Goal: Task Accomplishment & Management: Use online tool/utility

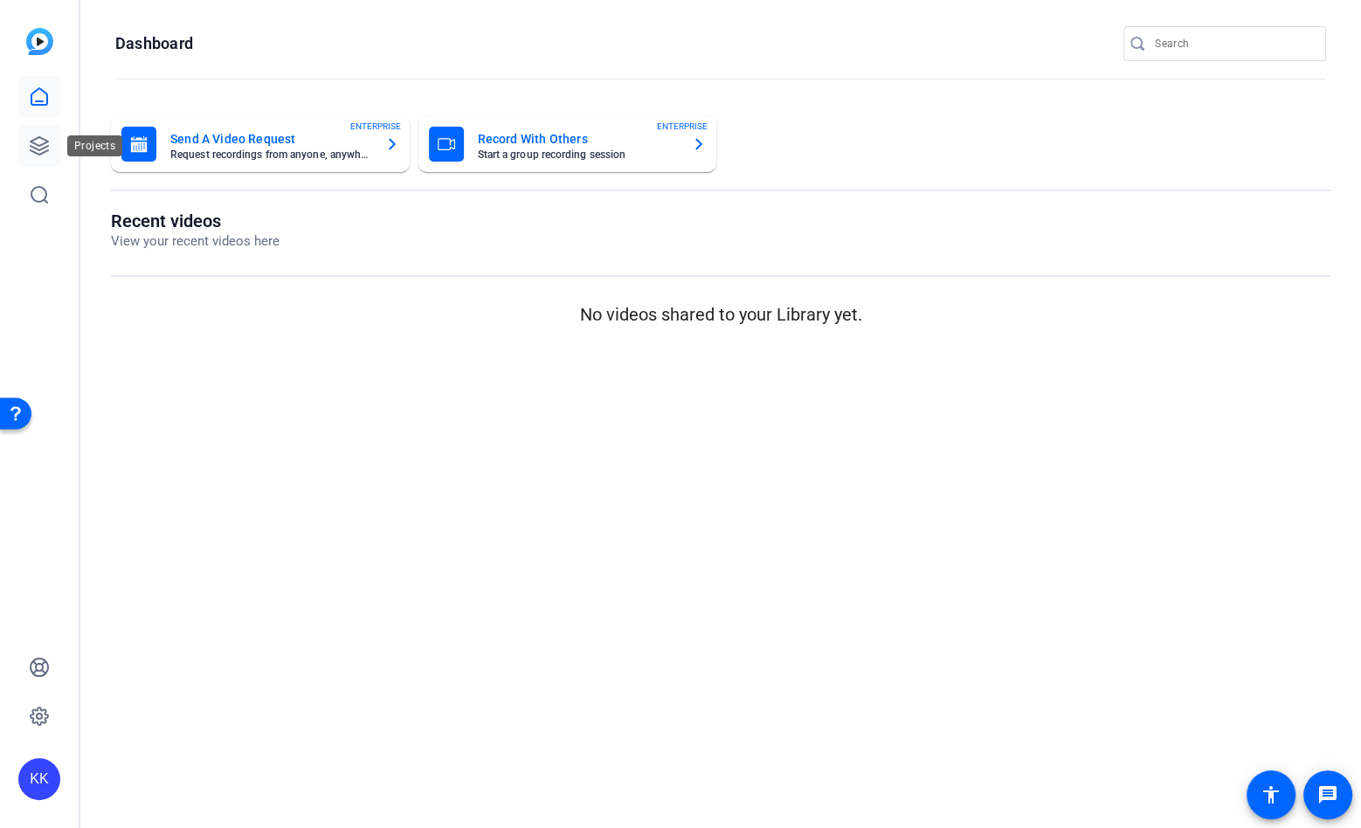
click at [43, 142] on icon at bounding box center [39, 145] width 21 height 21
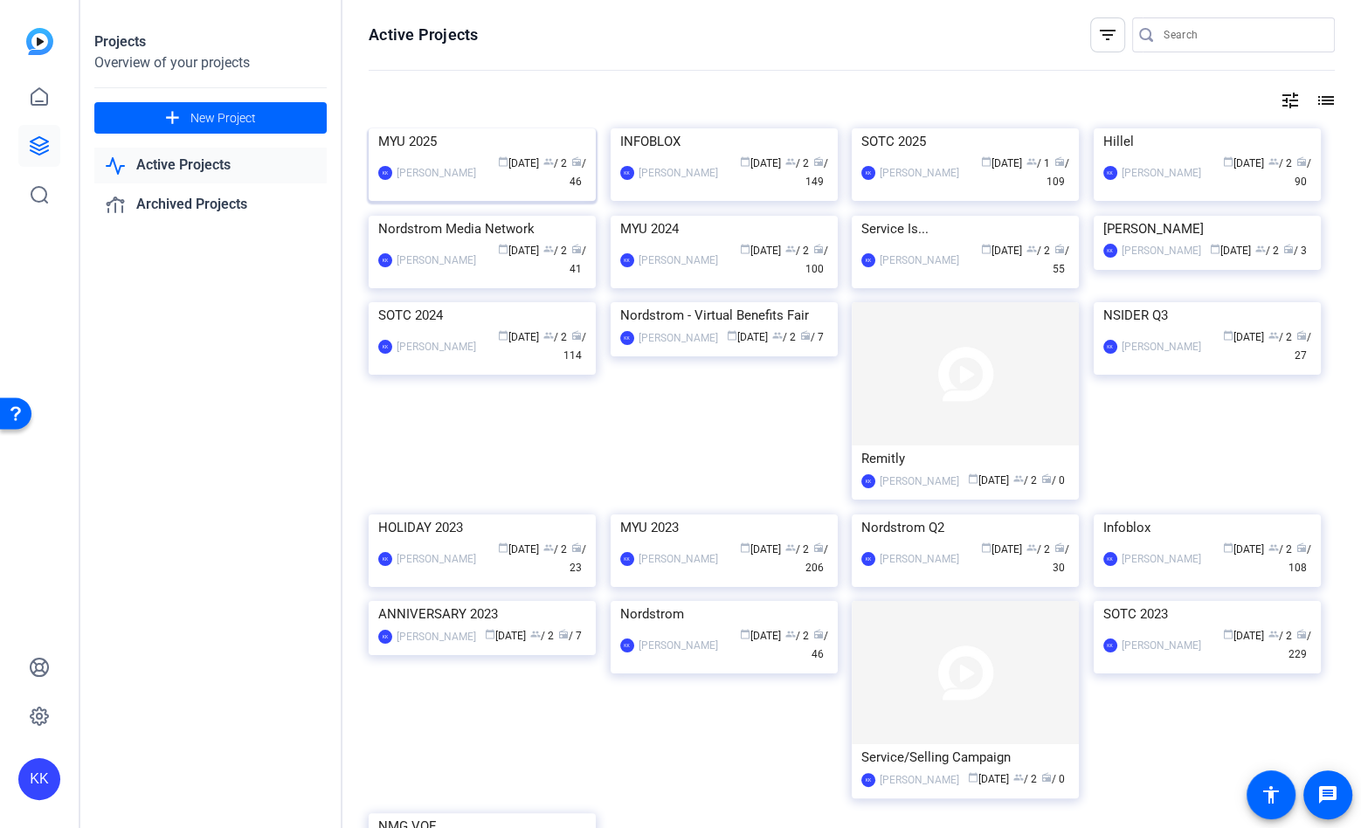
click at [478, 128] on img at bounding box center [482, 128] width 227 height 0
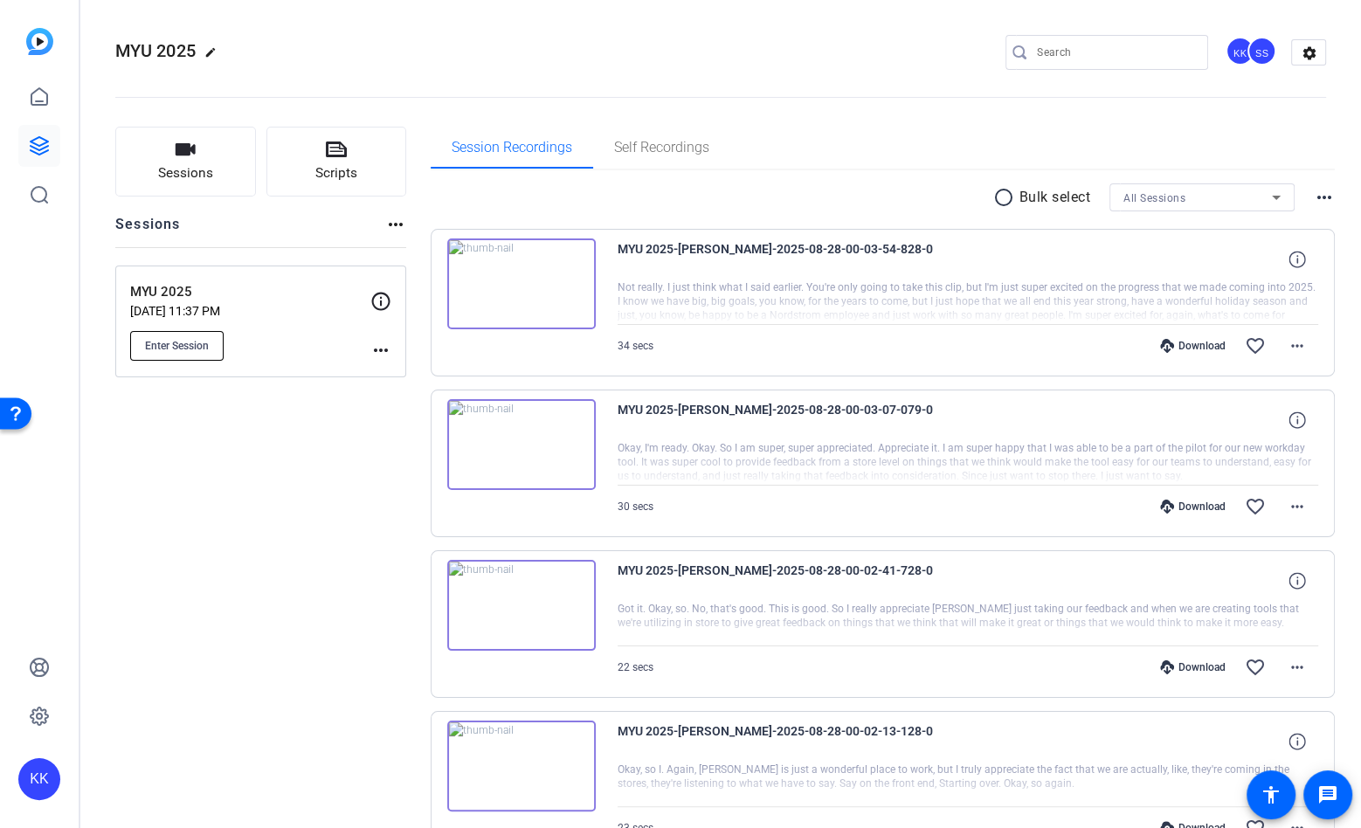
click at [192, 340] on span "Enter Session" at bounding box center [177, 346] width 64 height 14
drag, startPoint x: 312, startPoint y: 494, endPoint x: 266, endPoint y: 438, distance: 72.0
click at [165, 343] on span "Enter Session" at bounding box center [177, 346] width 64 height 14
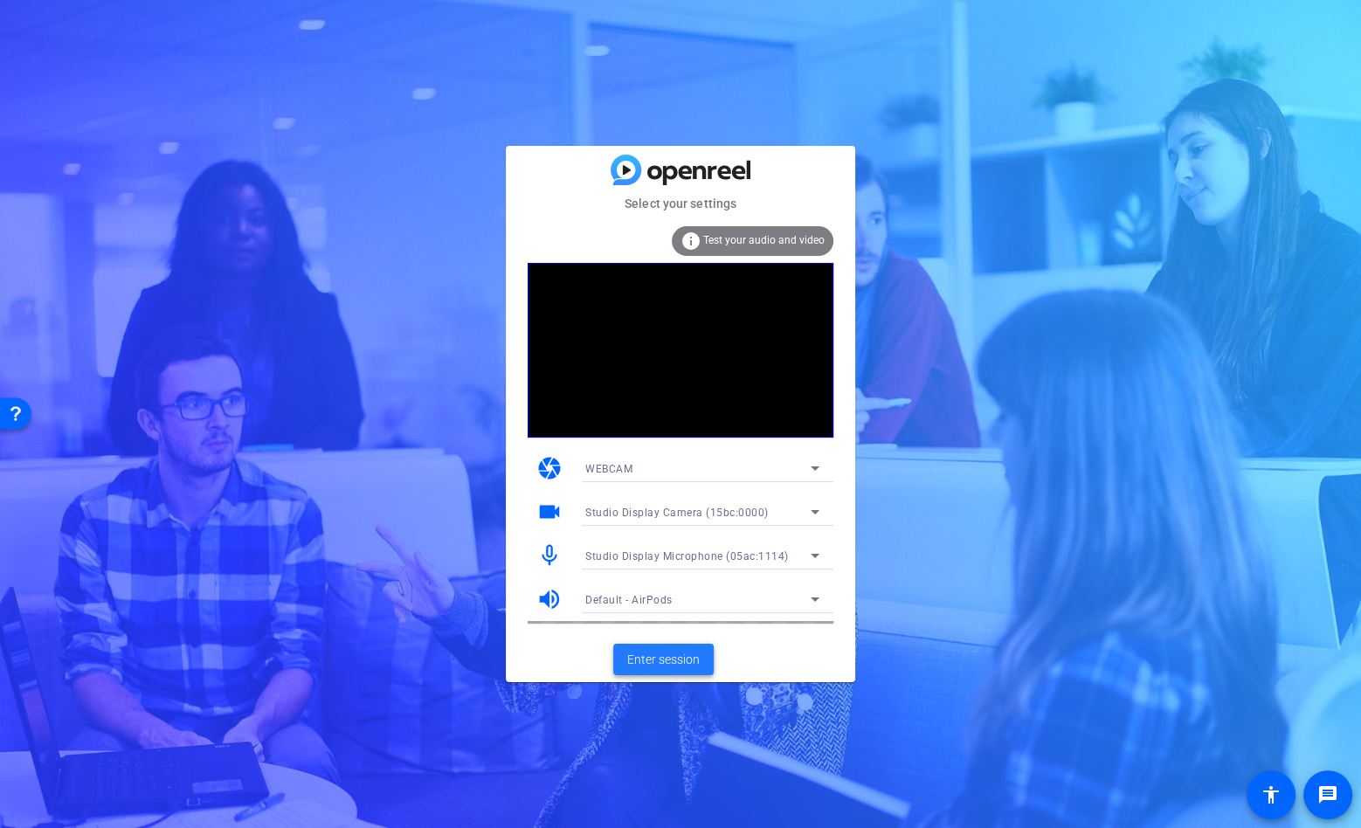
click at [665, 664] on span "Enter session" at bounding box center [663, 660] width 73 height 18
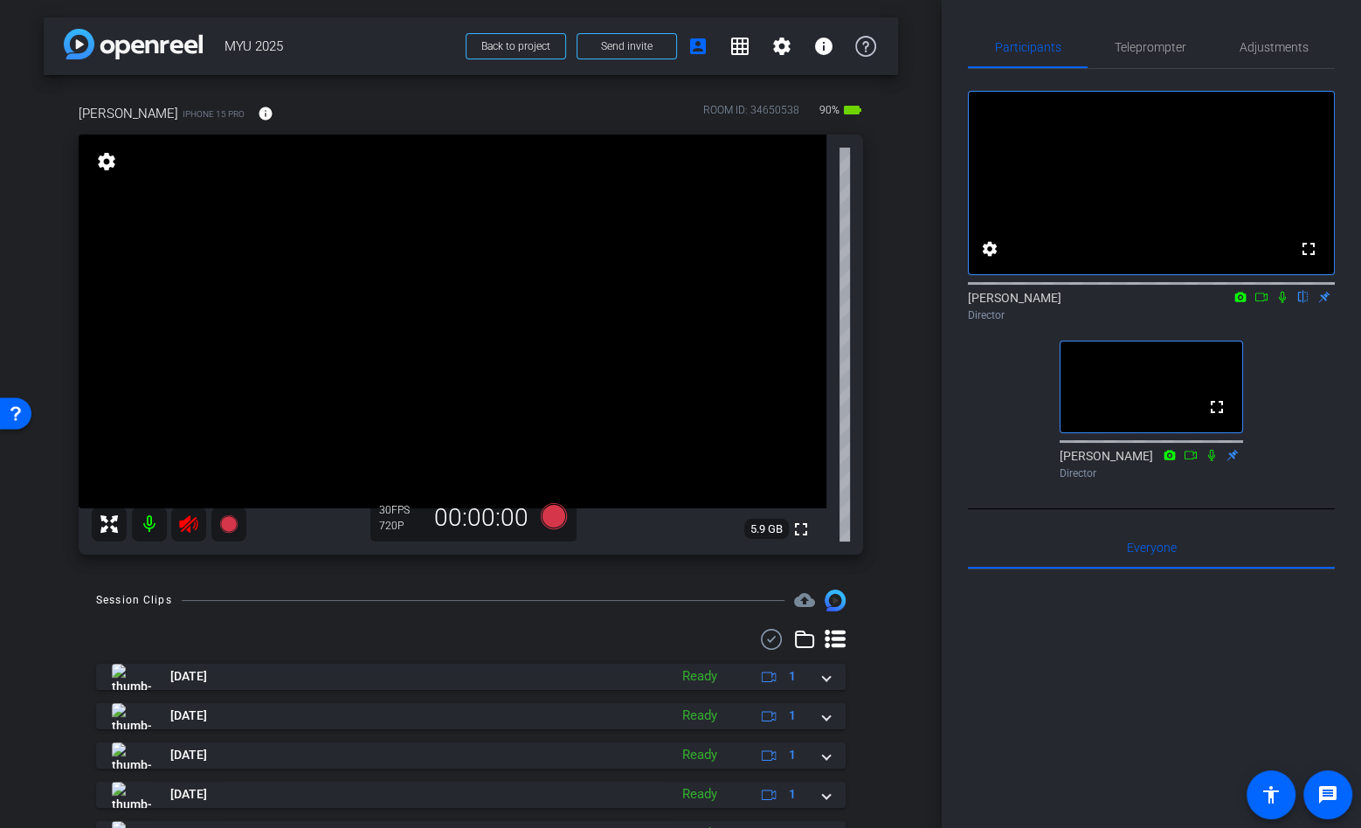
click at [186, 530] on icon at bounding box center [188, 524] width 21 height 21
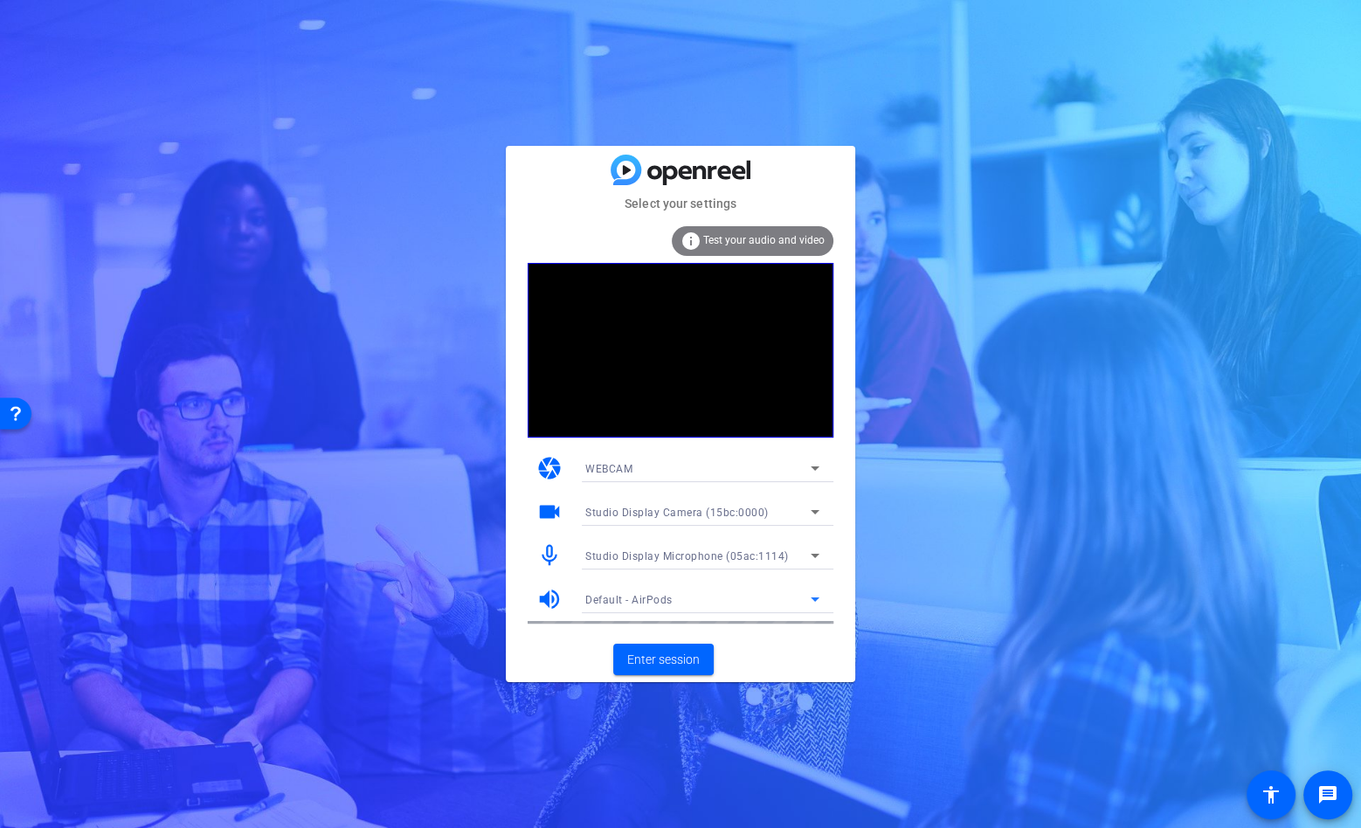
click at [671, 604] on div "Default - AirPods" at bounding box center [697, 600] width 225 height 22
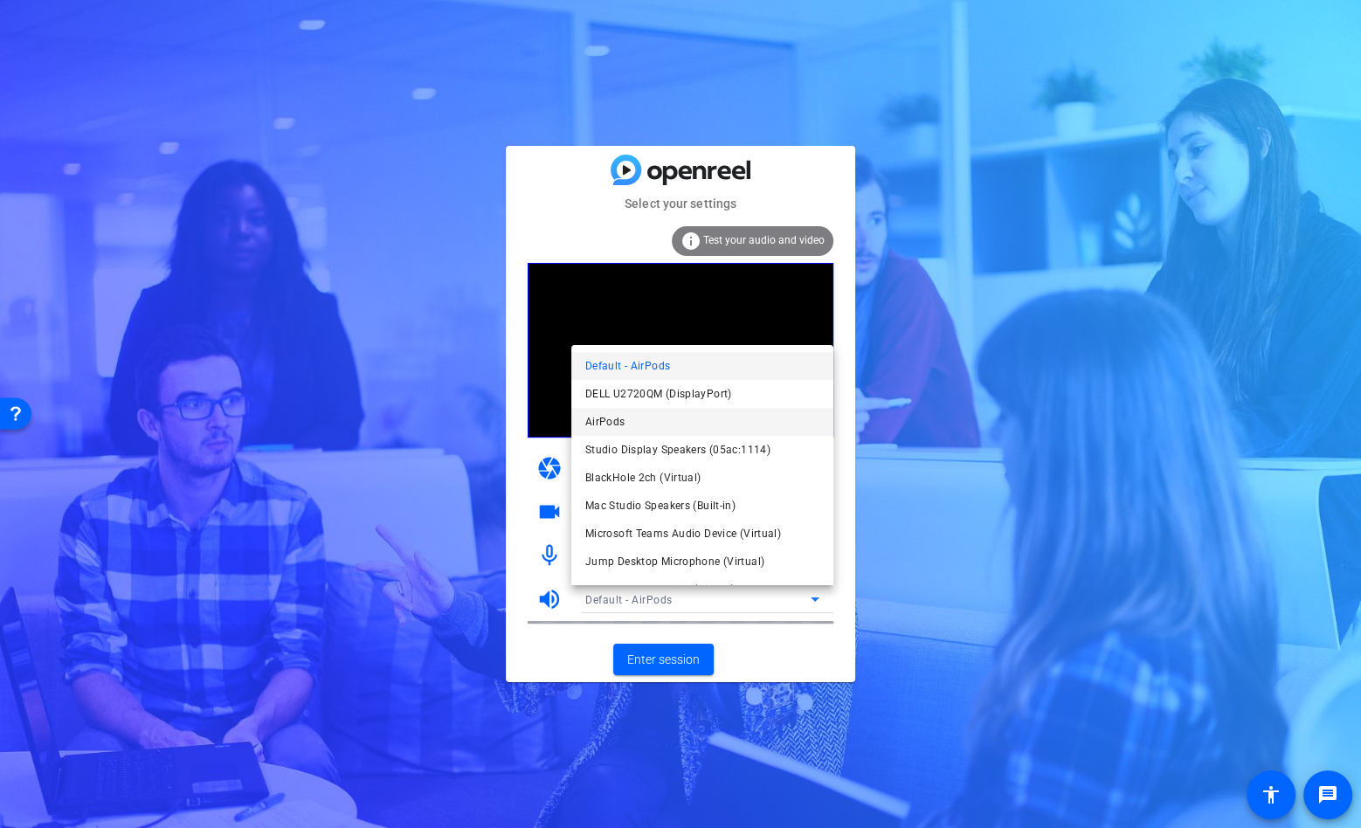
click at [659, 423] on mat-option "AirPods" at bounding box center [702, 422] width 262 height 28
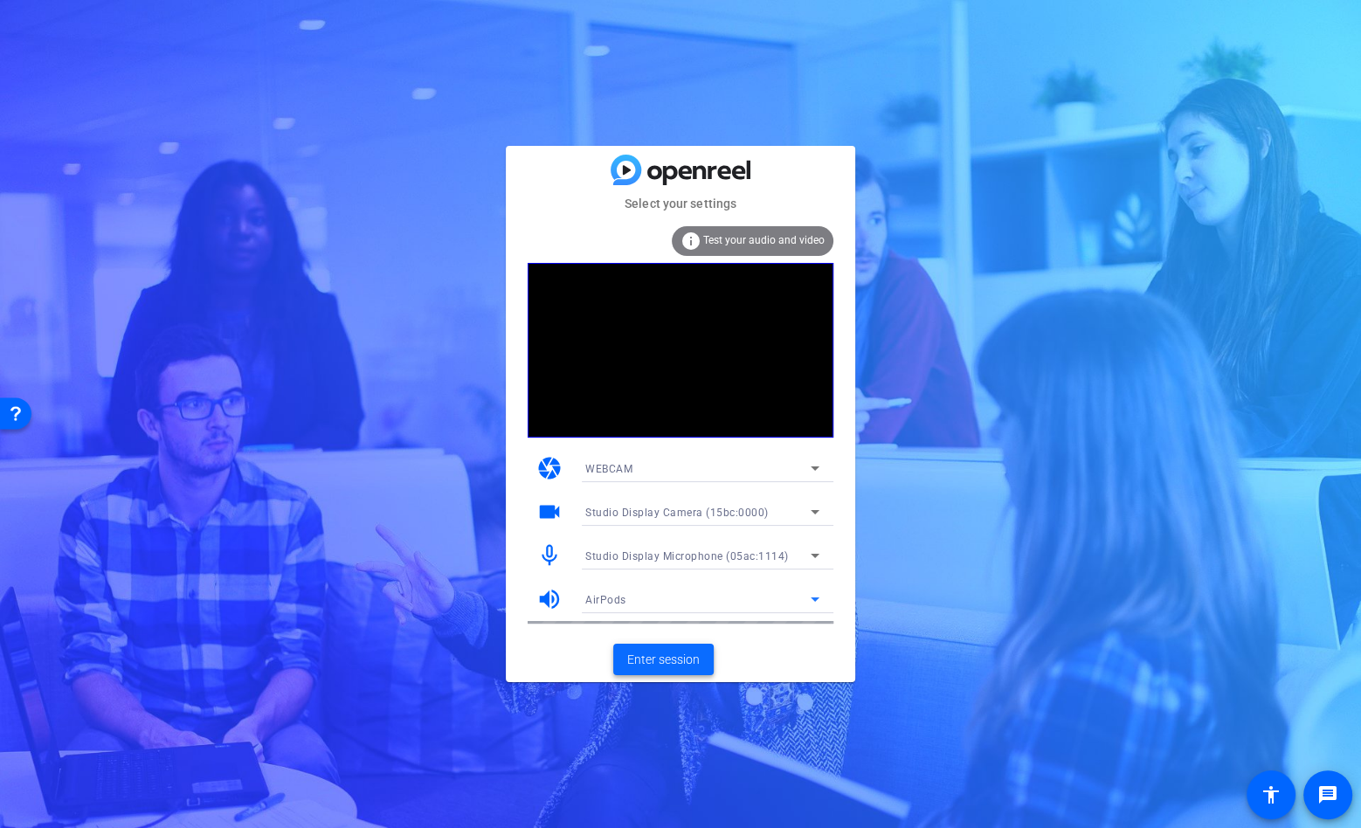
click at [647, 655] on span "Enter session" at bounding box center [663, 660] width 73 height 18
click at [682, 550] on span "Studio Display Microphone (05ac:1114)" at bounding box center [687, 556] width 204 height 12
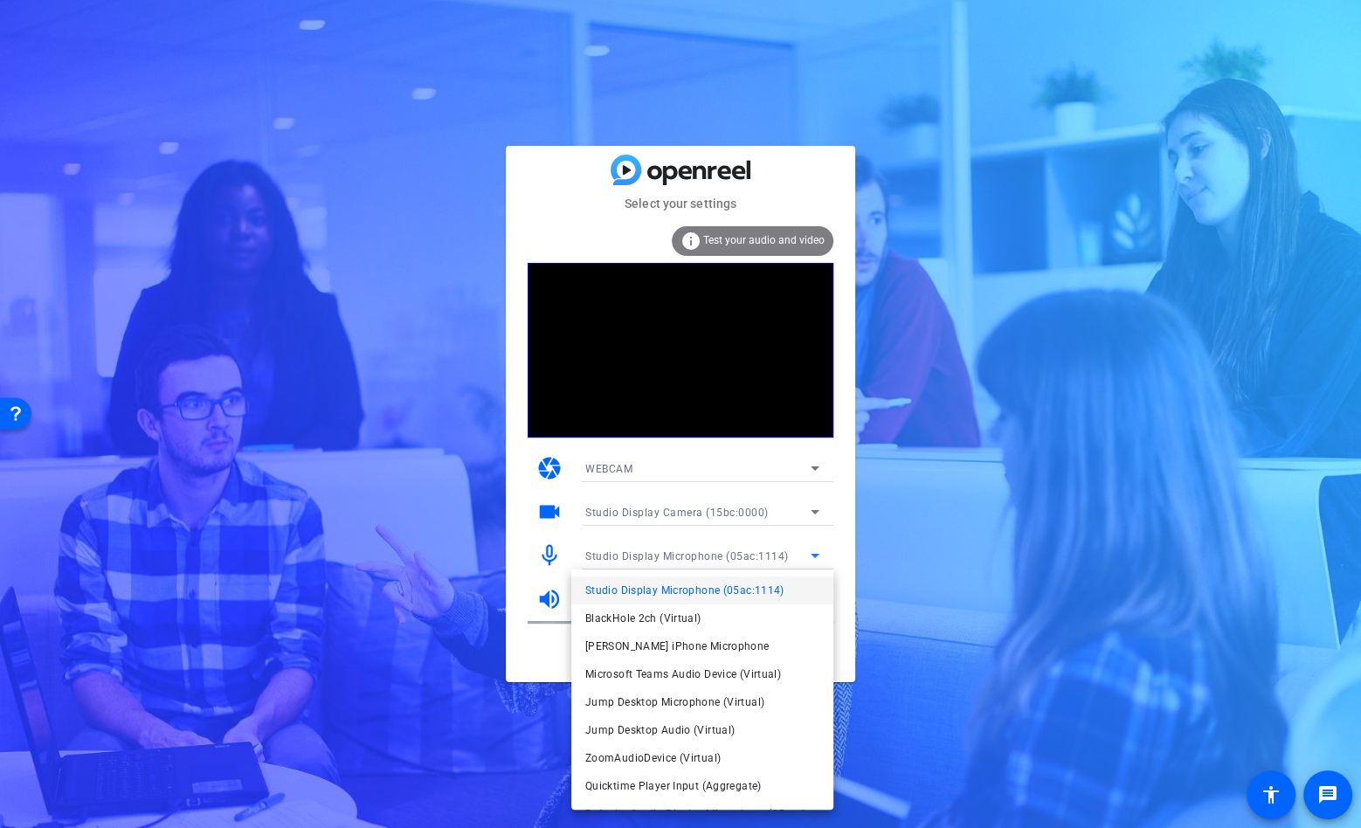
click at [682, 550] on div at bounding box center [680, 414] width 1361 height 828
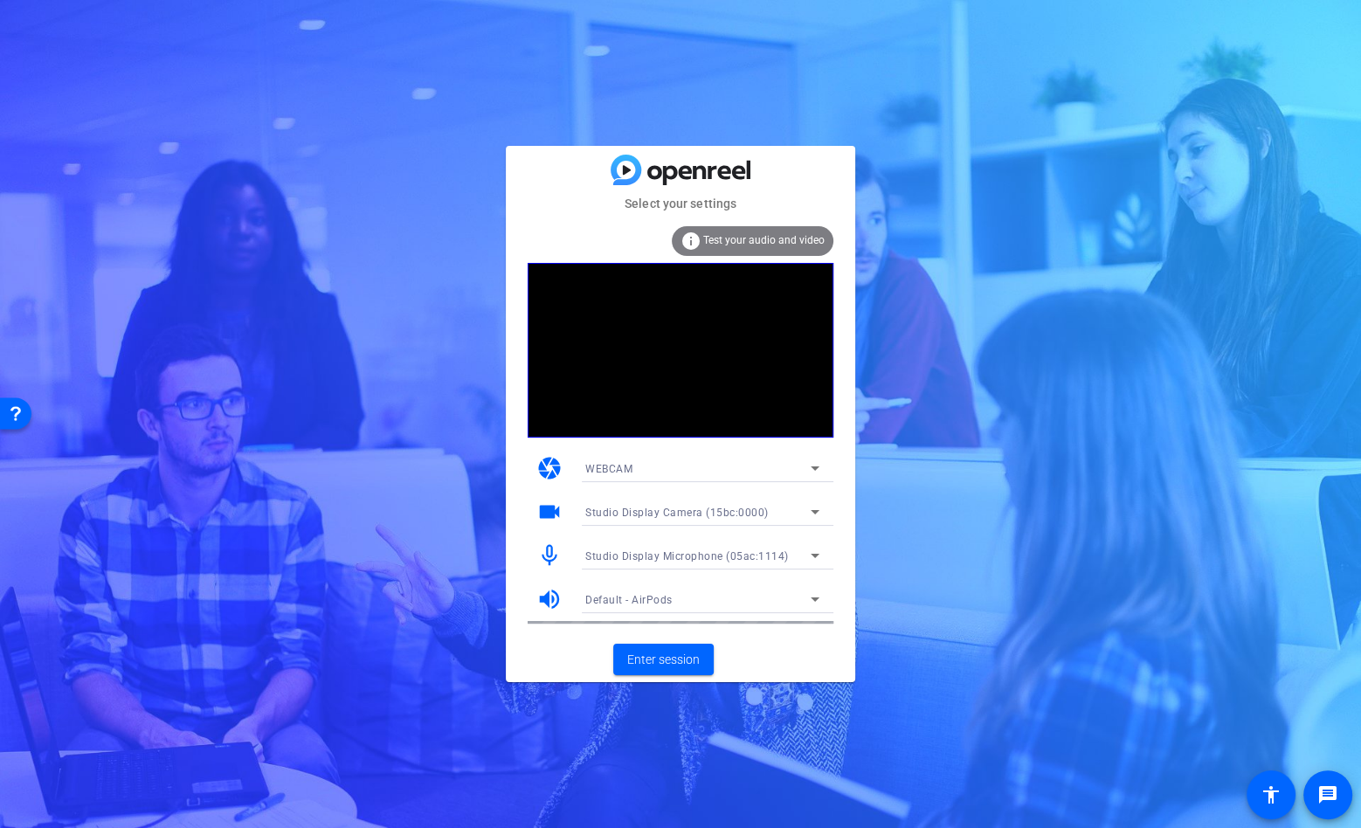
click at [677, 608] on div "Default - AirPods" at bounding box center [697, 600] width 225 height 22
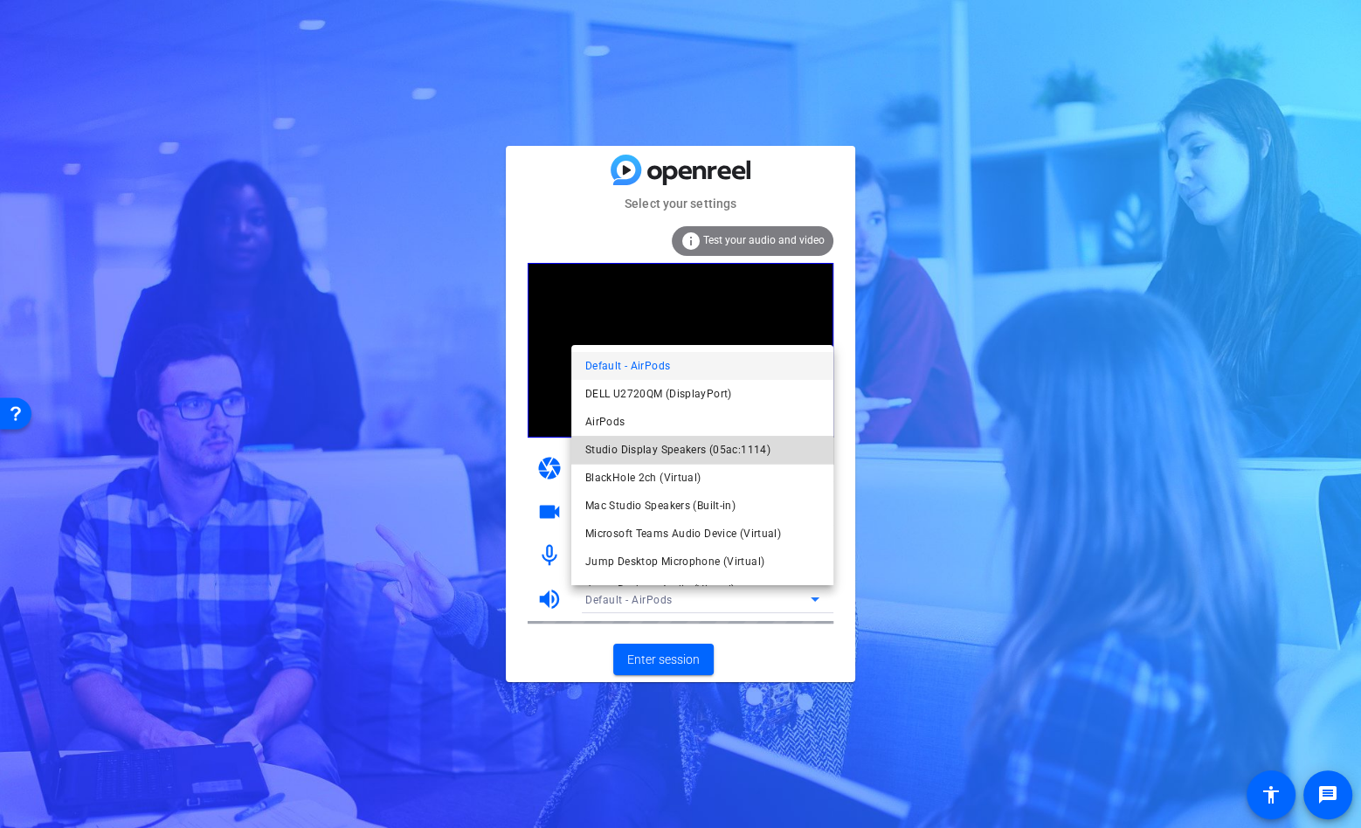
click at [724, 443] on span "Studio Display Speakers (05ac:1114)" at bounding box center [677, 449] width 185 height 21
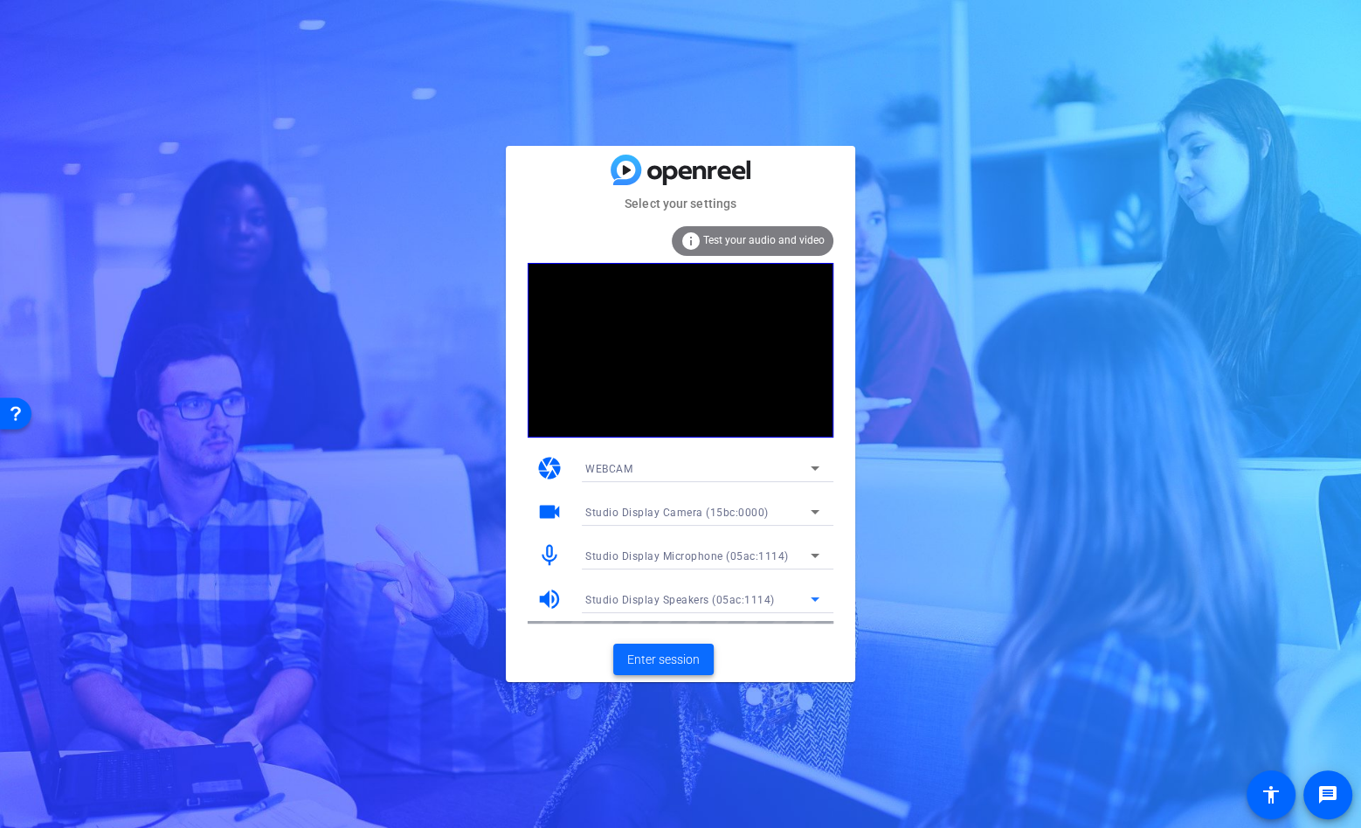
click at [656, 653] on span "Enter session" at bounding box center [663, 660] width 73 height 18
click at [675, 663] on span "Enter session" at bounding box center [663, 660] width 73 height 18
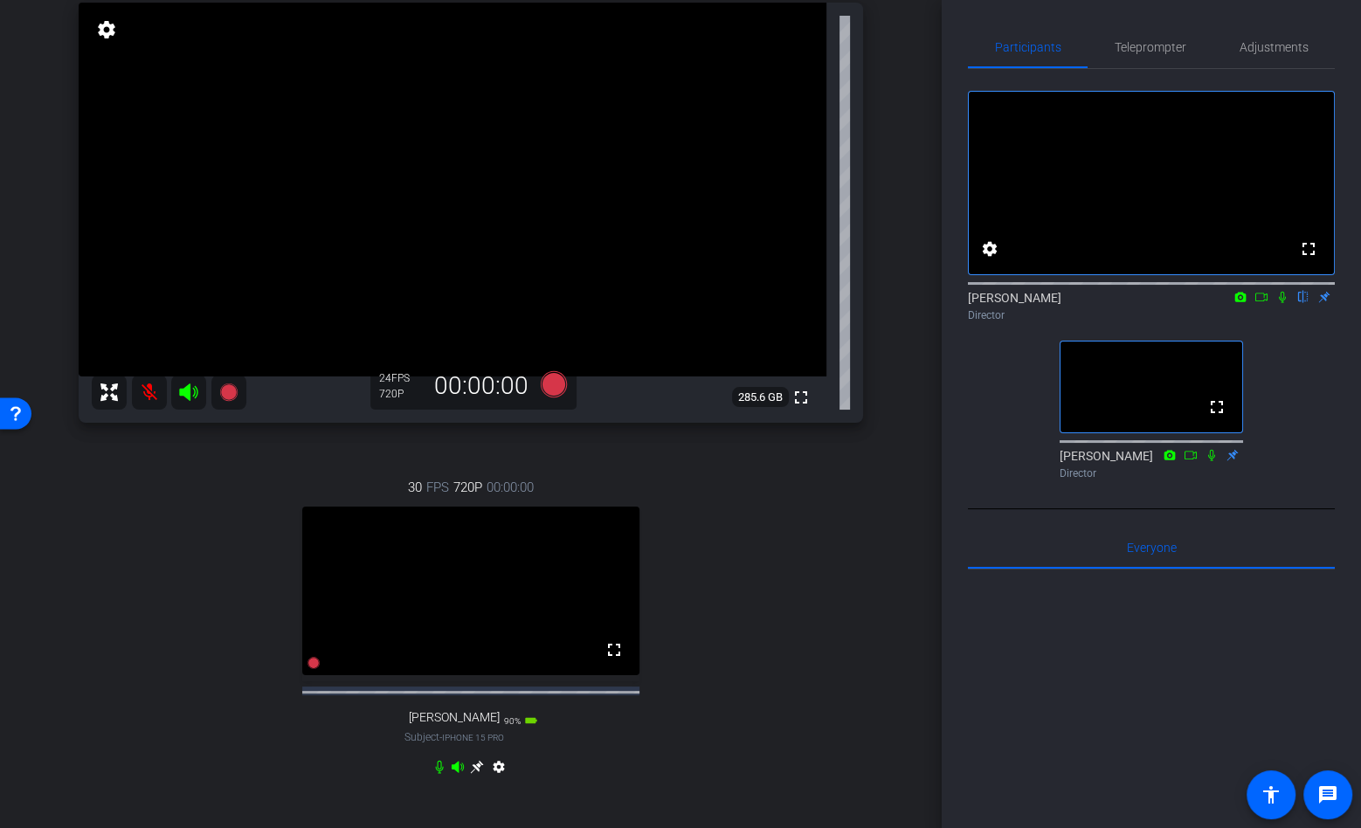
scroll to position [137, 0]
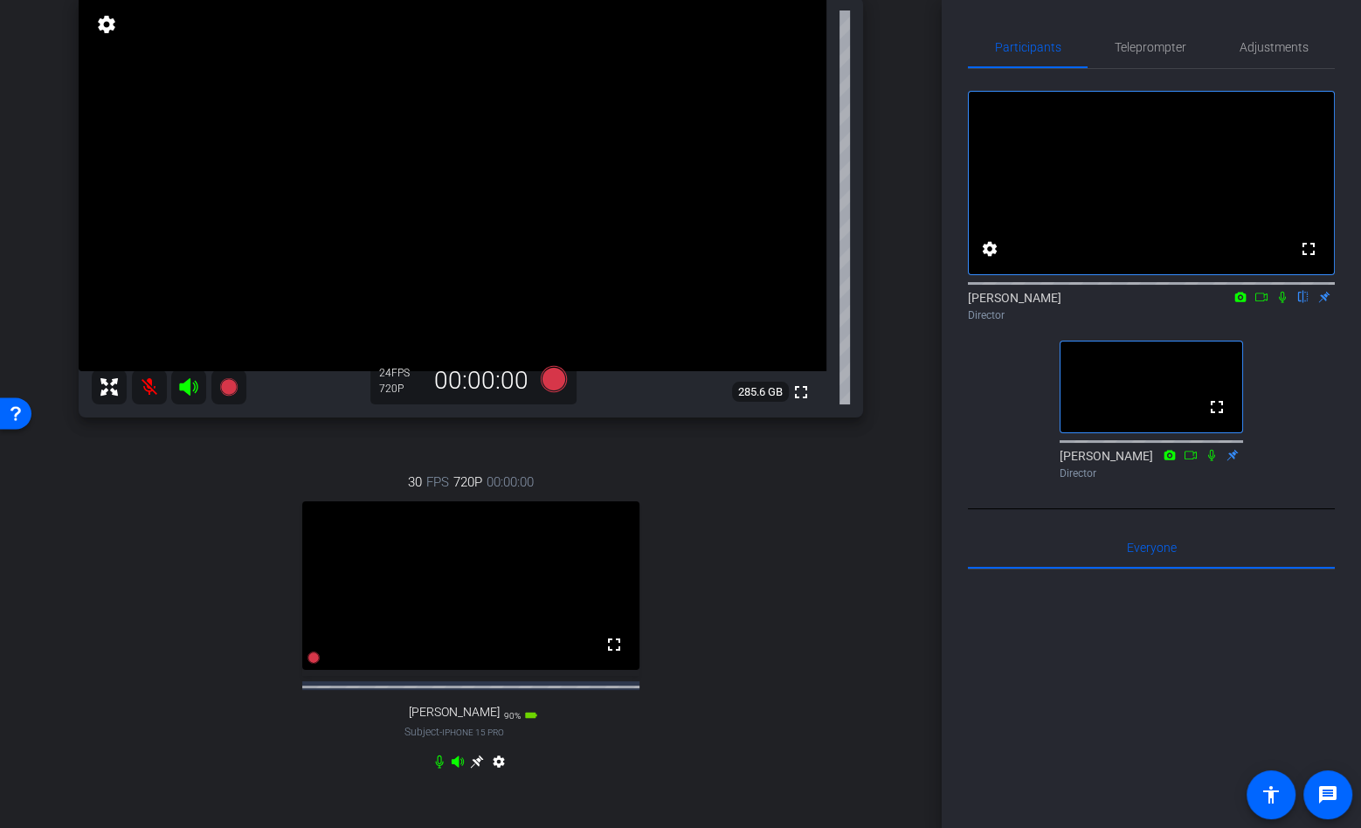
click at [476, 769] on icon at bounding box center [477, 762] width 14 height 14
click at [1146, 51] on span "Teleprompter" at bounding box center [1151, 47] width 72 height 12
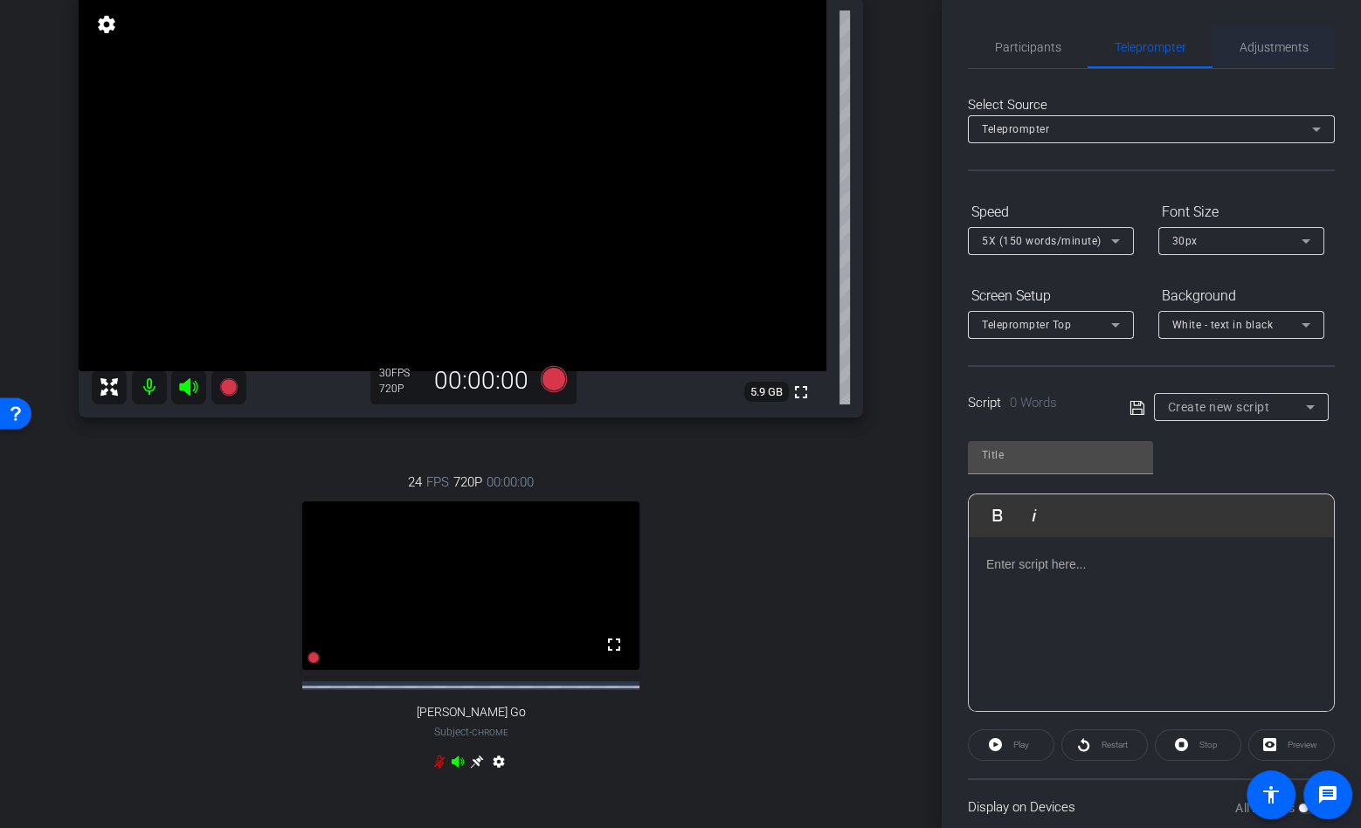
click at [1244, 45] on span "Adjustments" at bounding box center [1274, 47] width 69 height 12
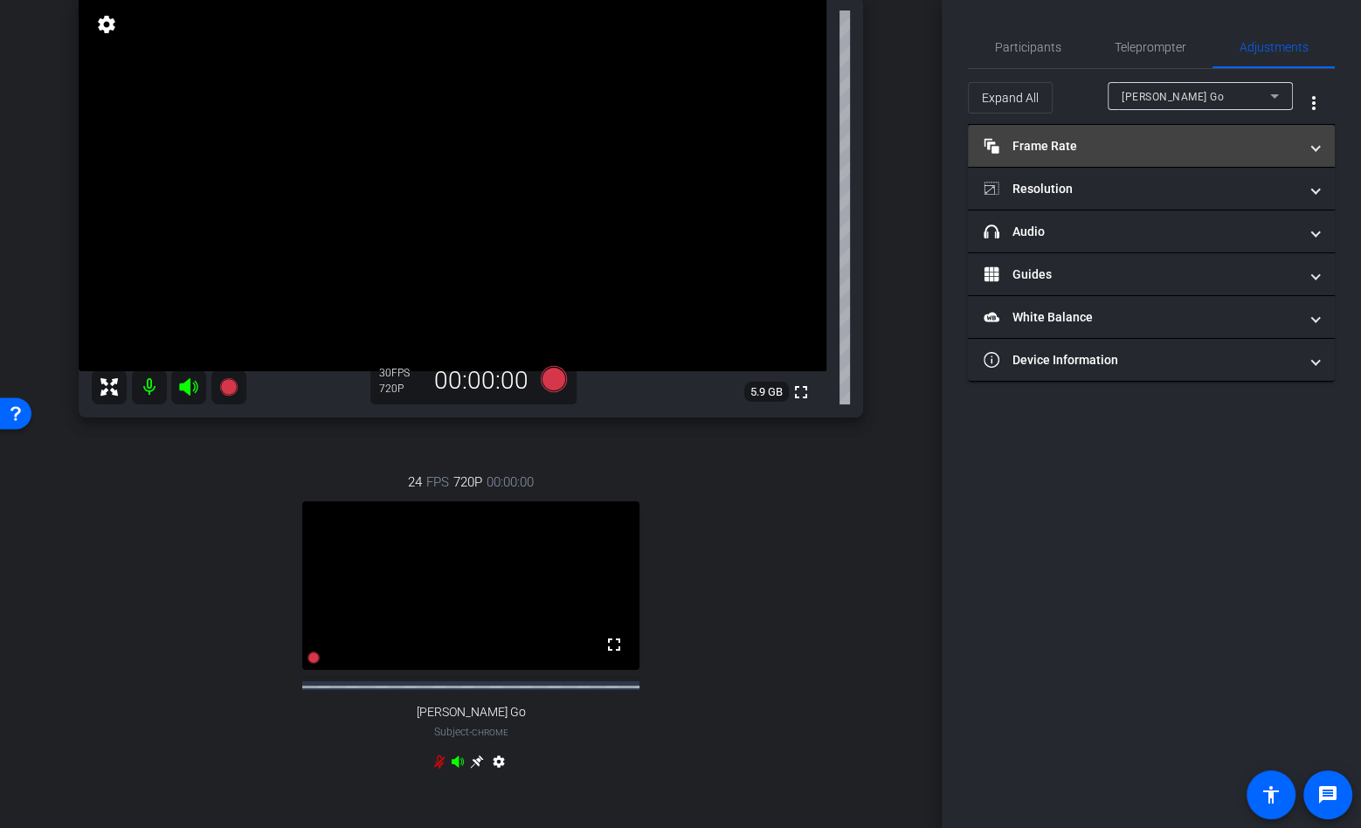
click at [1132, 134] on mat-expansion-panel-header "Frame Rate Frame Rate" at bounding box center [1151, 146] width 367 height 42
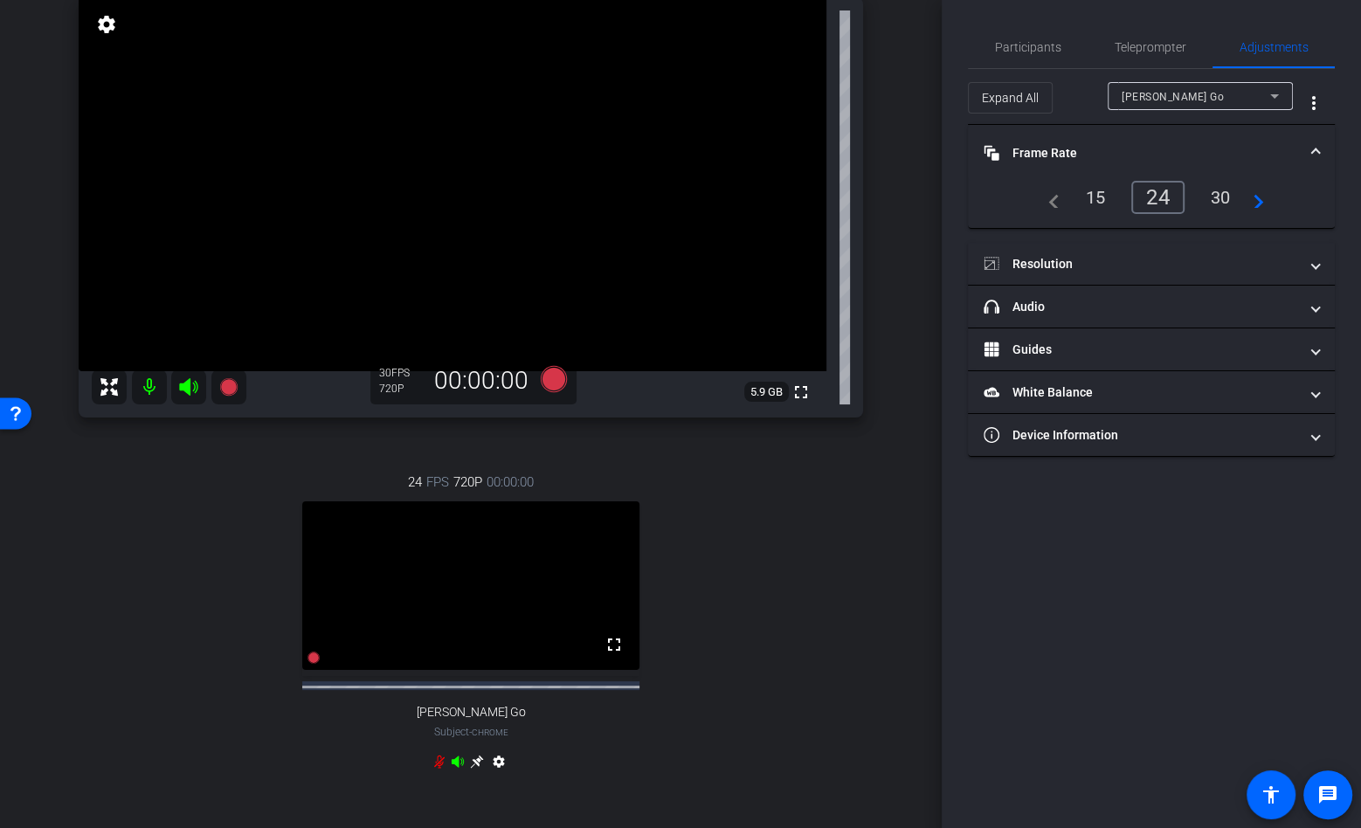
click at [1193, 94] on span "[PERSON_NAME] Go" at bounding box center [1173, 97] width 102 height 12
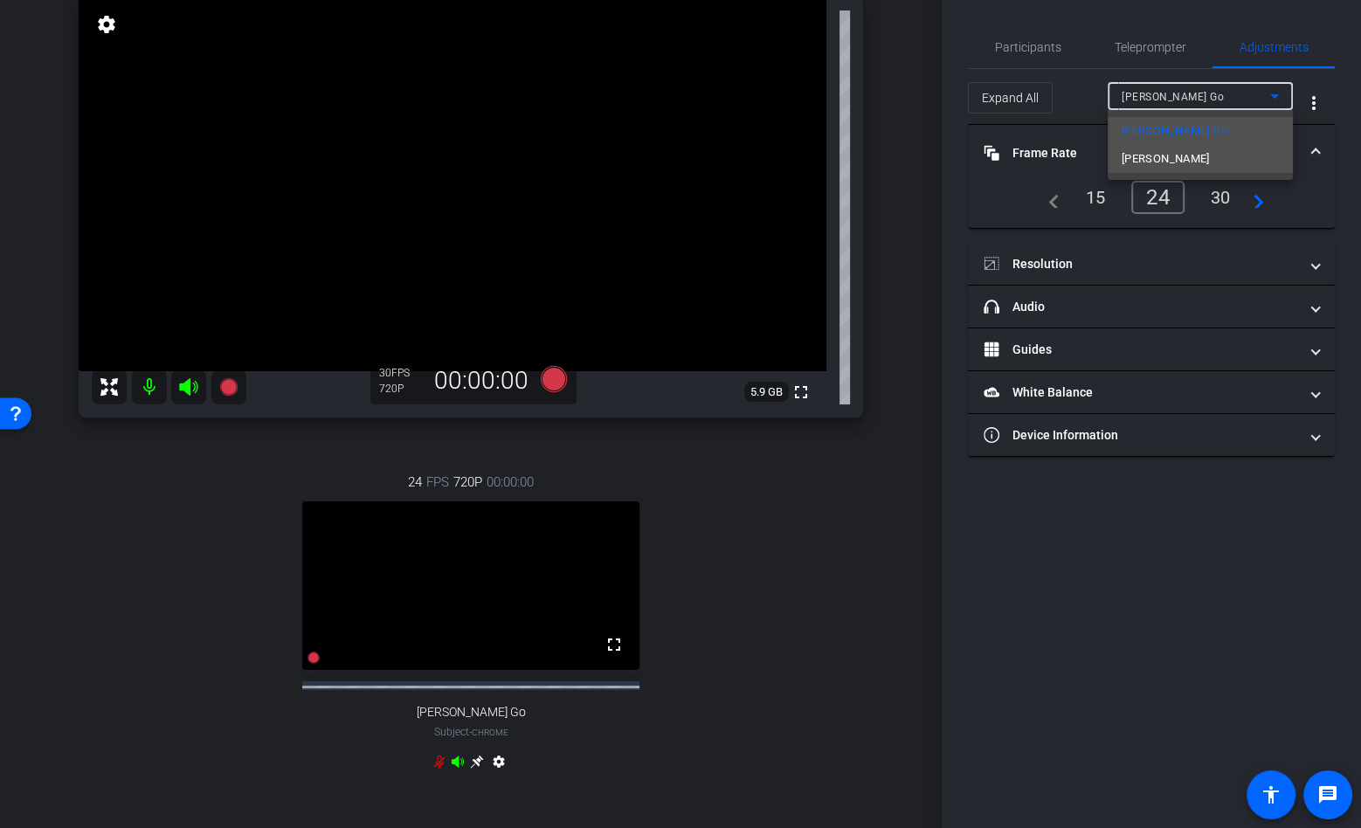
click at [1170, 156] on span "[PERSON_NAME]" at bounding box center [1166, 158] width 88 height 21
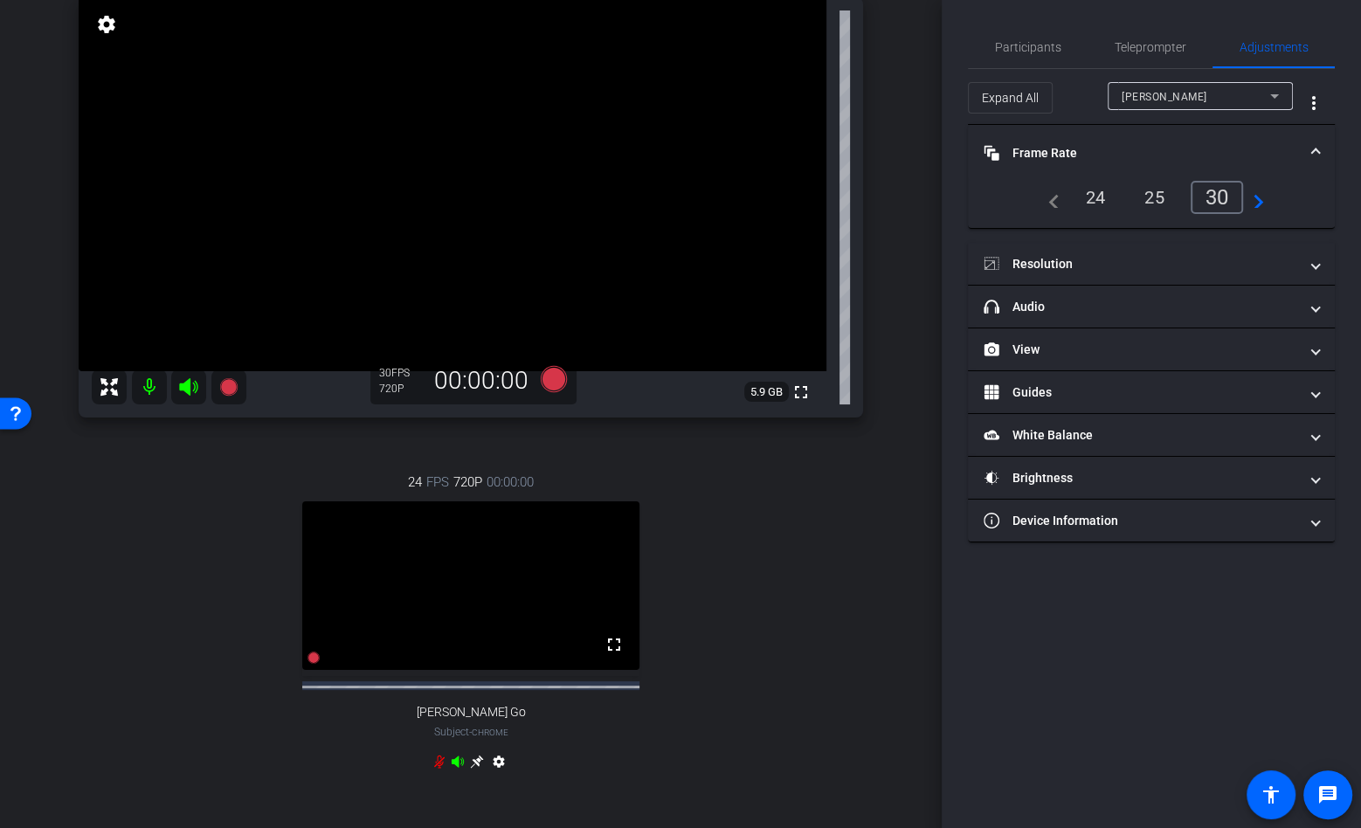
click at [1092, 197] on div "24" at bounding box center [1096, 198] width 46 height 30
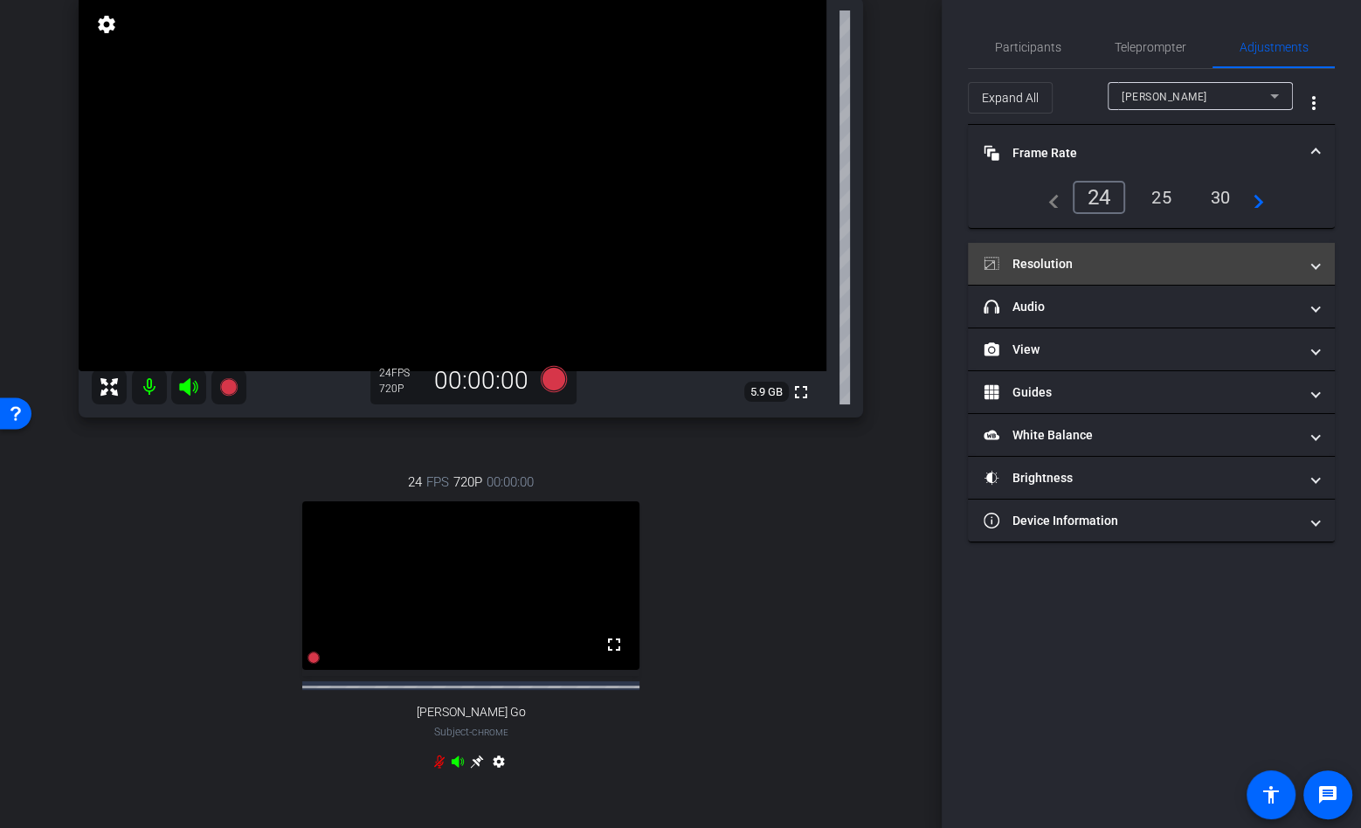
click at [1088, 258] on mat-panel-title "Resolution" at bounding box center [1141, 264] width 314 height 18
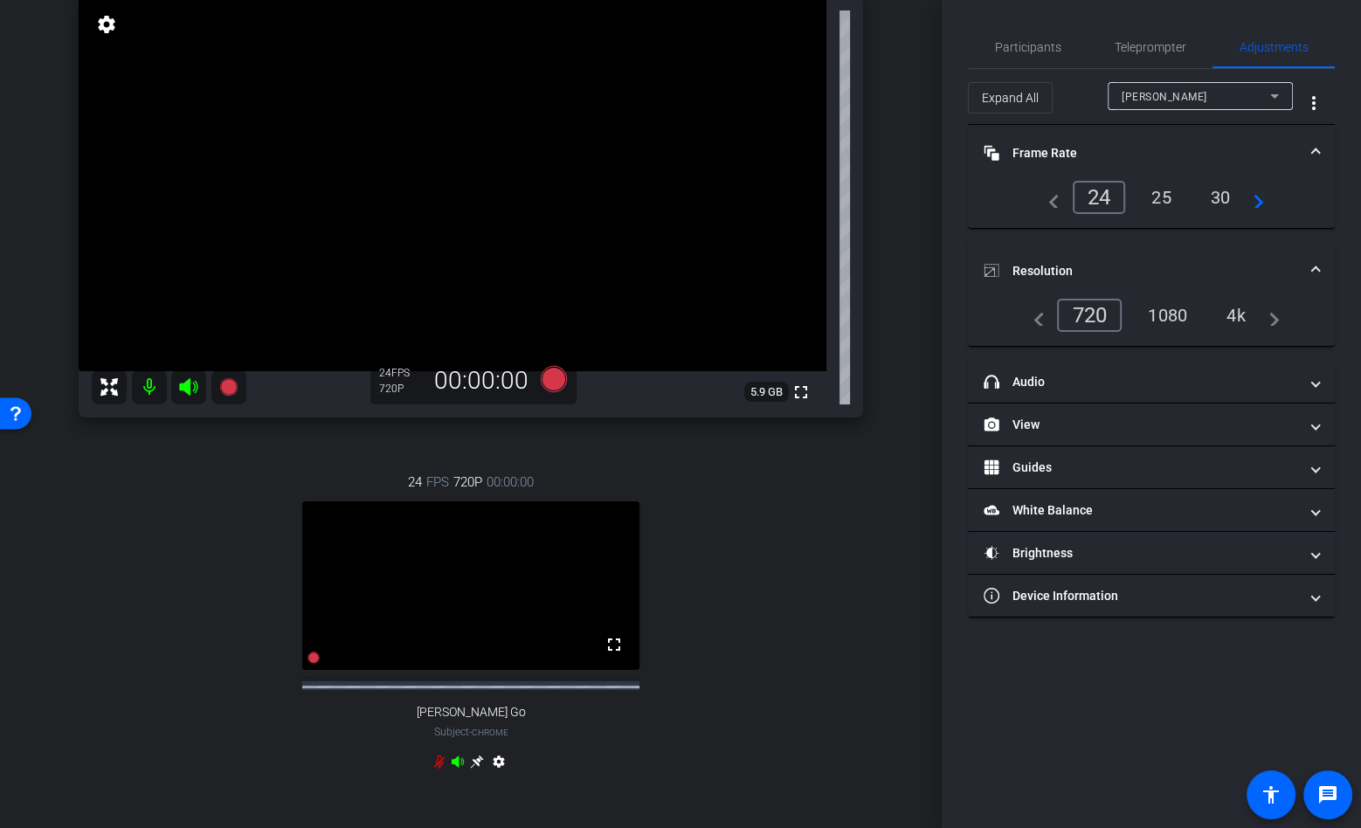
click at [1244, 312] on div "4k" at bounding box center [1235, 315] width 45 height 30
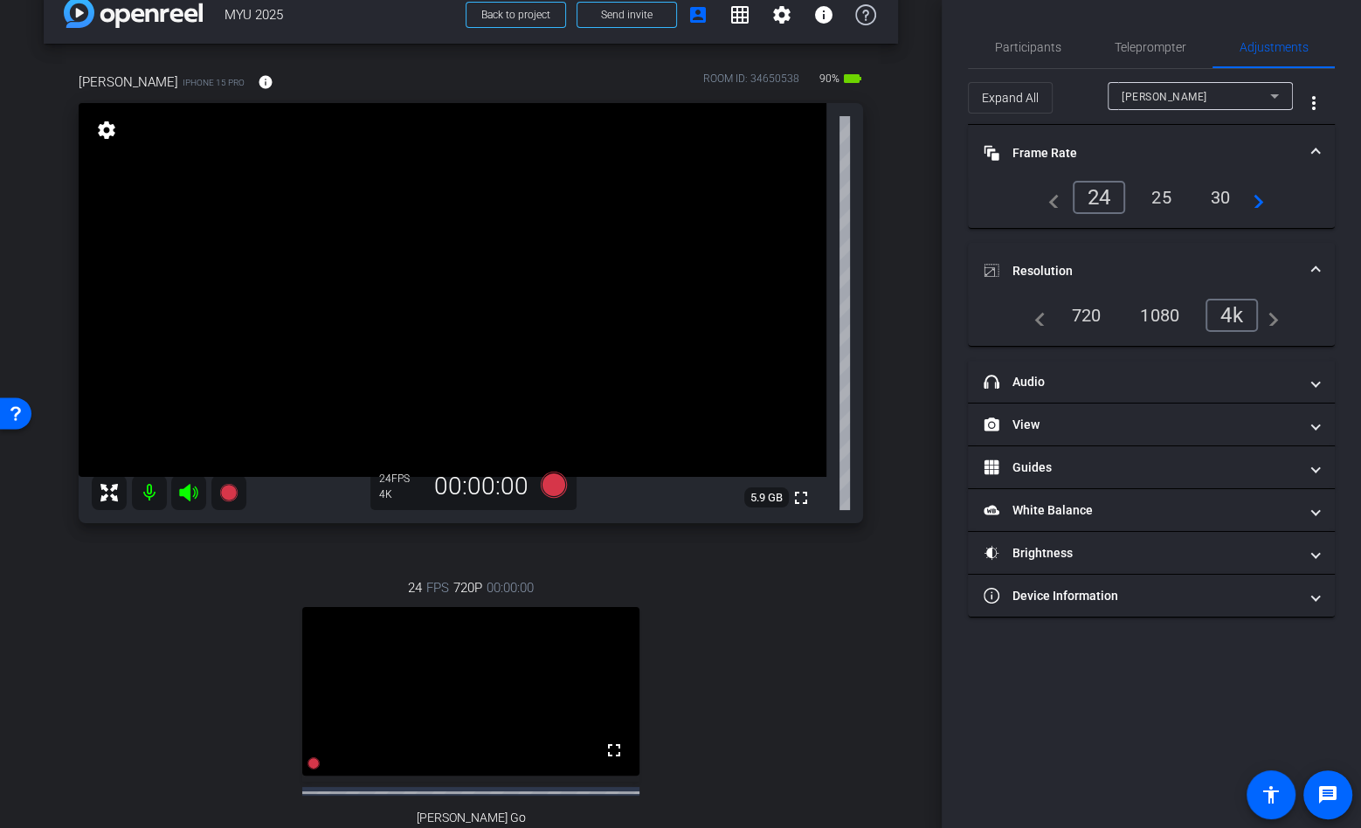
scroll to position [31, 0]
click at [1066, 547] on mat-panel-title "Brightness" at bounding box center [1141, 553] width 314 height 18
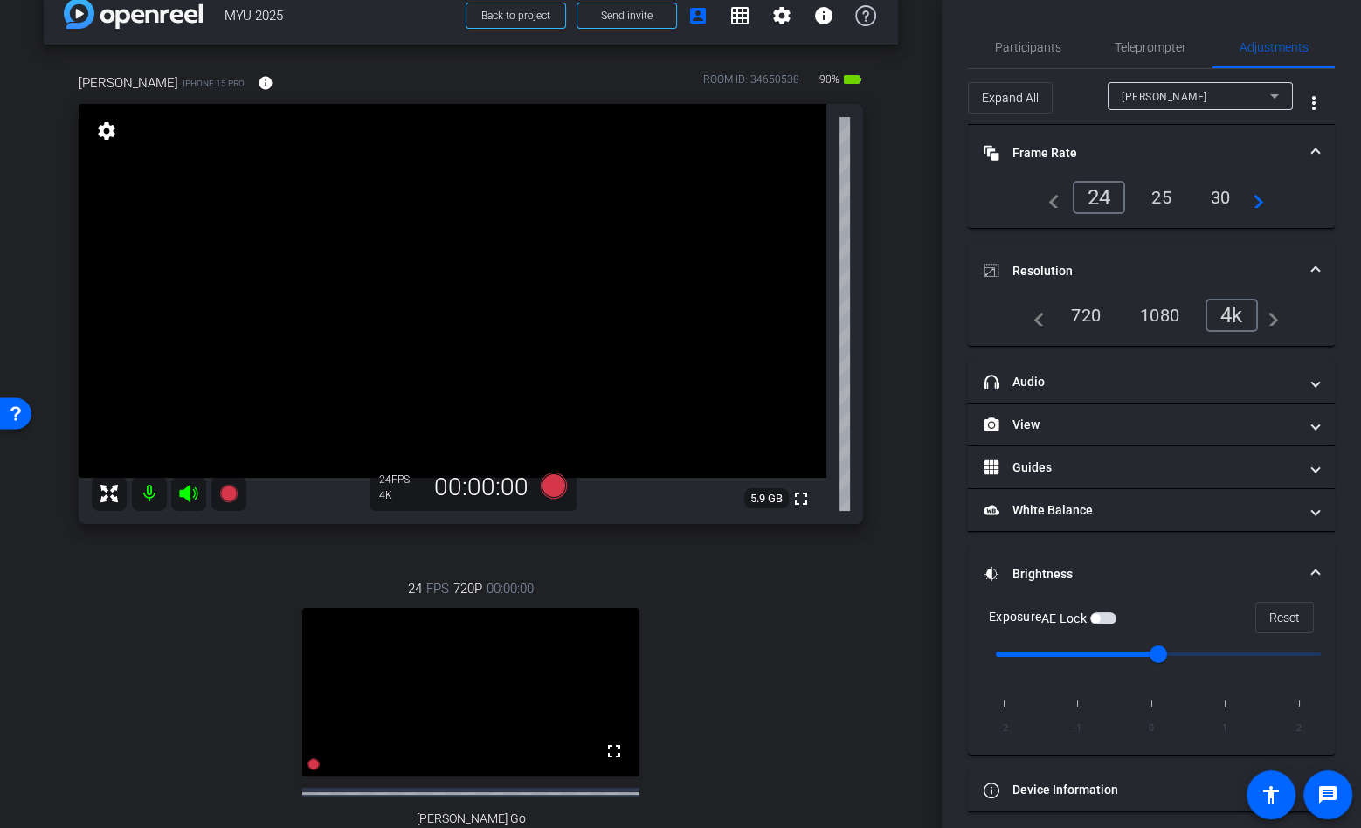
scroll to position [0, 0]
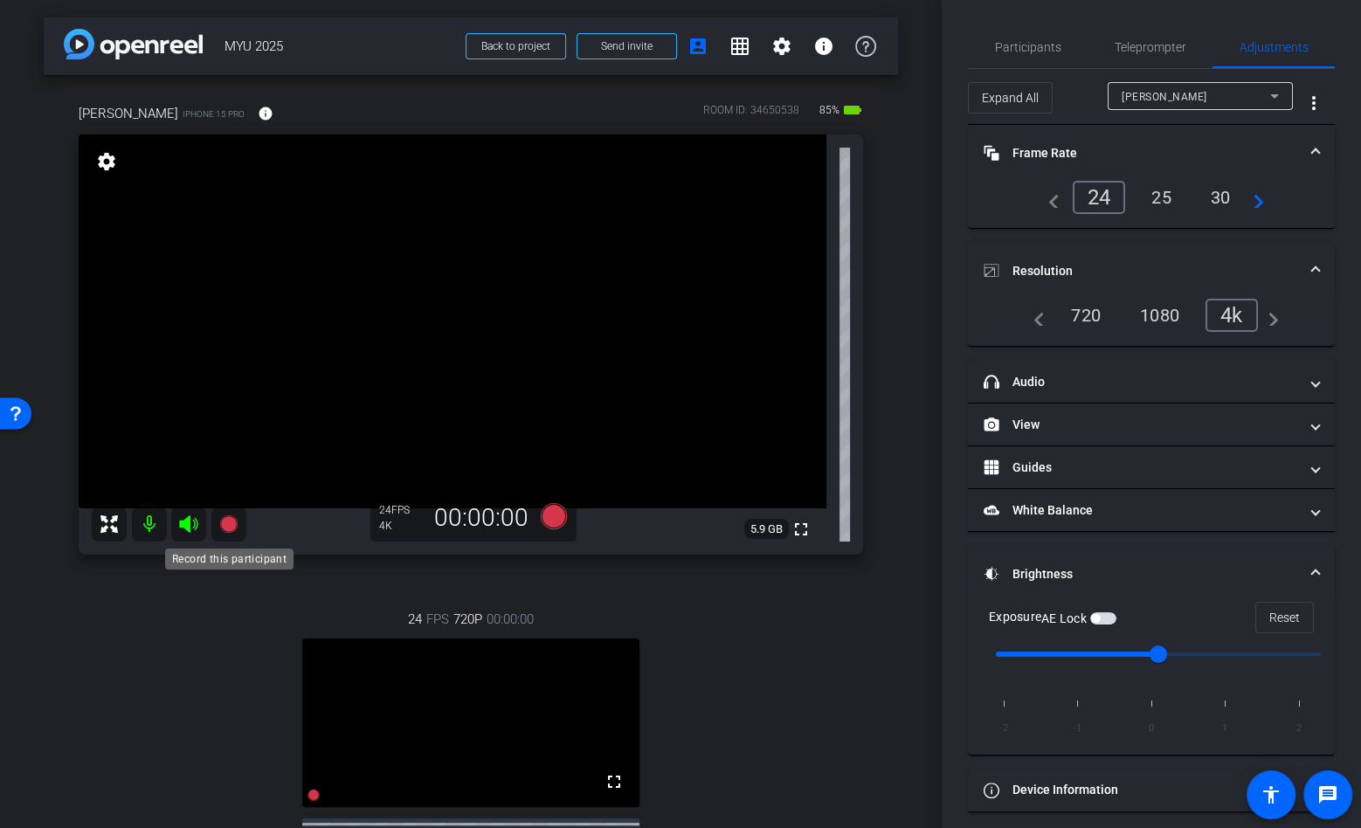
click at [218, 520] on icon at bounding box center [228, 524] width 21 height 21
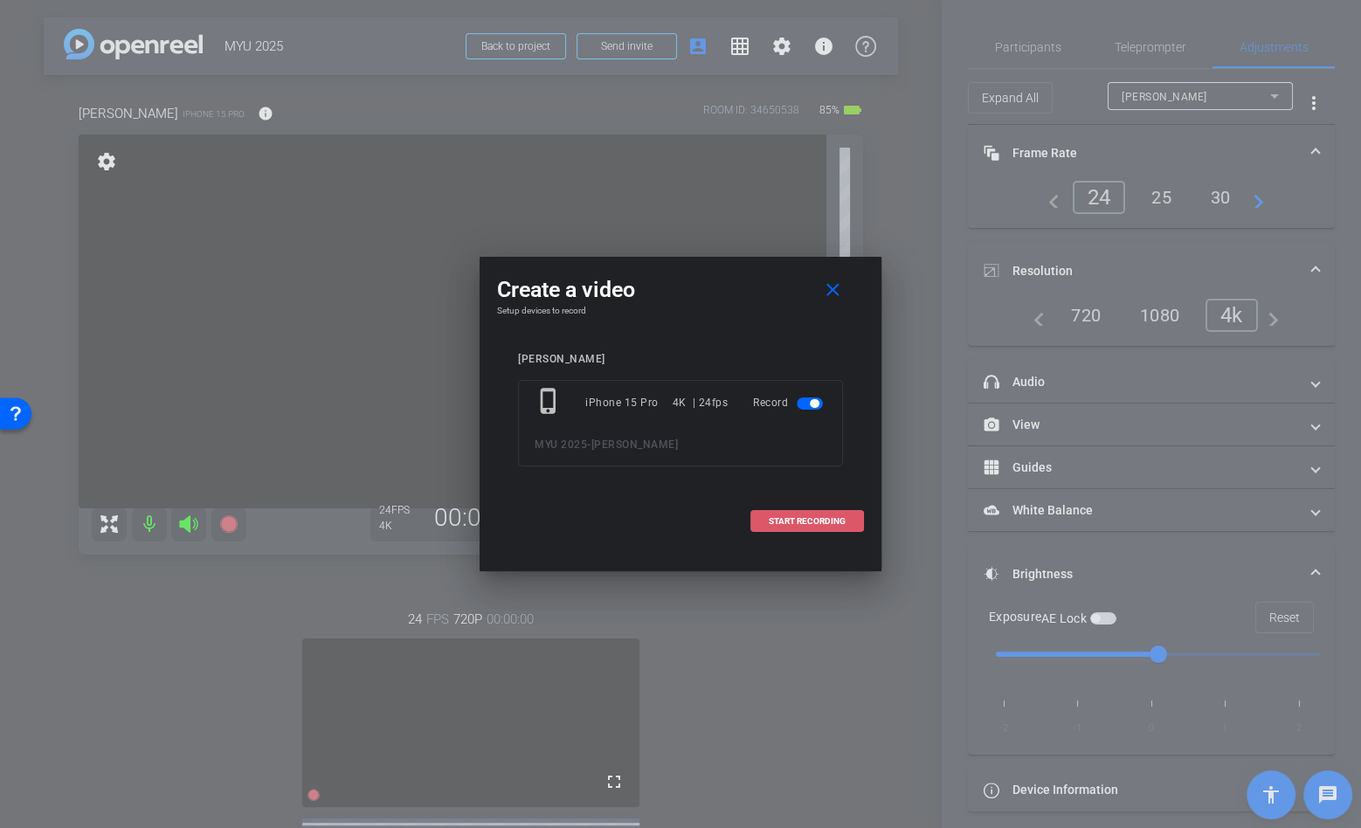
click at [805, 518] on span "START RECORDING" at bounding box center [807, 521] width 77 height 9
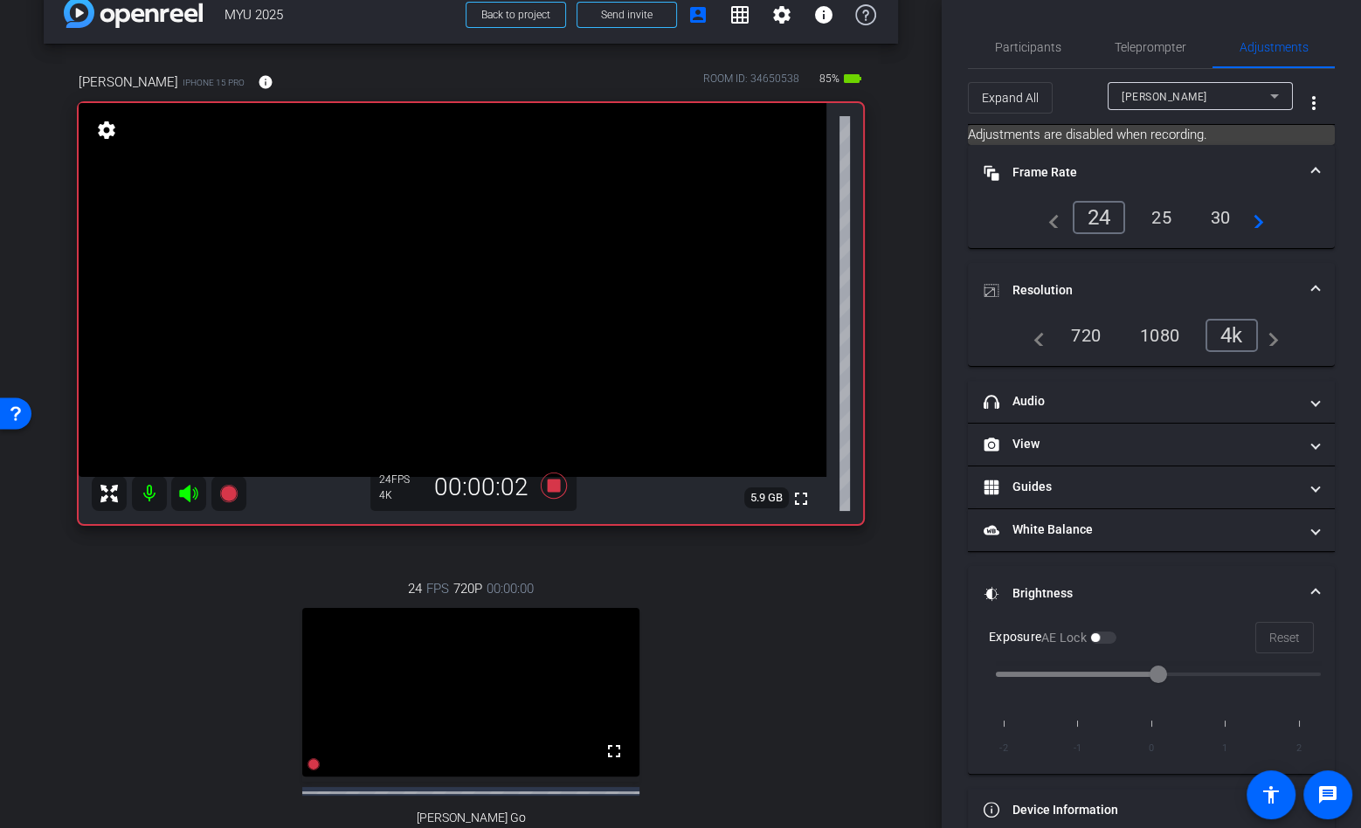
scroll to position [45, 0]
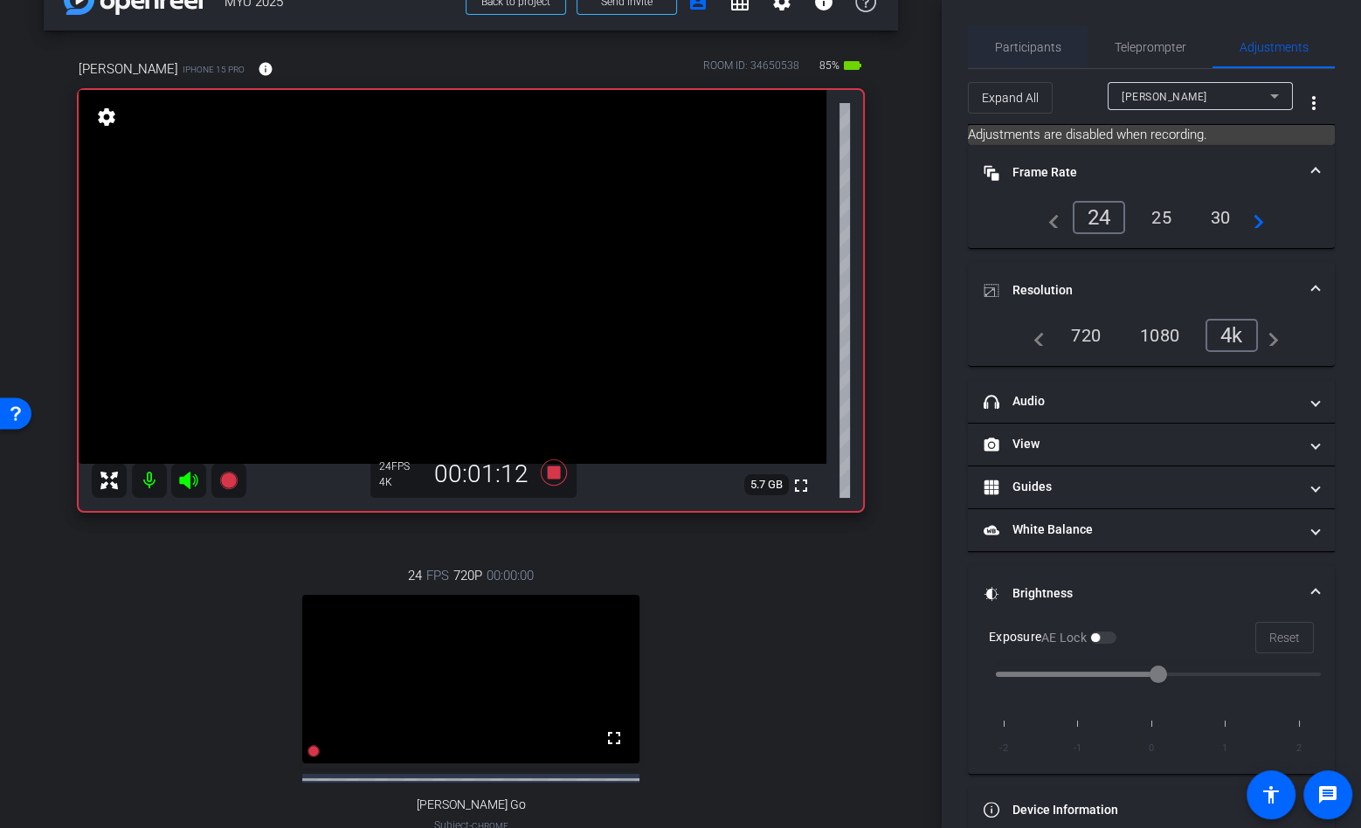
click at [1027, 49] on span "Participants" at bounding box center [1028, 47] width 66 height 12
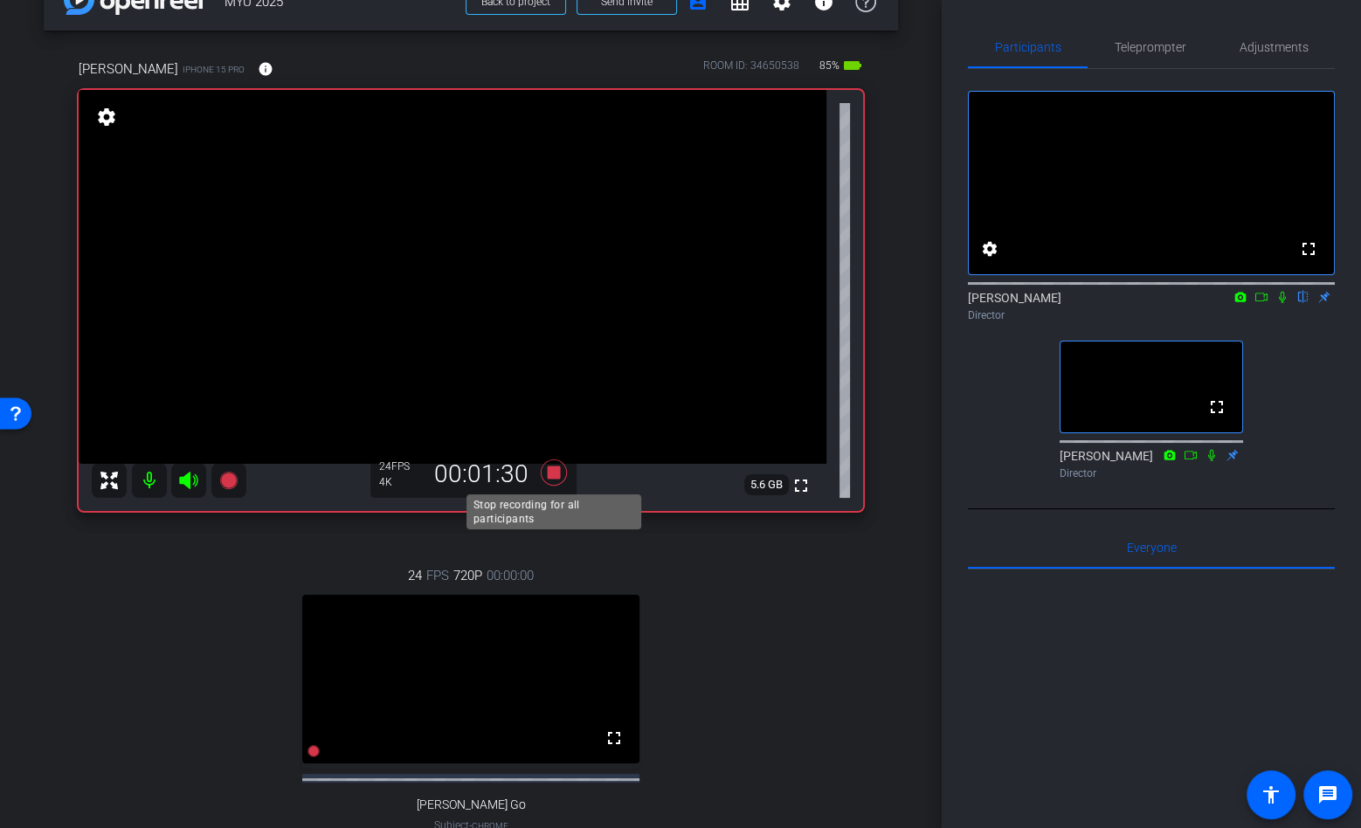
click at [552, 479] on icon at bounding box center [554, 472] width 42 height 31
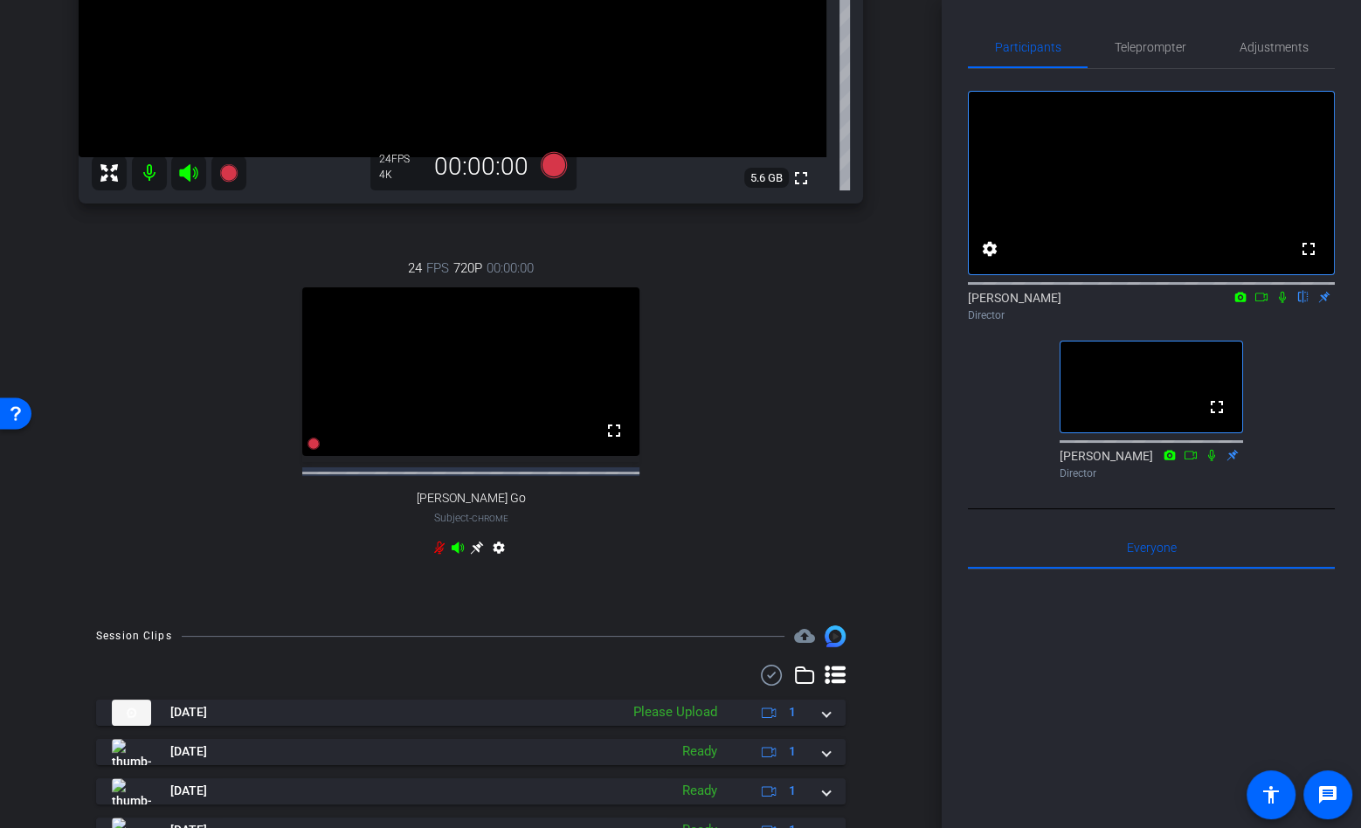
scroll to position [383, 0]
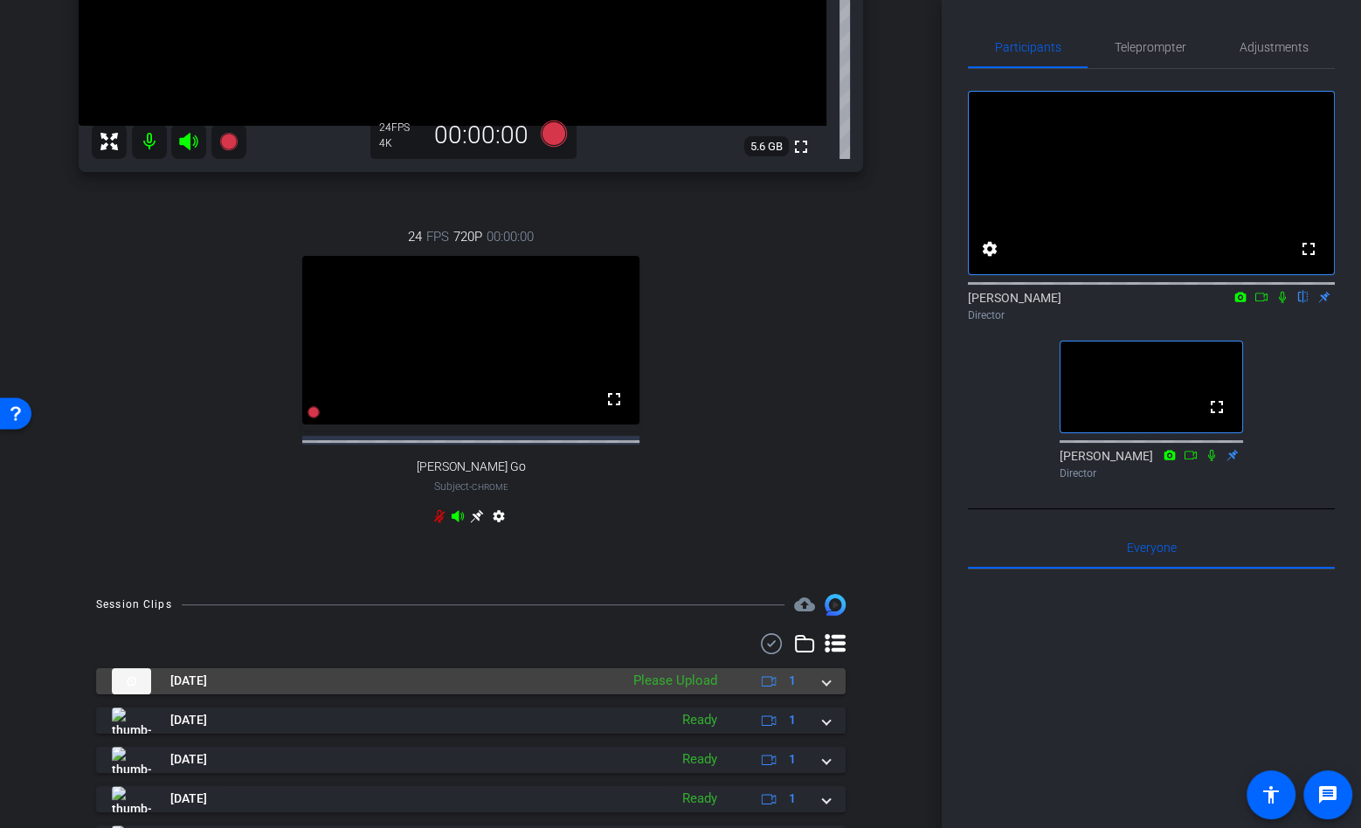
click at [819, 694] on div "[DATE] Please Upload 1" at bounding box center [467, 681] width 711 height 26
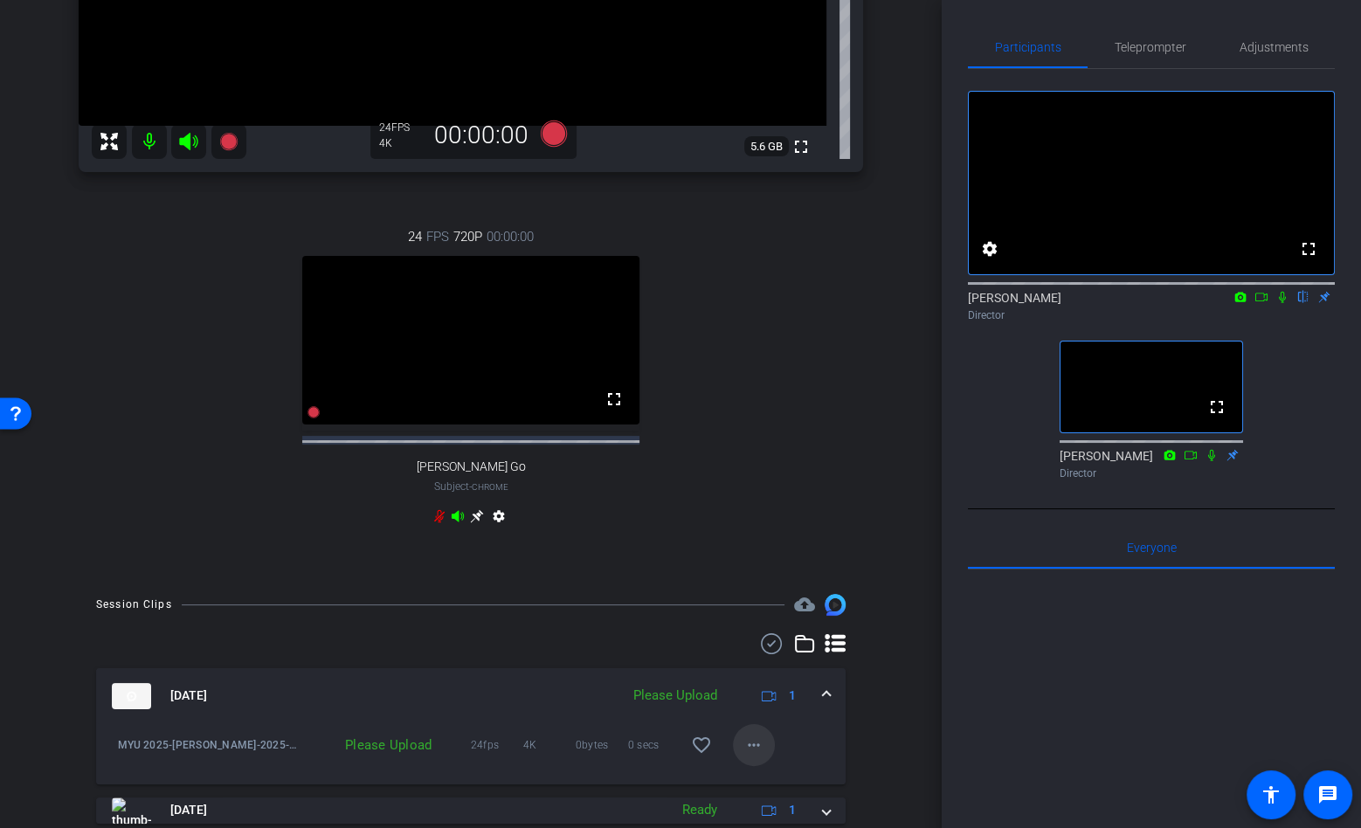
click at [754, 766] on span at bounding box center [754, 745] width 42 height 42
click at [778, 680] on span "Upload" at bounding box center [782, 679] width 70 height 21
click at [229, 139] on icon at bounding box center [227, 141] width 17 height 17
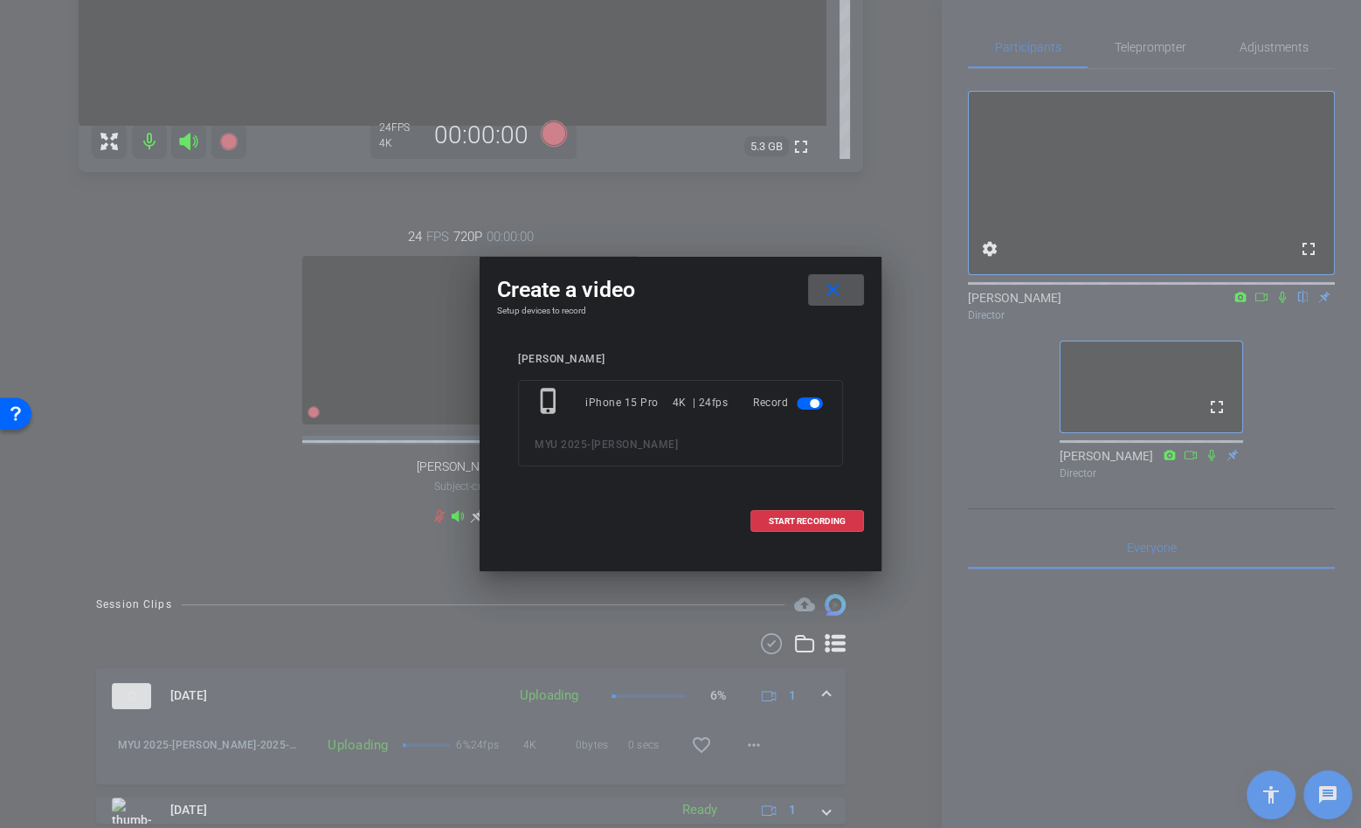
click at [818, 529] on span at bounding box center [807, 522] width 112 height 42
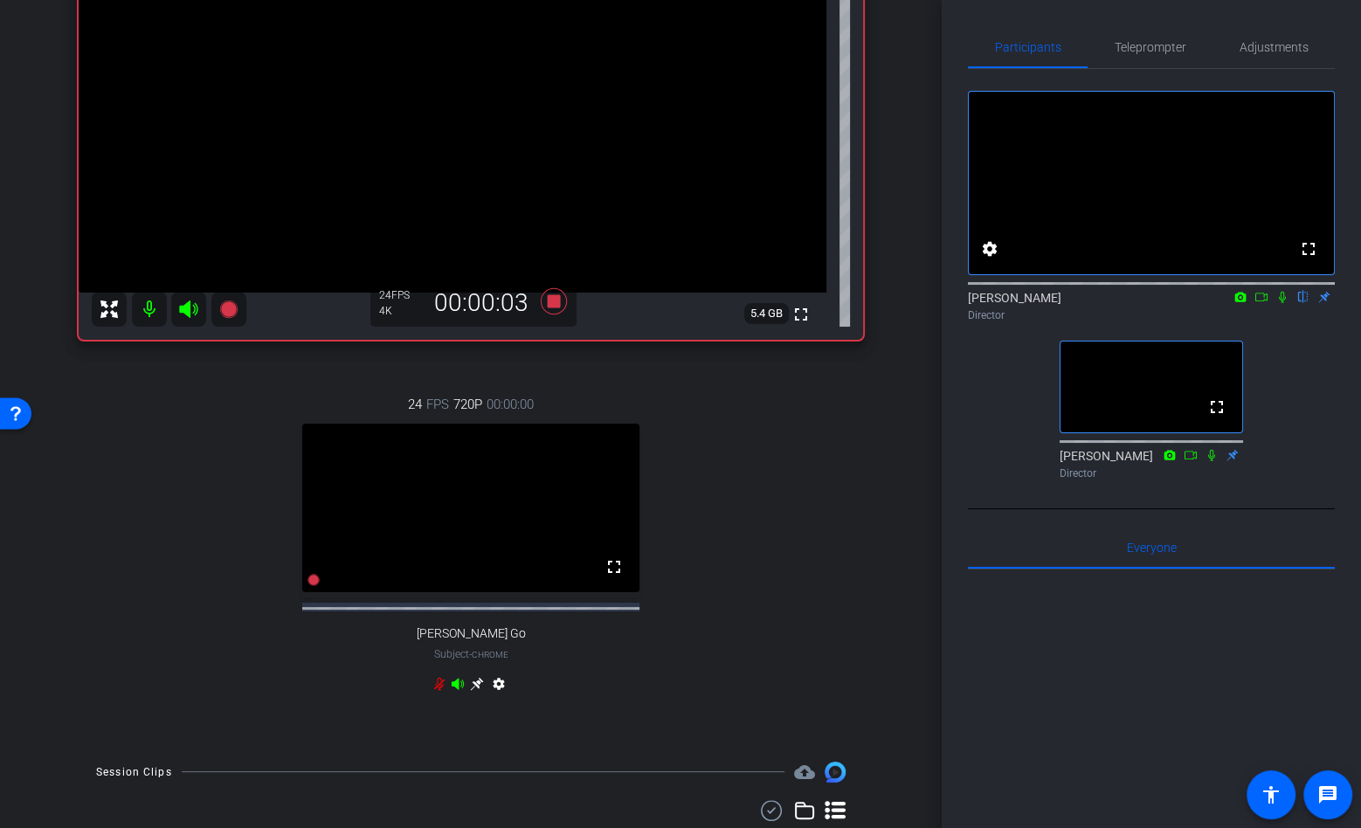
scroll to position [190, 0]
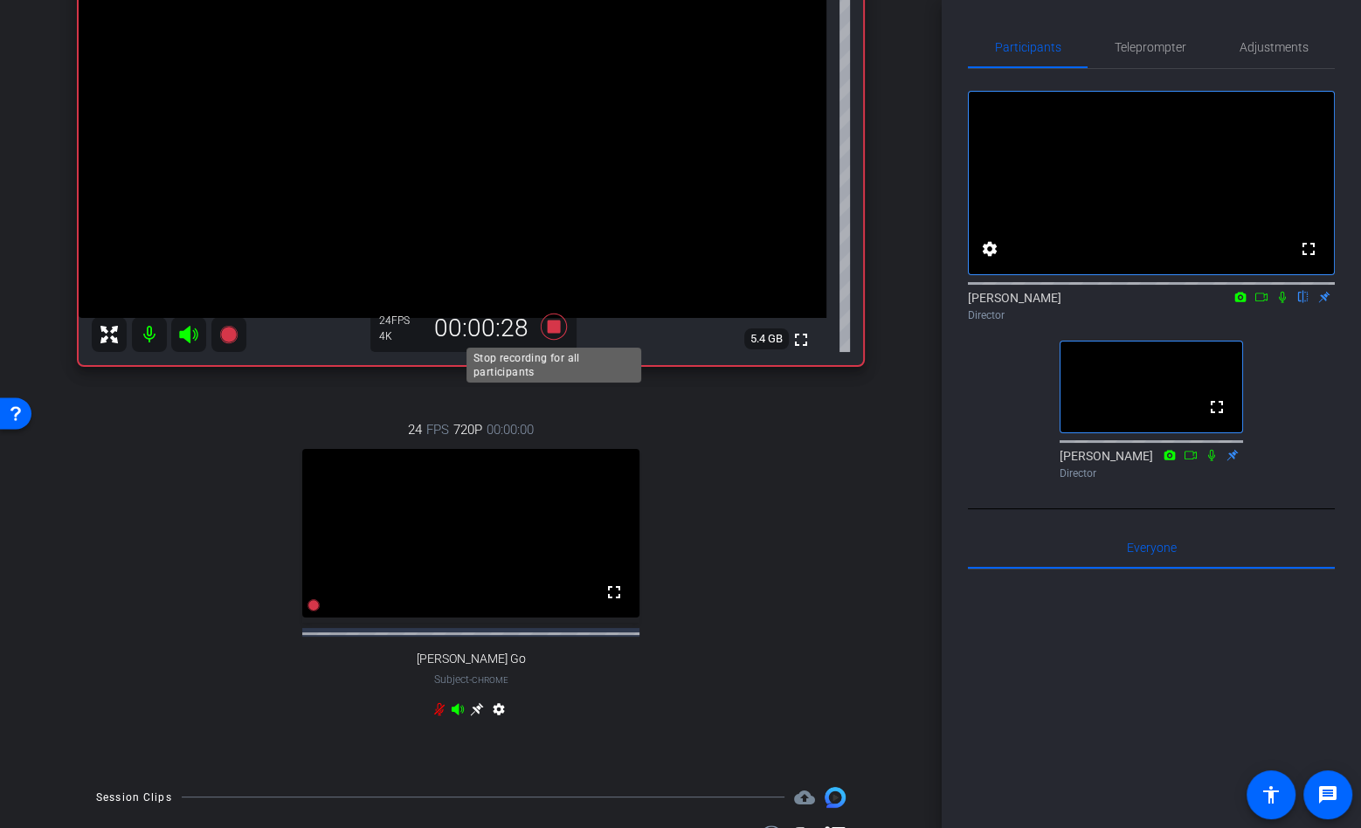
click at [555, 316] on icon at bounding box center [554, 326] width 42 height 31
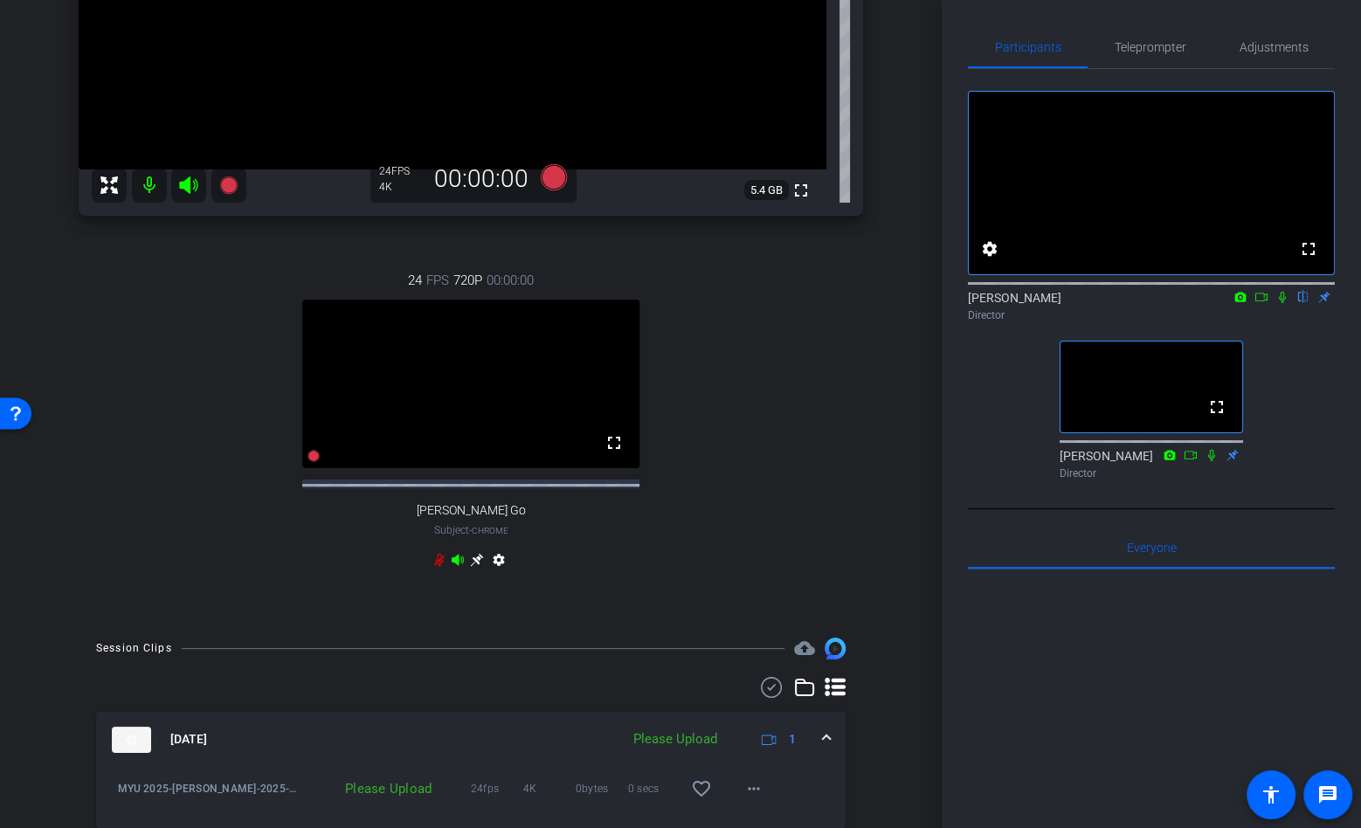
scroll to position [360, 0]
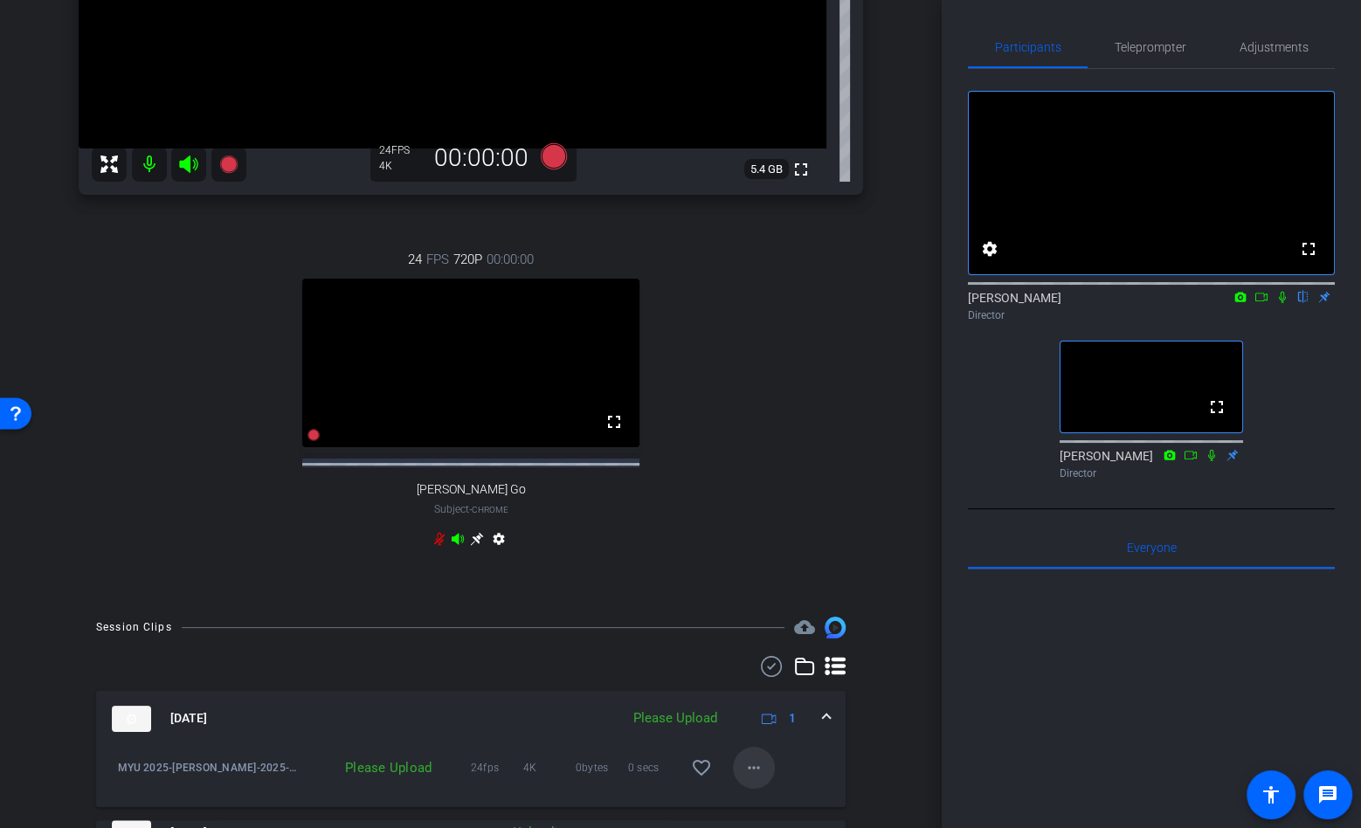
click at [764, 782] on span at bounding box center [754, 768] width 42 height 42
click at [805, 695] on span "Upload" at bounding box center [782, 703] width 70 height 21
click at [228, 164] on icon at bounding box center [227, 163] width 17 height 17
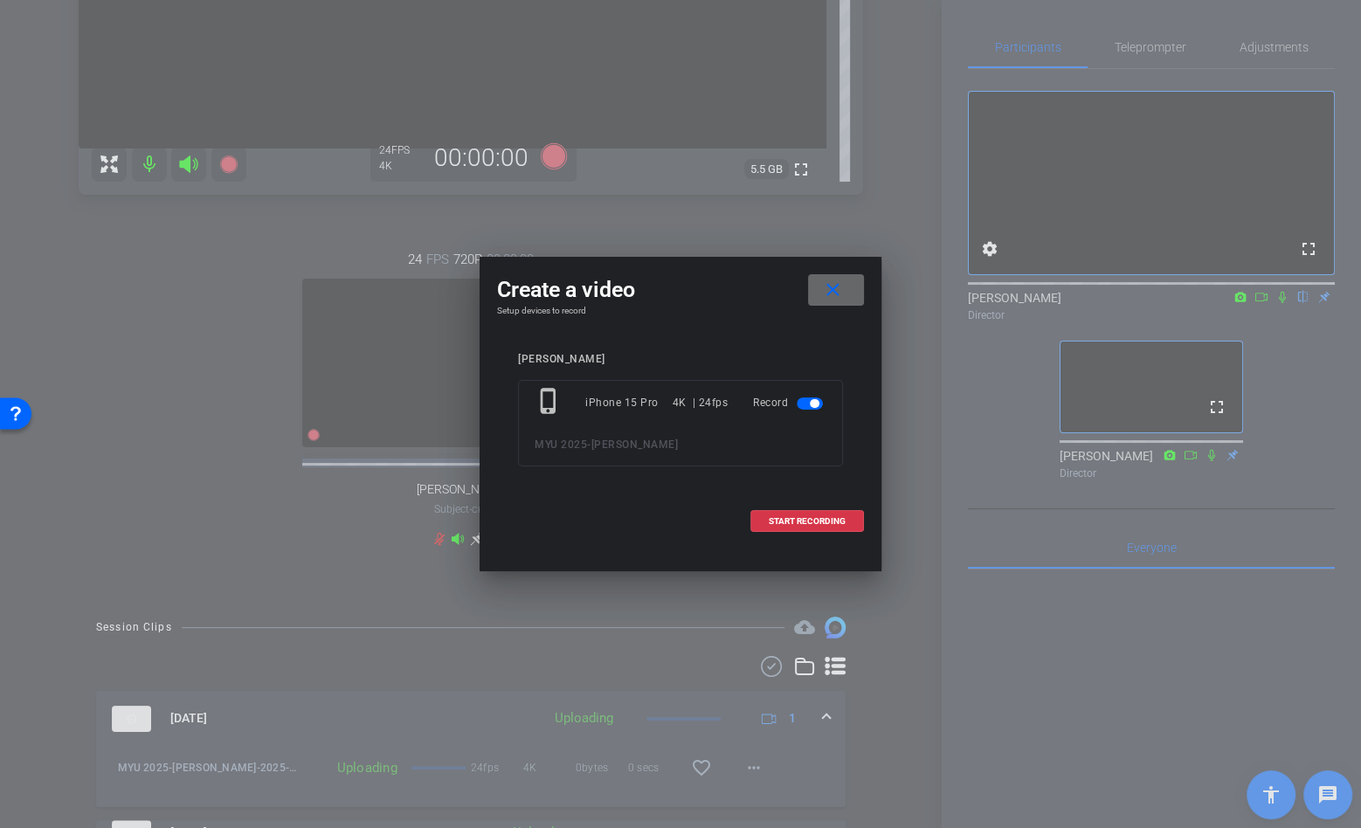
drag, startPoint x: 839, startPoint y: 295, endPoint x: 840, endPoint y: 319, distance: 23.6
click at [839, 295] on mat-icon "close" at bounding box center [833, 291] width 22 height 22
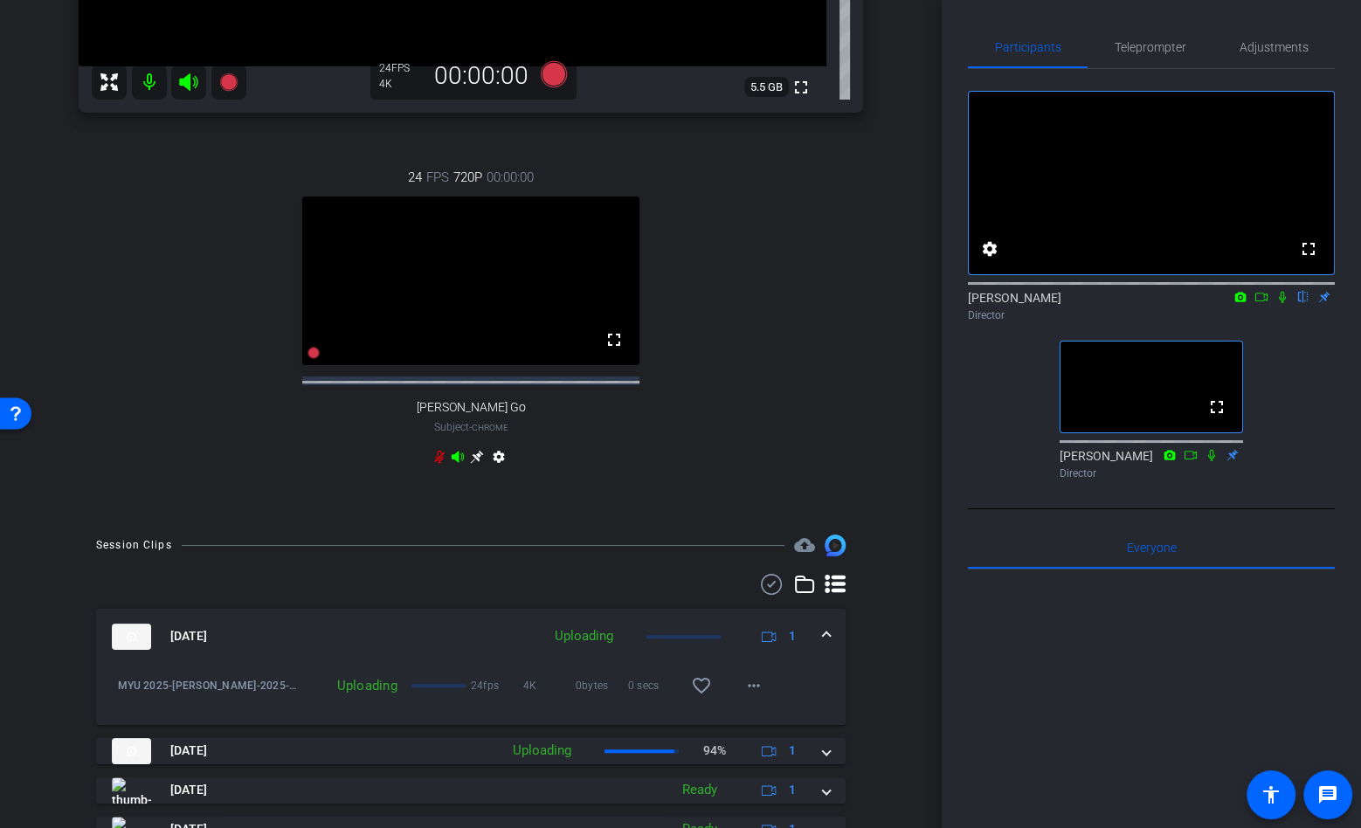
scroll to position [411, 0]
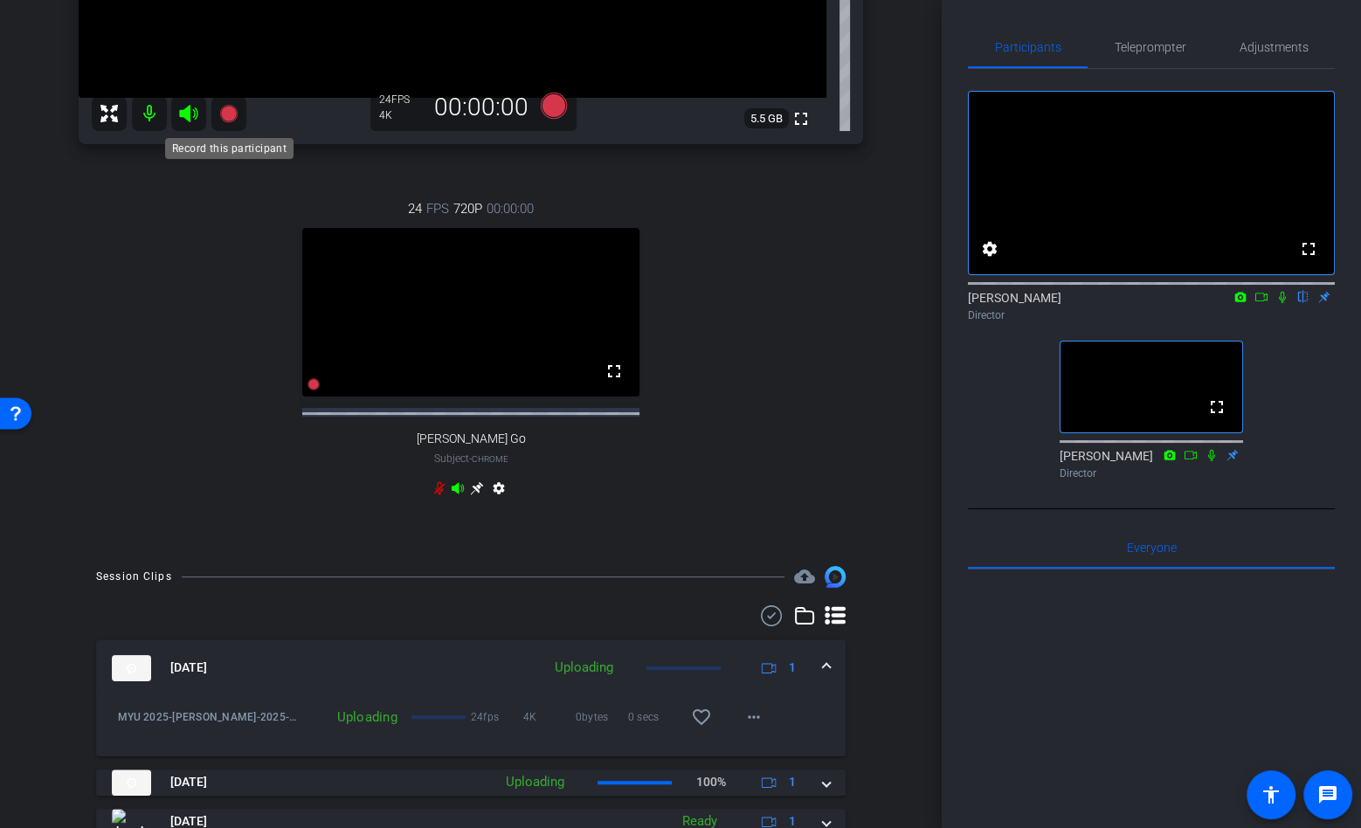
click at [219, 112] on icon at bounding box center [228, 113] width 21 height 21
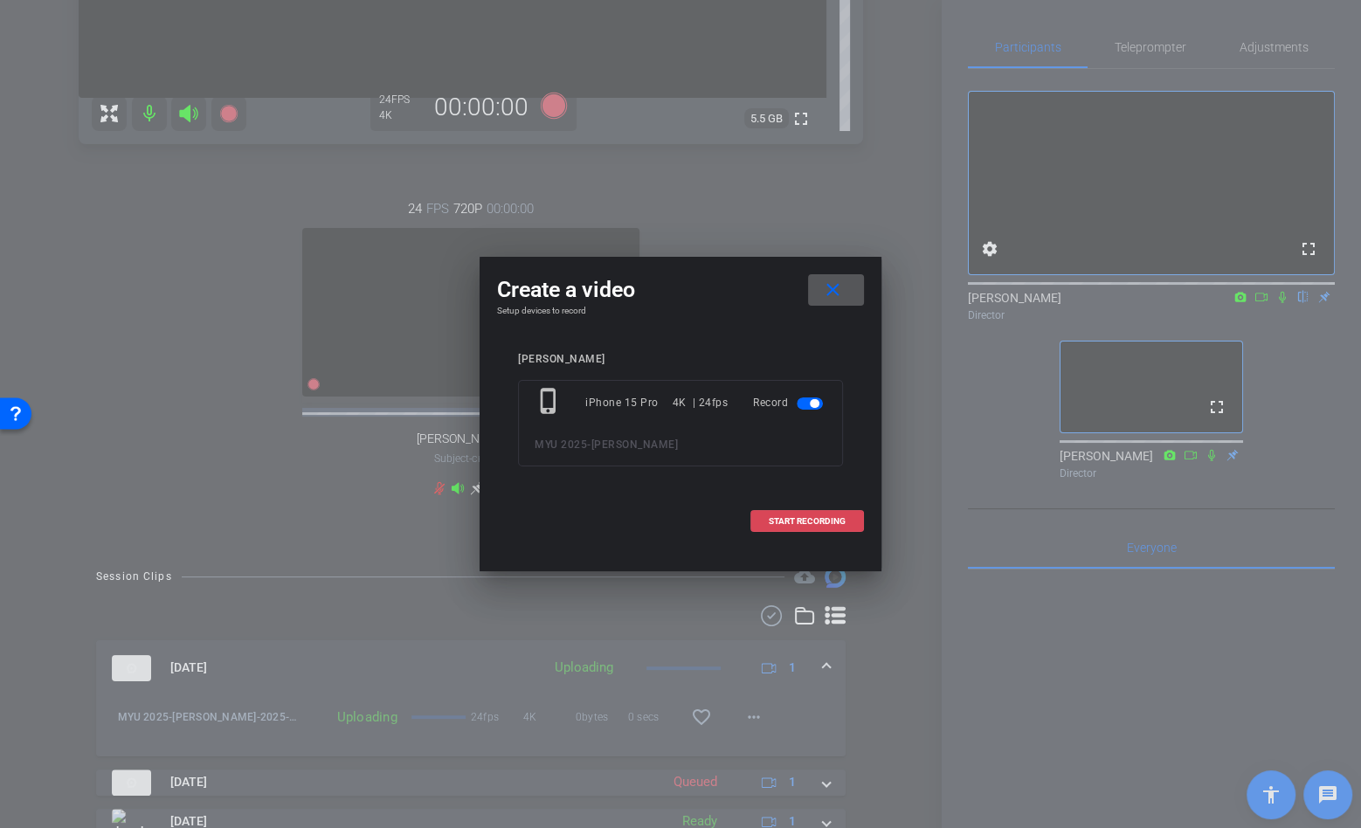
click at [769, 515] on span at bounding box center [807, 522] width 112 height 42
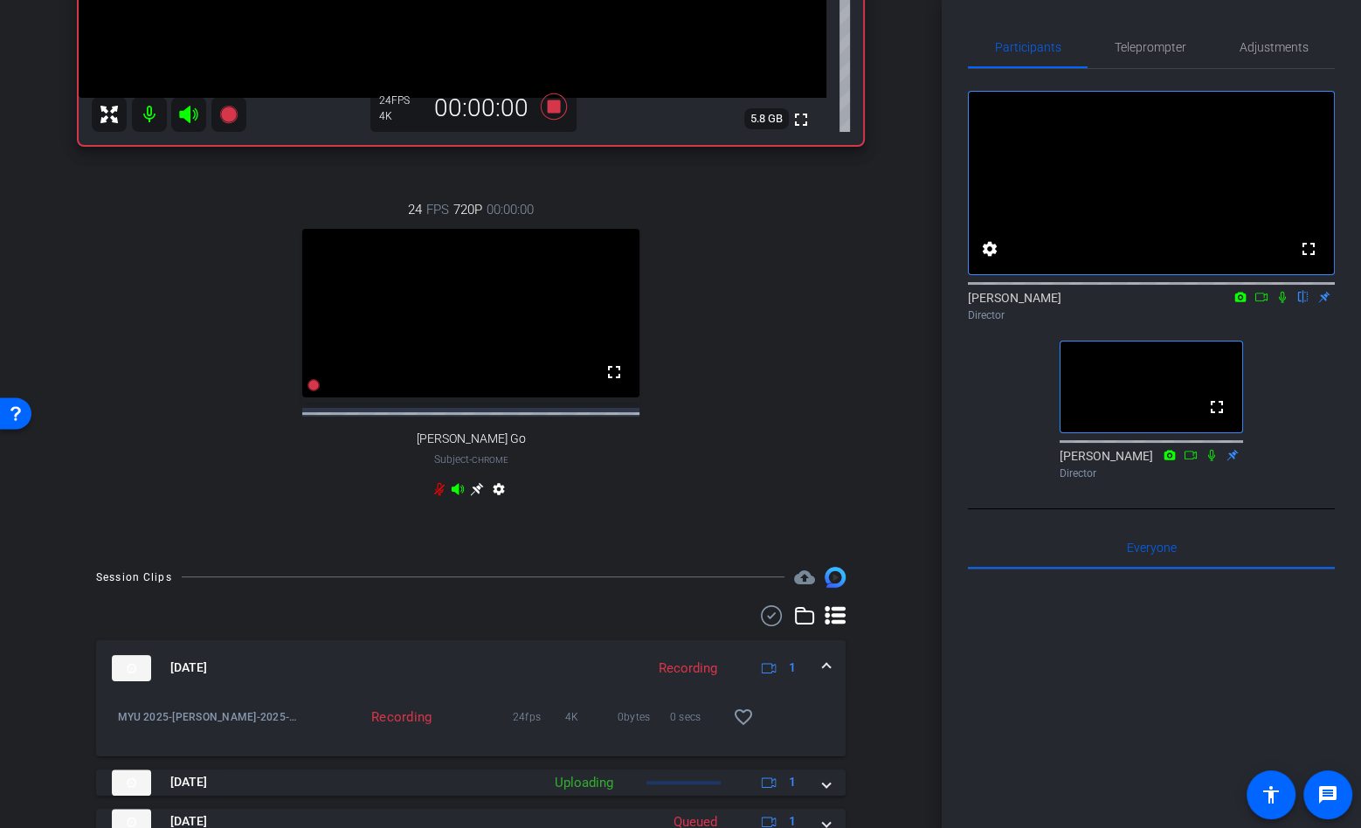
scroll to position [573, 0]
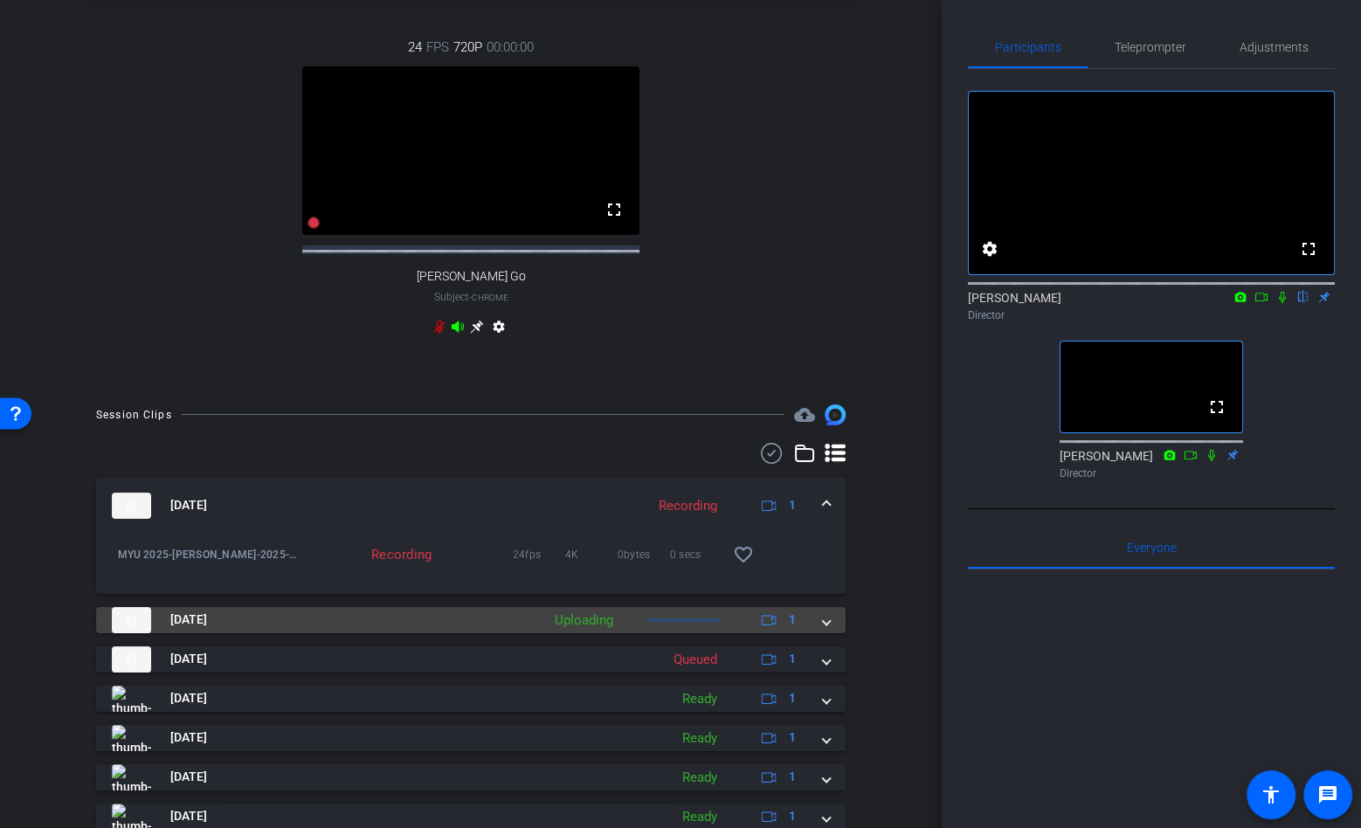
click at [823, 629] on span at bounding box center [826, 620] width 7 height 18
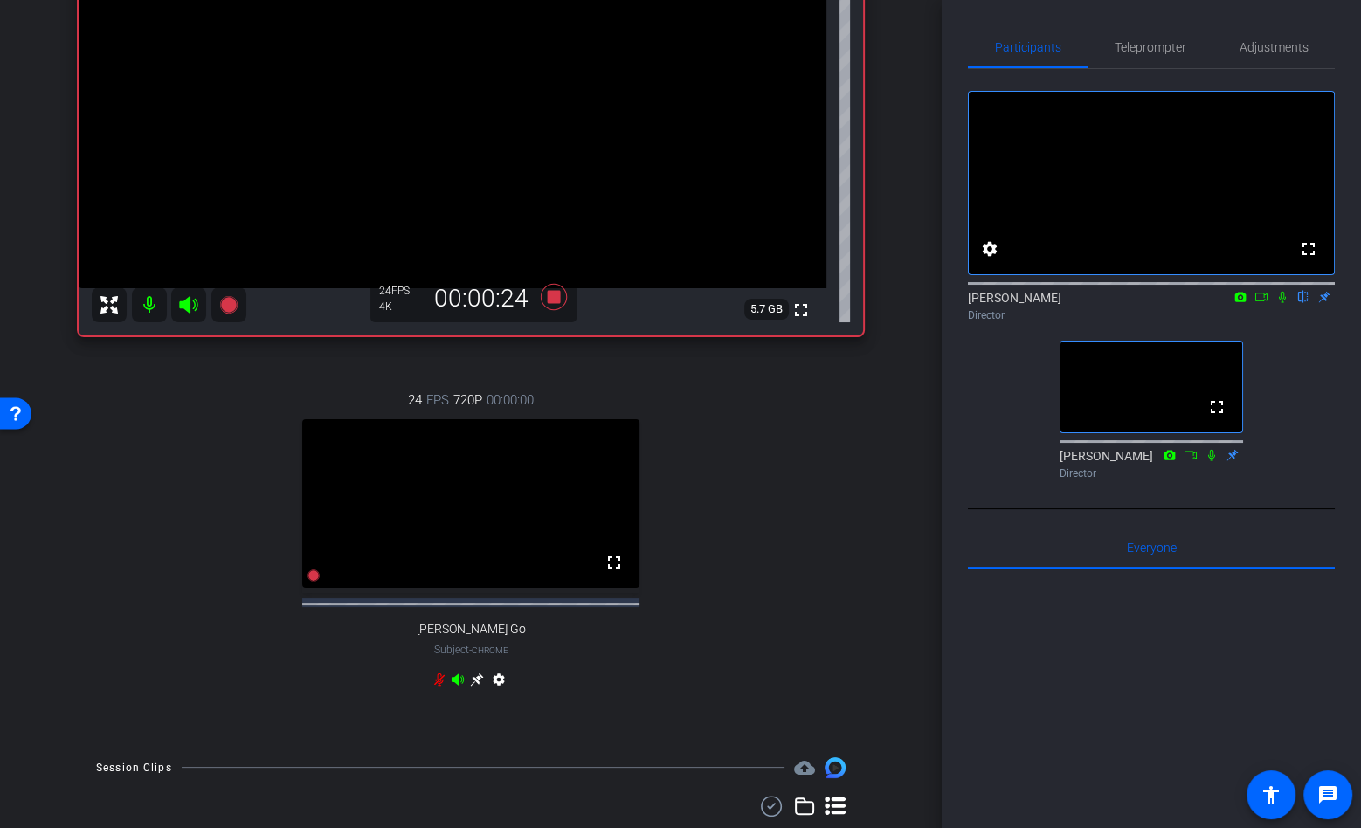
scroll to position [216, 0]
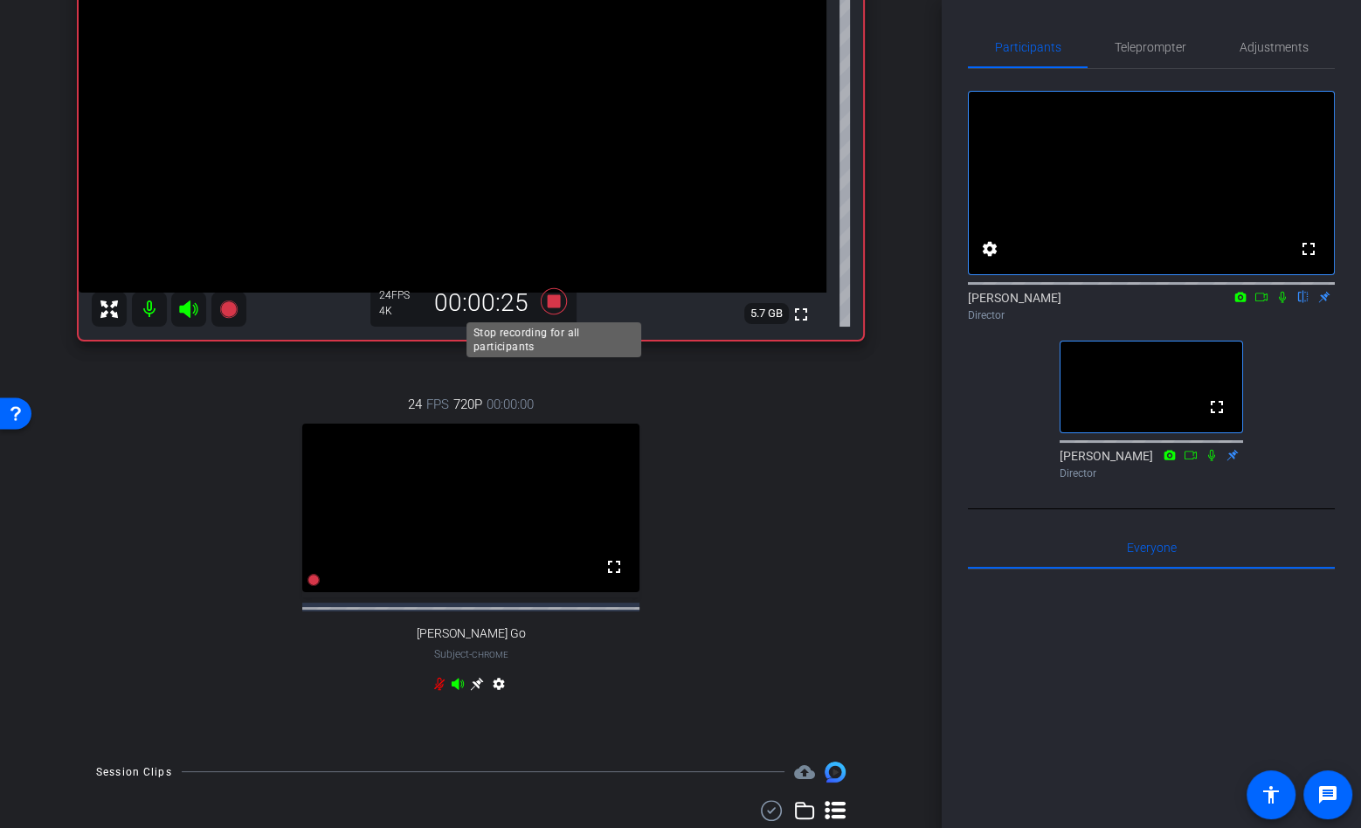
click at [556, 301] on icon at bounding box center [554, 301] width 26 height 26
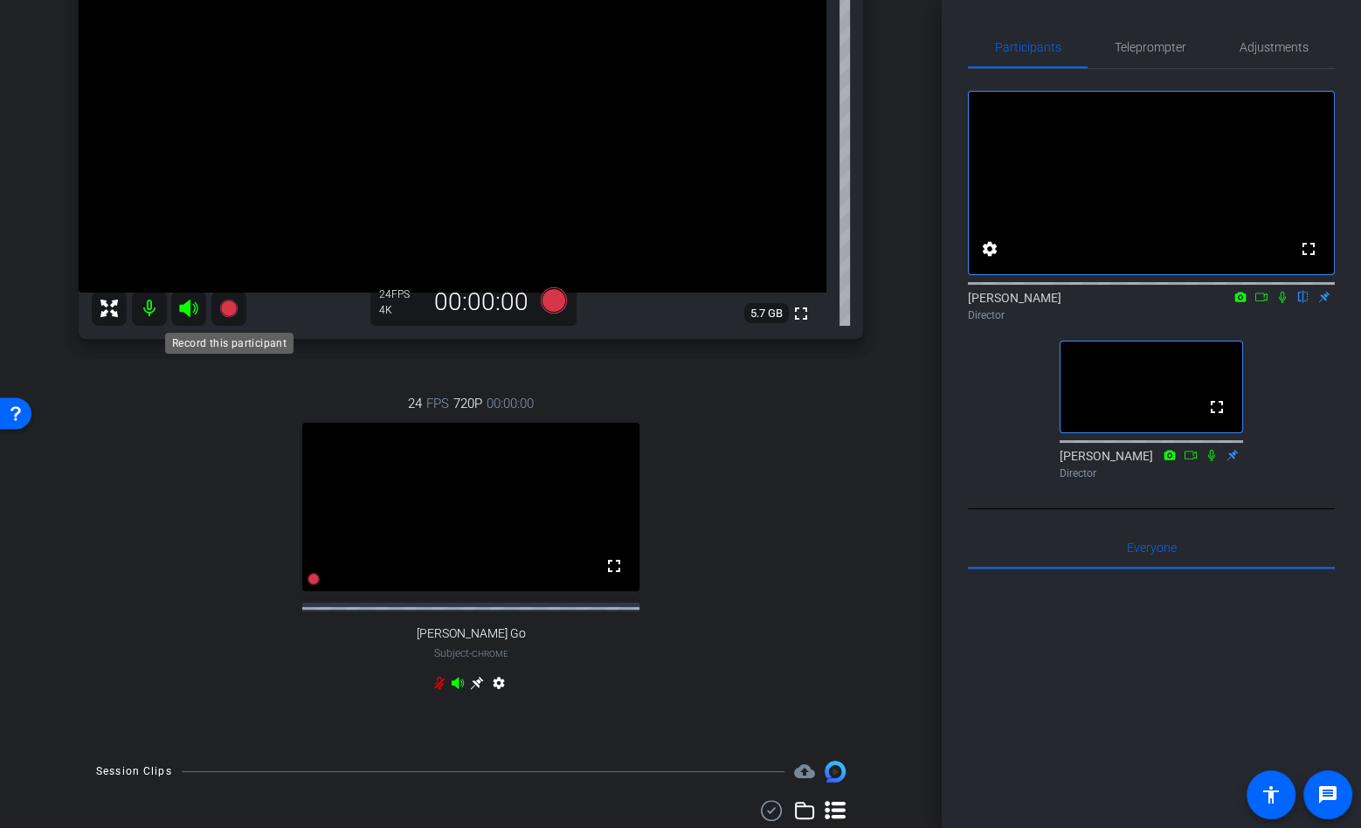
click at [225, 318] on icon at bounding box center [228, 308] width 21 height 21
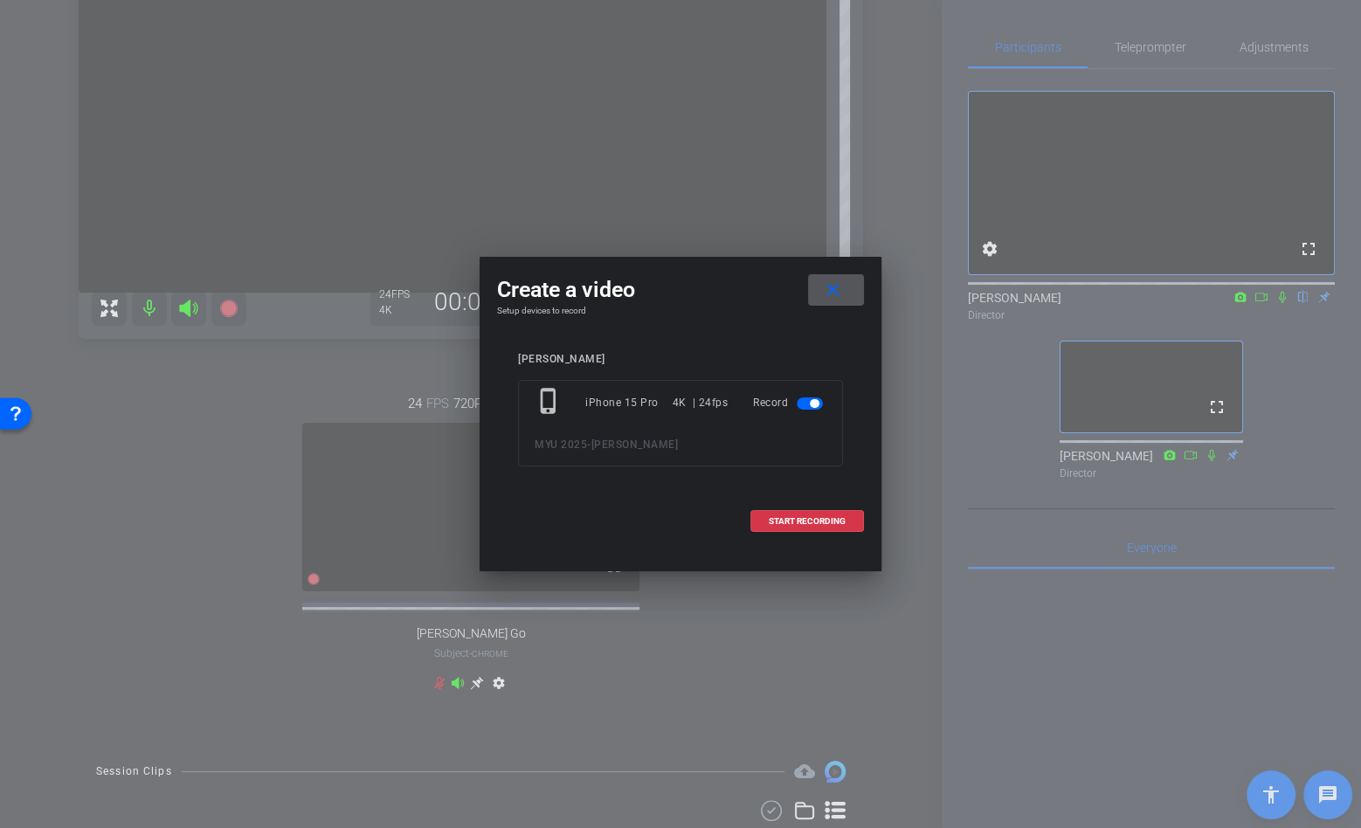
drag, startPoint x: 851, startPoint y: 292, endPoint x: 801, endPoint y: 580, distance: 292.5
click at [851, 292] on span at bounding box center [836, 290] width 56 height 42
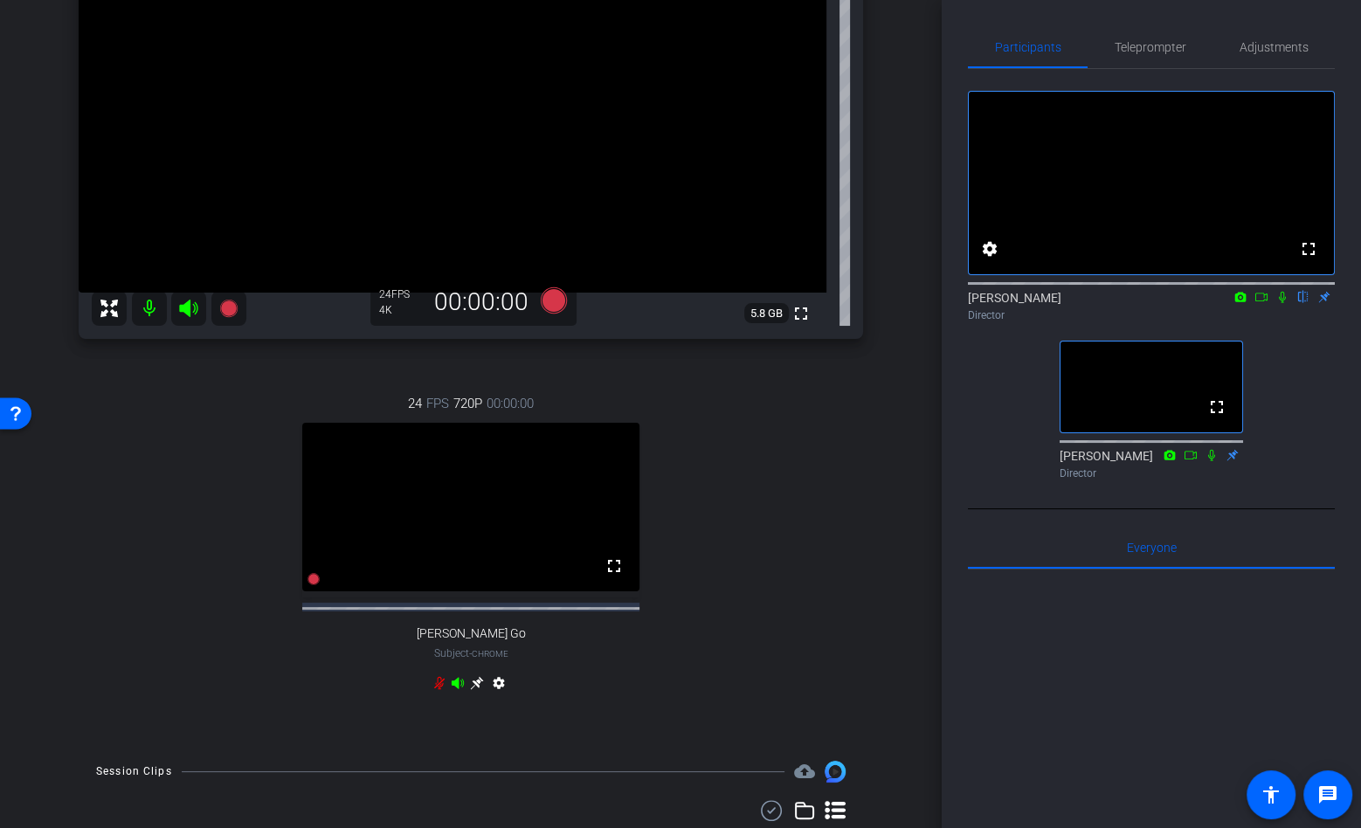
scroll to position [511, 0]
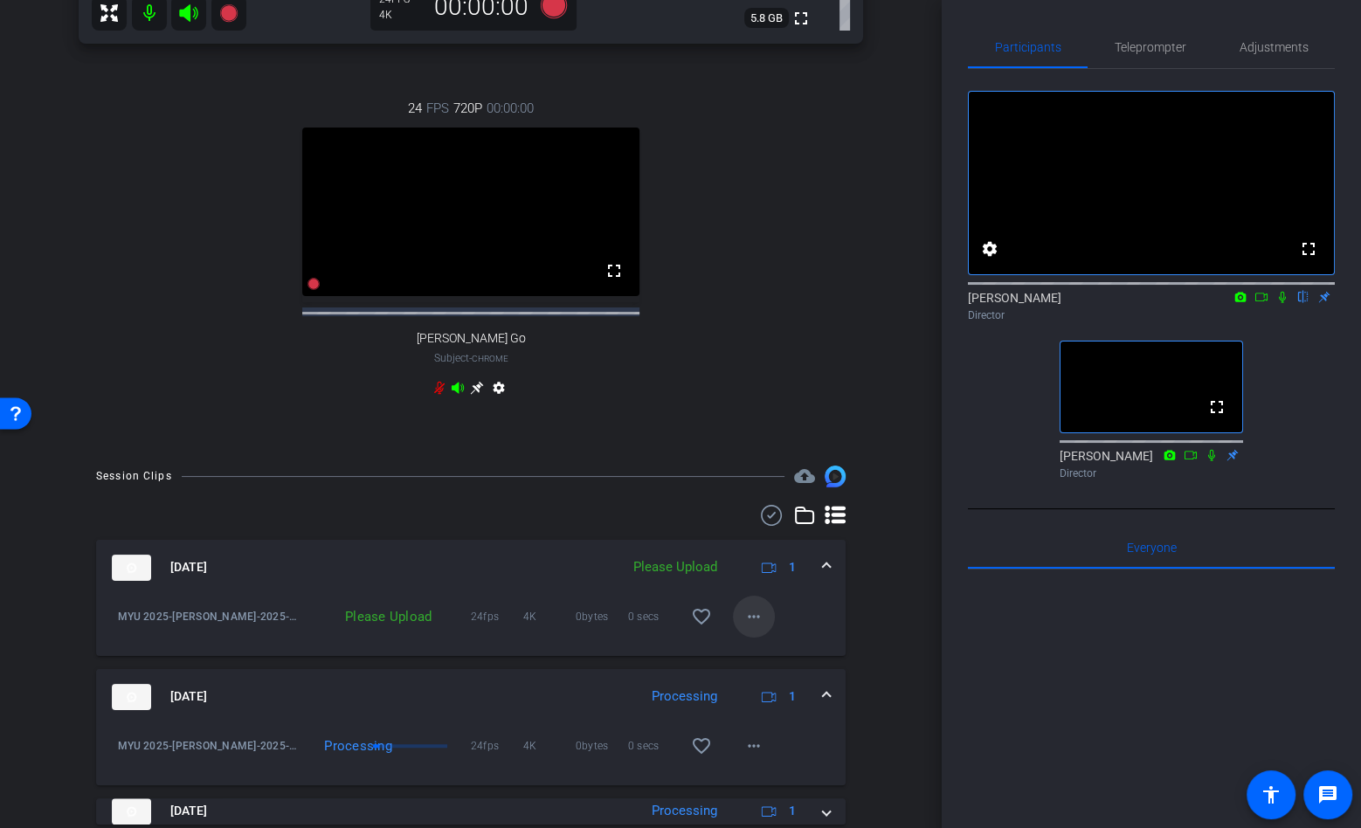
click at [747, 627] on mat-icon "more_horiz" at bounding box center [753, 616] width 21 height 21
click at [765, 659] on span "Upload" at bounding box center [782, 667] width 70 height 21
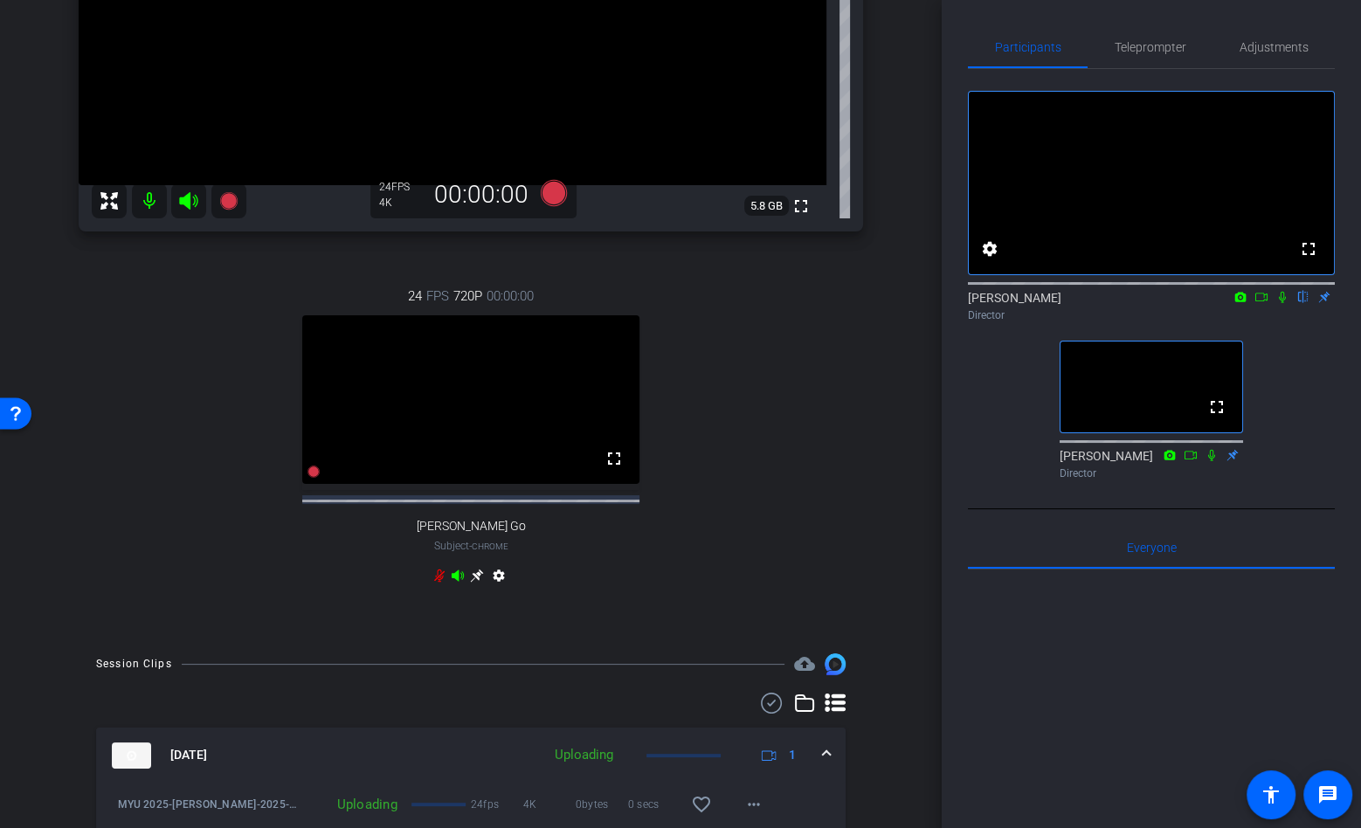
scroll to position [133, 0]
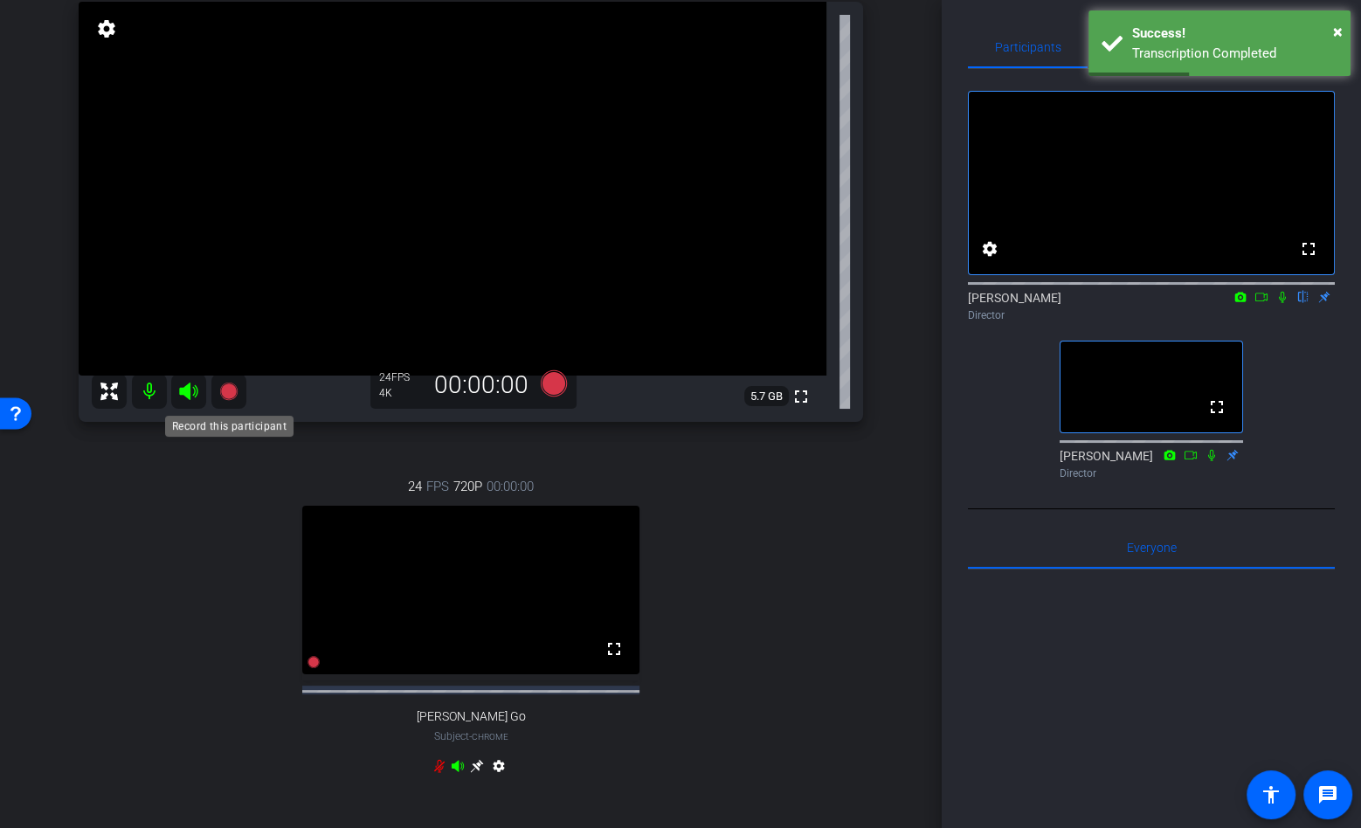
click at [222, 390] on icon at bounding box center [227, 391] width 17 height 17
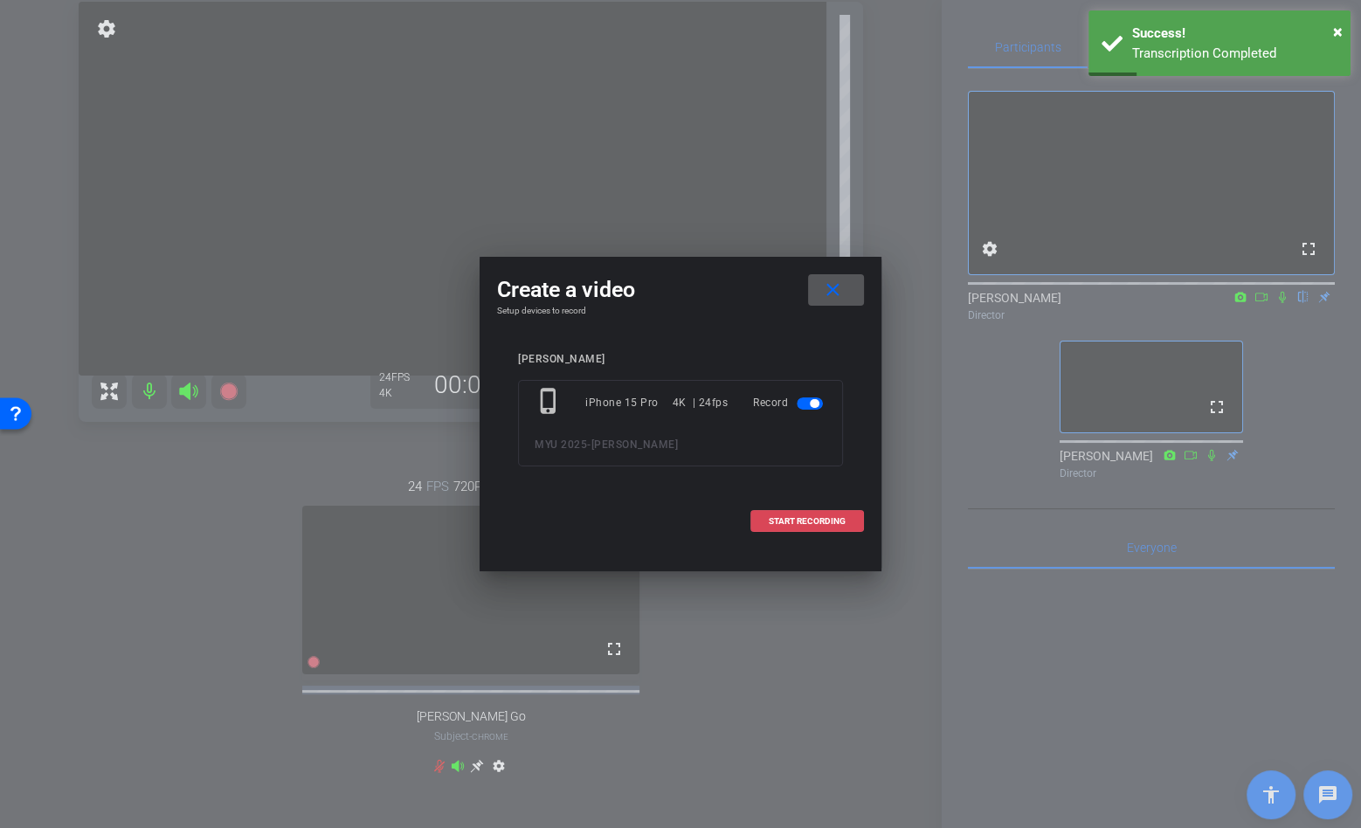
click at [789, 521] on span "START RECORDING" at bounding box center [807, 521] width 77 height 9
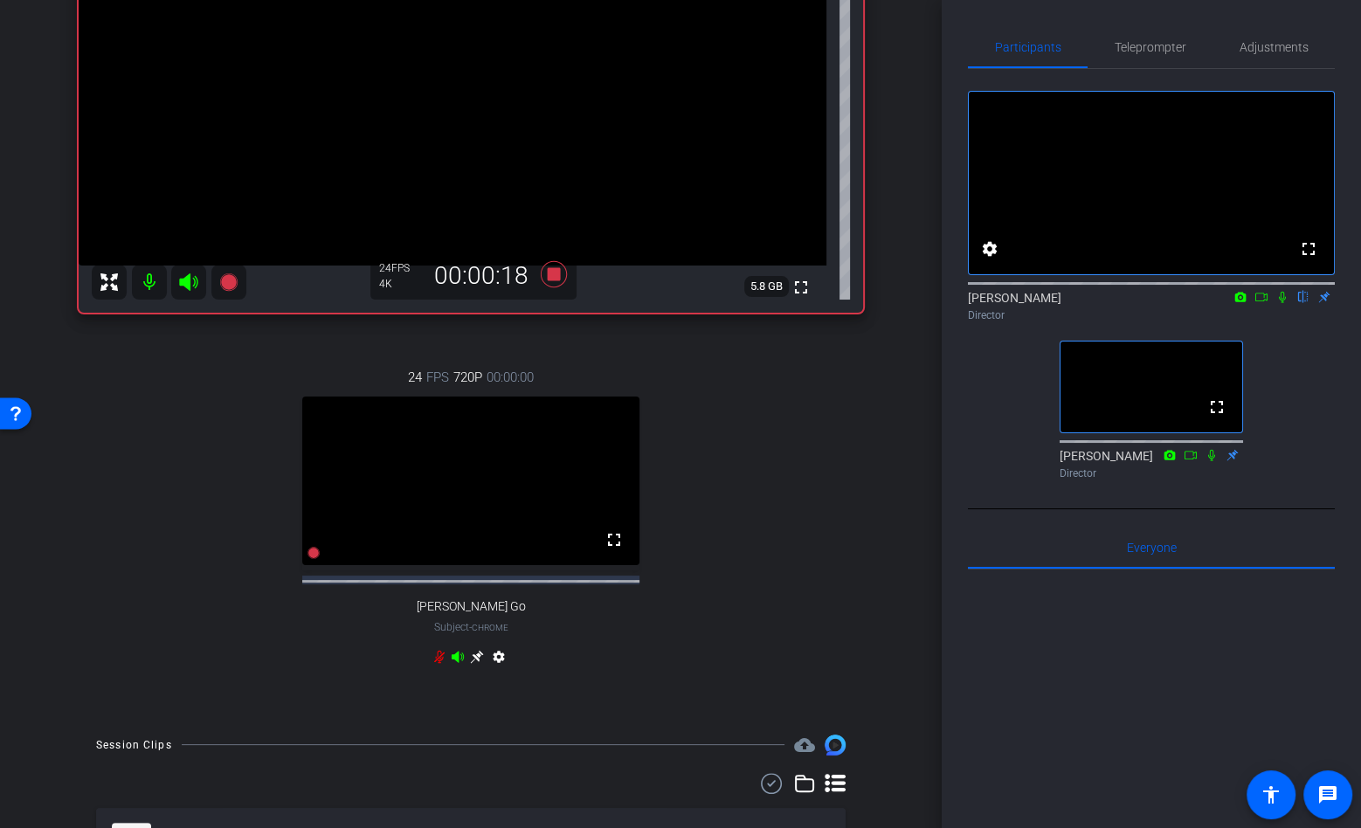
scroll to position [0, 0]
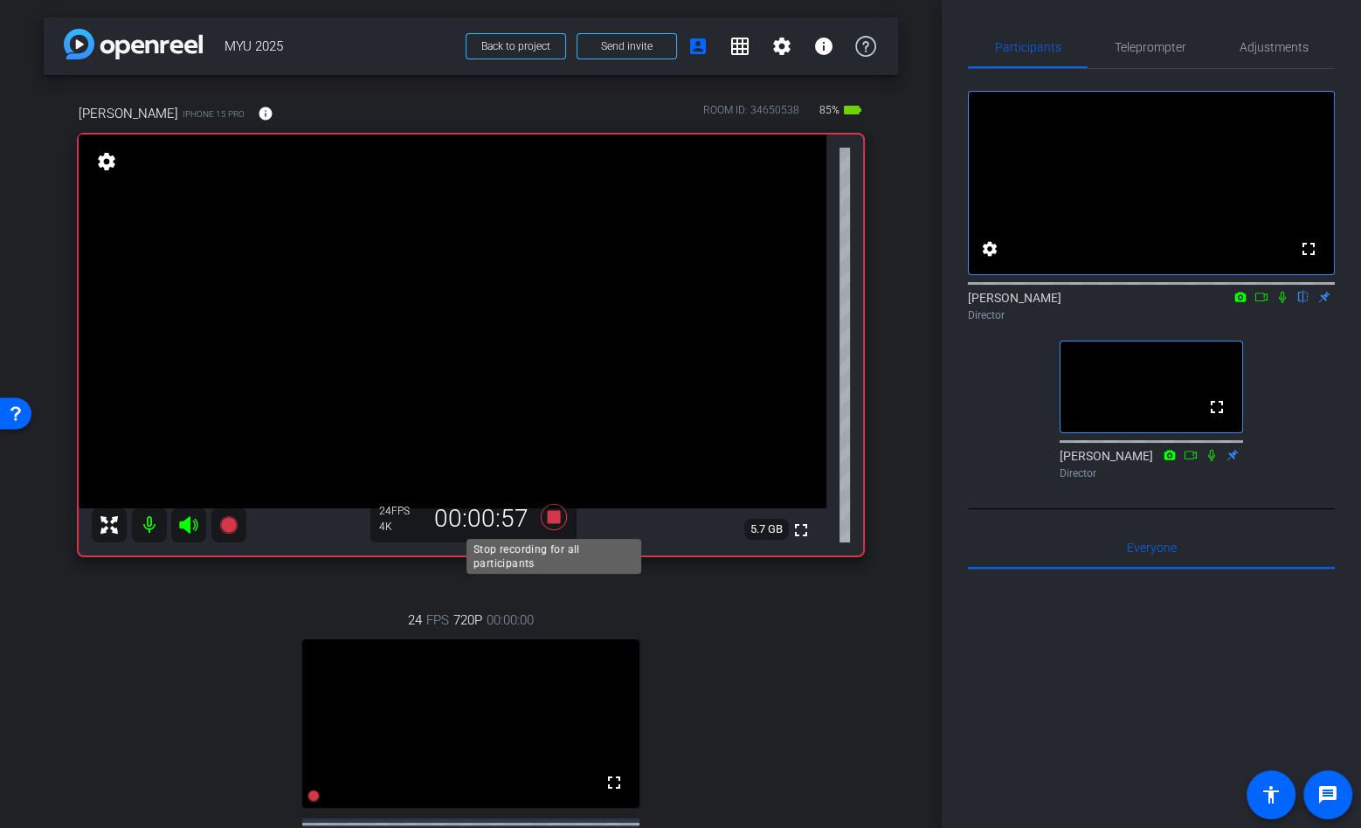
click at [559, 515] on icon at bounding box center [554, 517] width 26 height 26
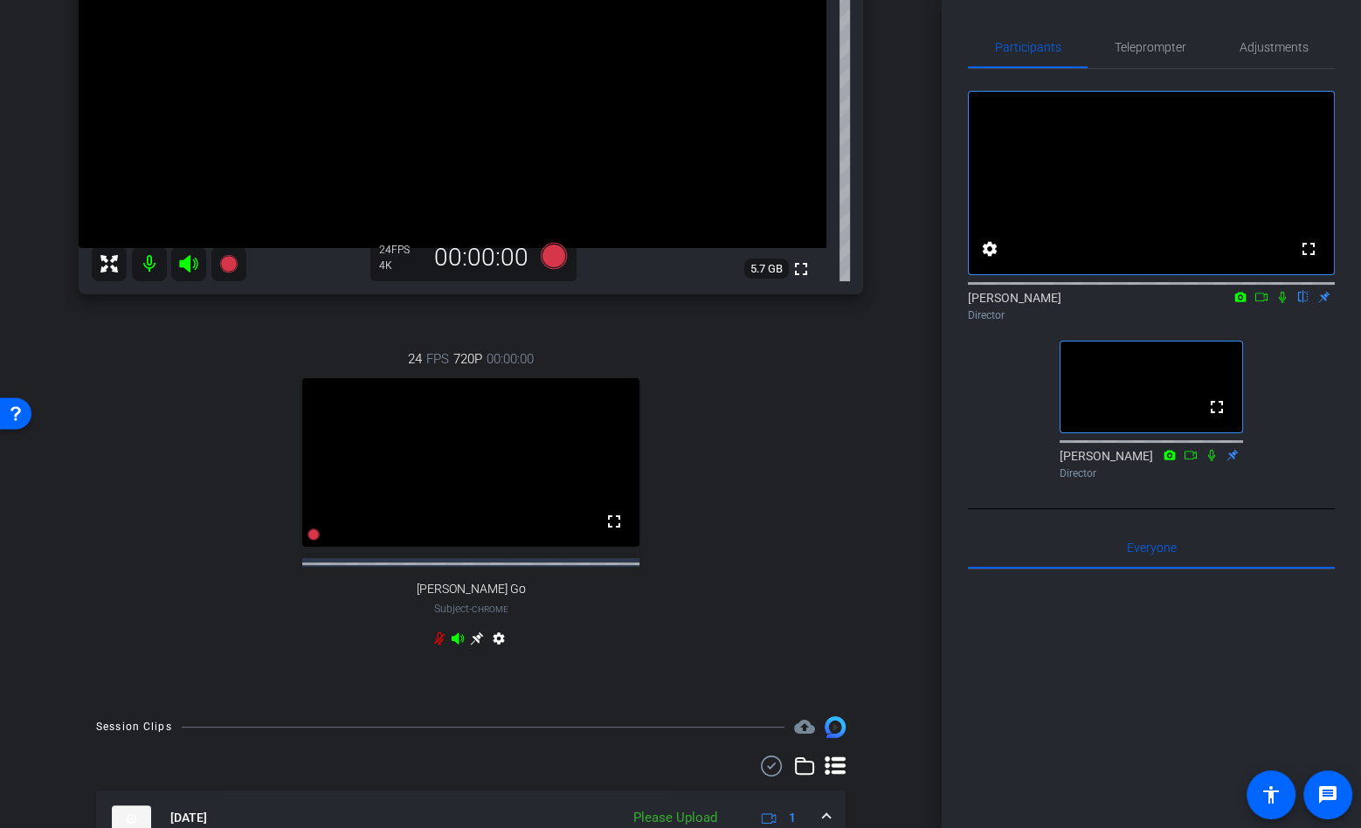
scroll to position [570, 0]
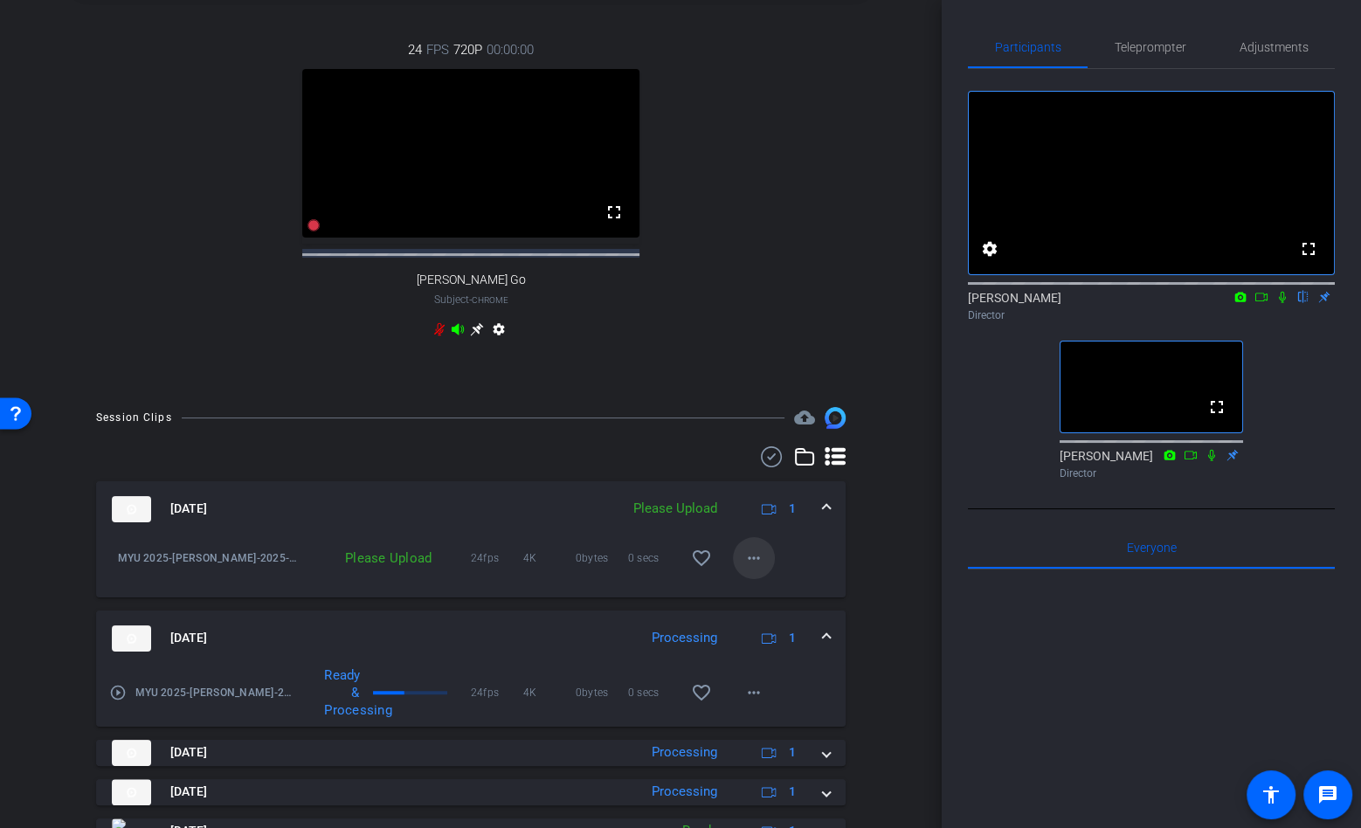
click at [754, 569] on mat-icon "more_horiz" at bounding box center [753, 558] width 21 height 21
click at [771, 602] on span "Upload" at bounding box center [782, 608] width 70 height 21
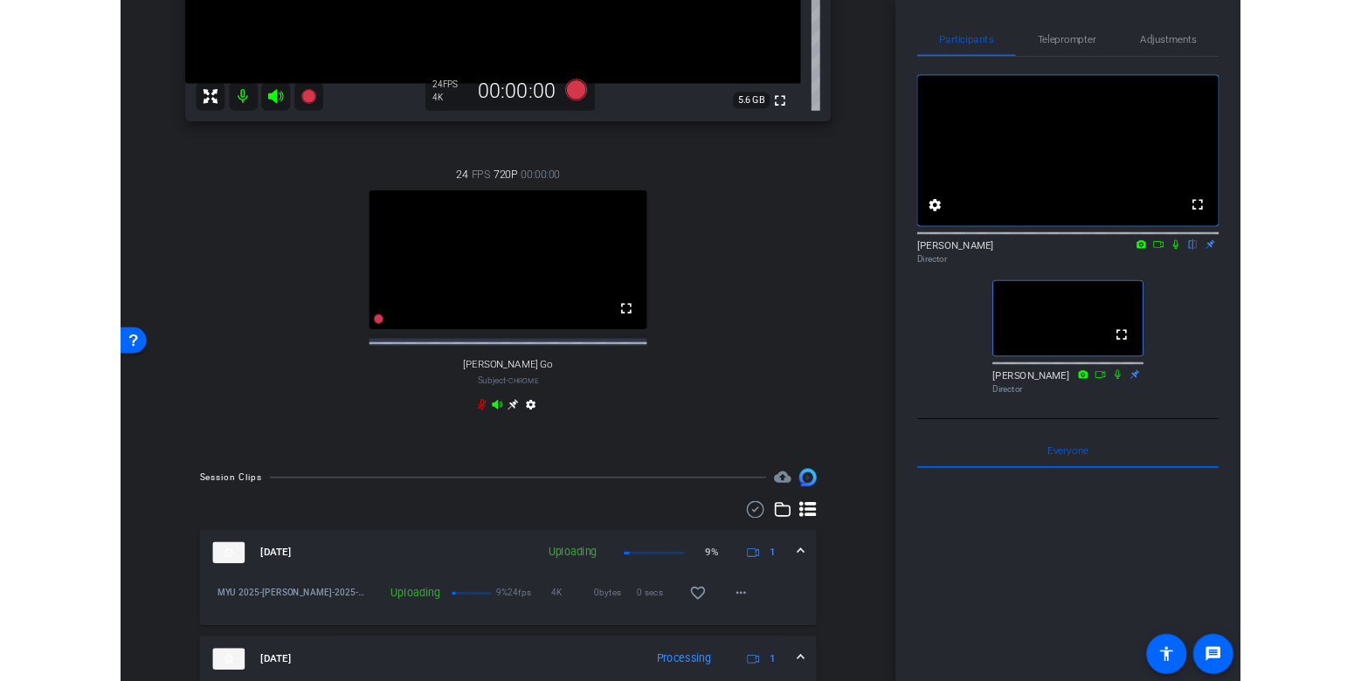
scroll to position [0, 0]
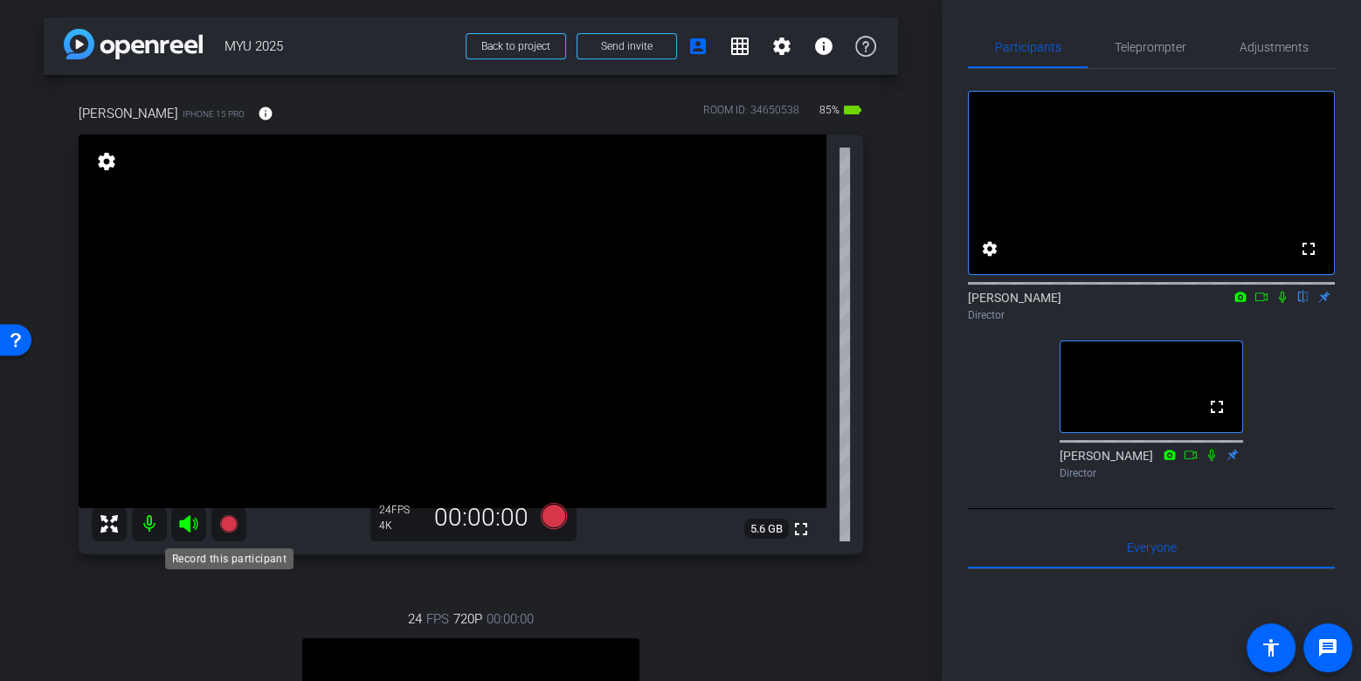
click at [235, 528] on icon at bounding box center [227, 523] width 17 height 17
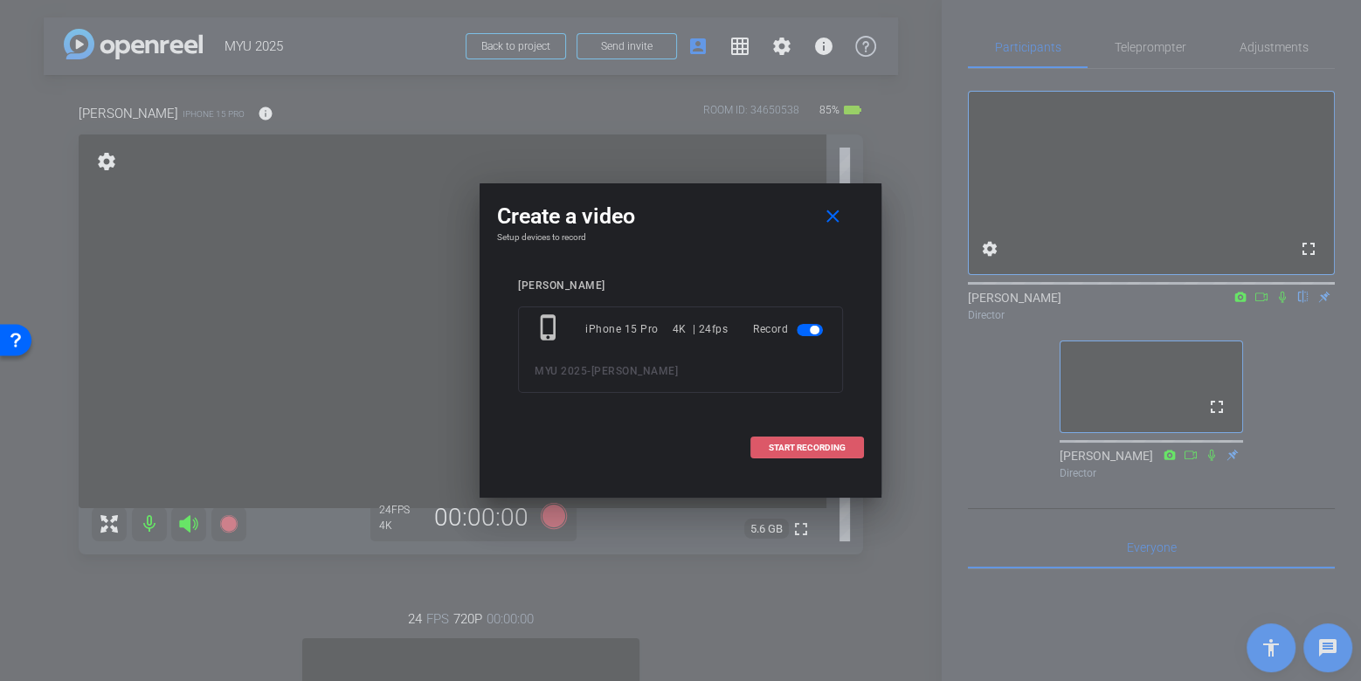
click at [801, 444] on span "START RECORDING" at bounding box center [807, 448] width 77 height 9
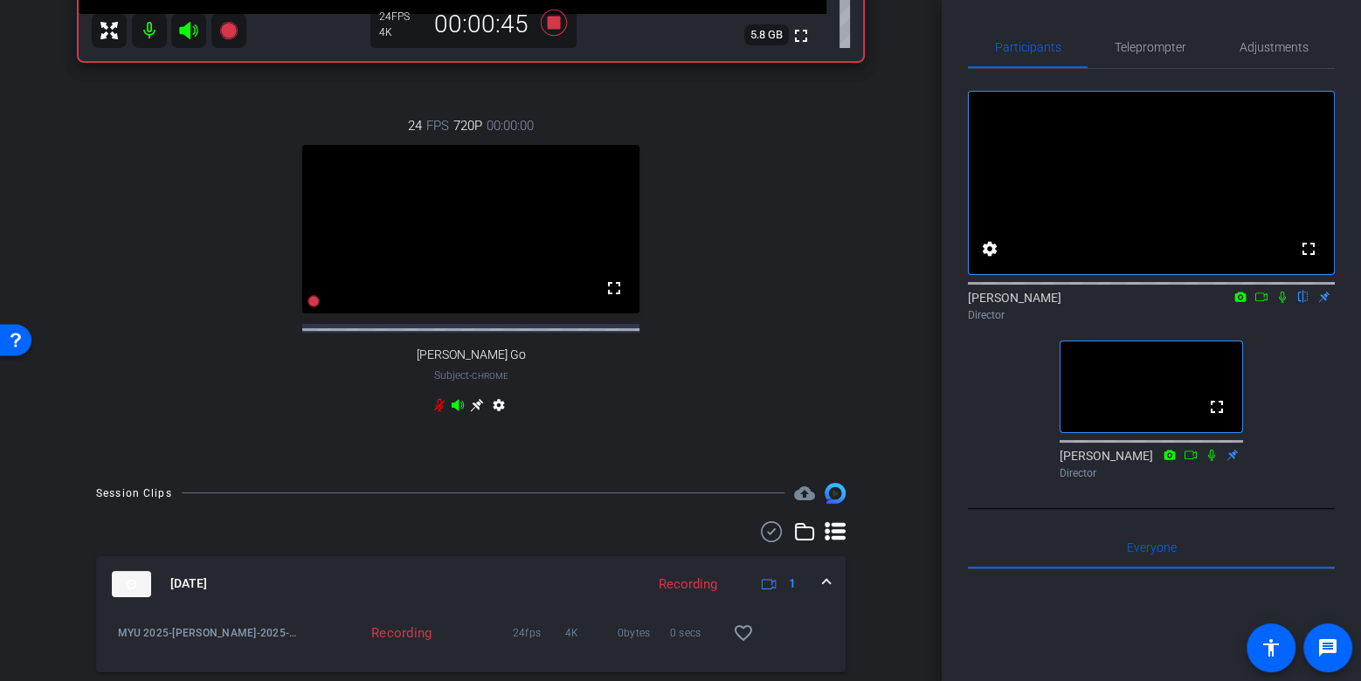
scroll to position [198, 0]
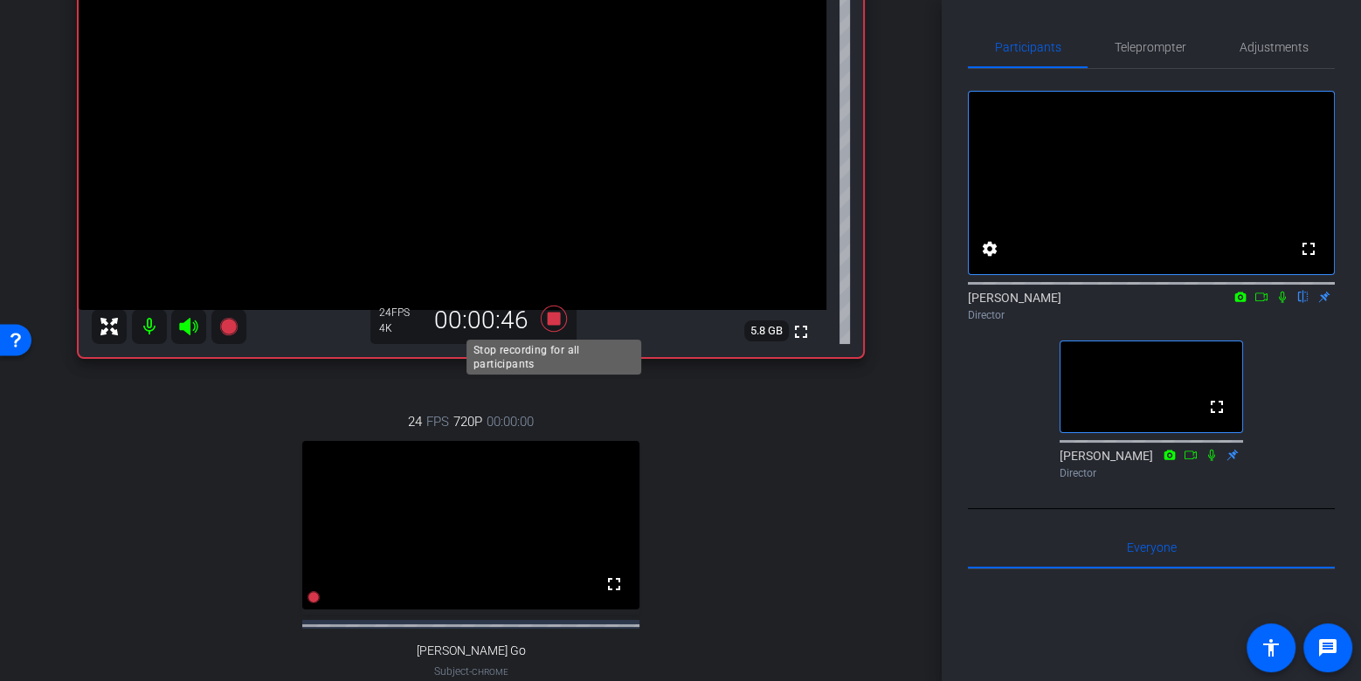
click at [554, 312] on icon at bounding box center [554, 319] width 26 height 26
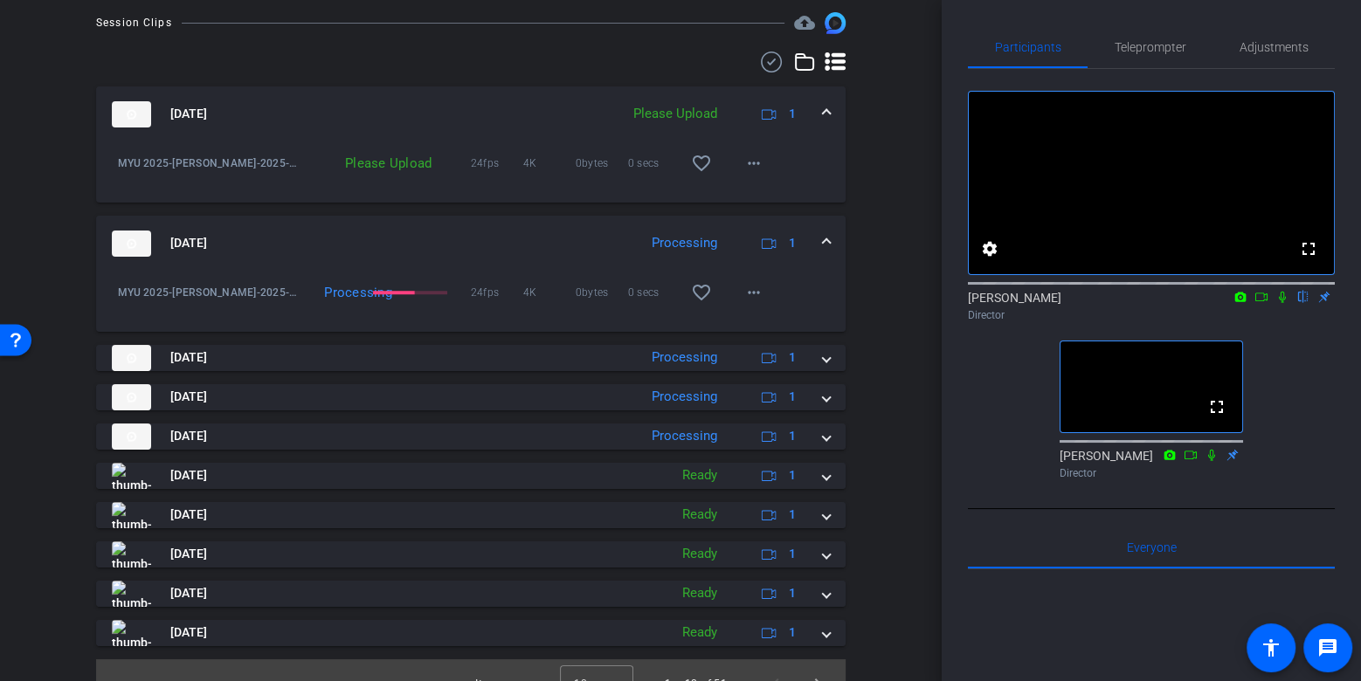
scroll to position [1006, 0]
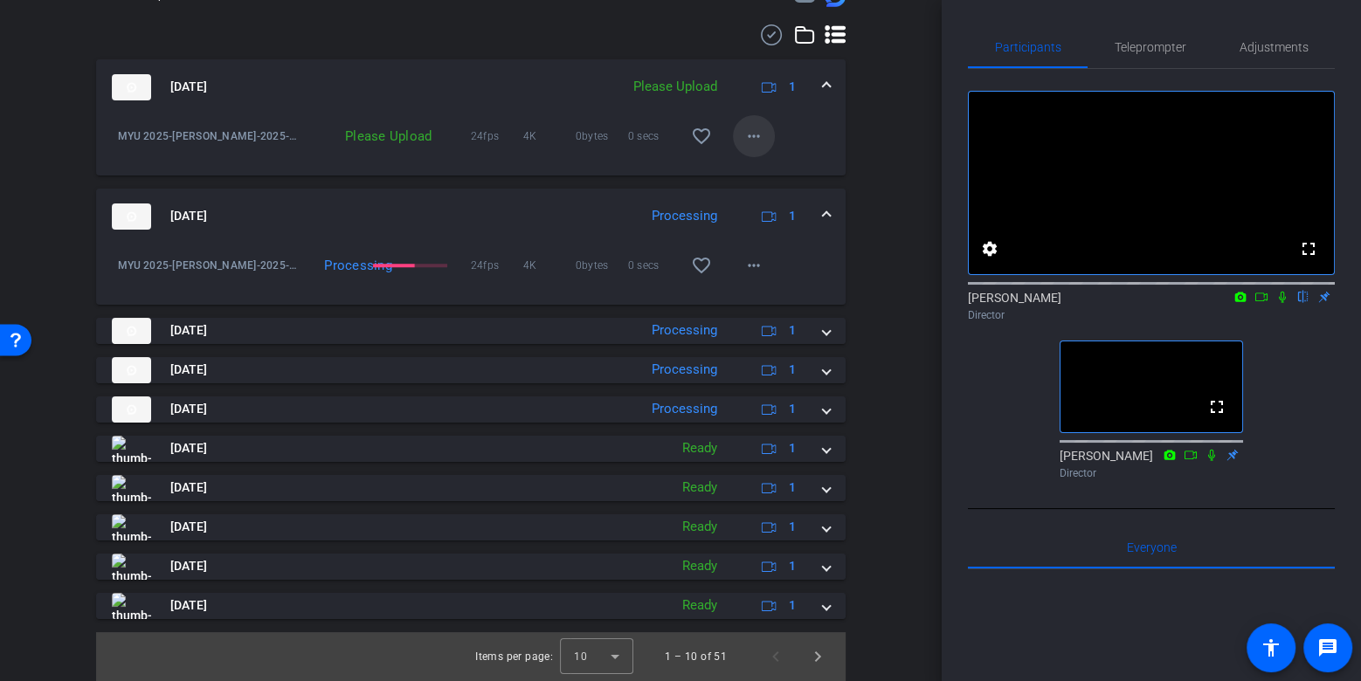
click at [745, 142] on mat-icon "more_horiz" at bounding box center [753, 136] width 21 height 21
click at [751, 169] on span "Upload" at bounding box center [782, 172] width 70 height 21
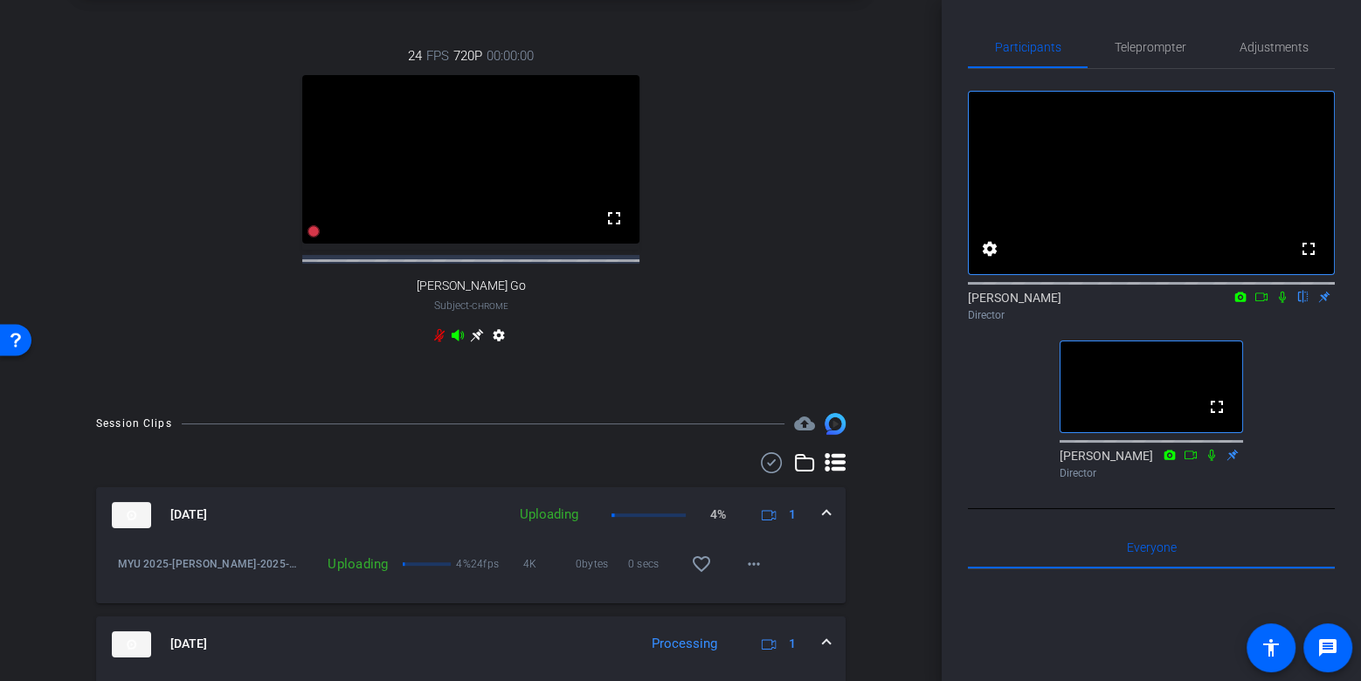
scroll to position [0, 0]
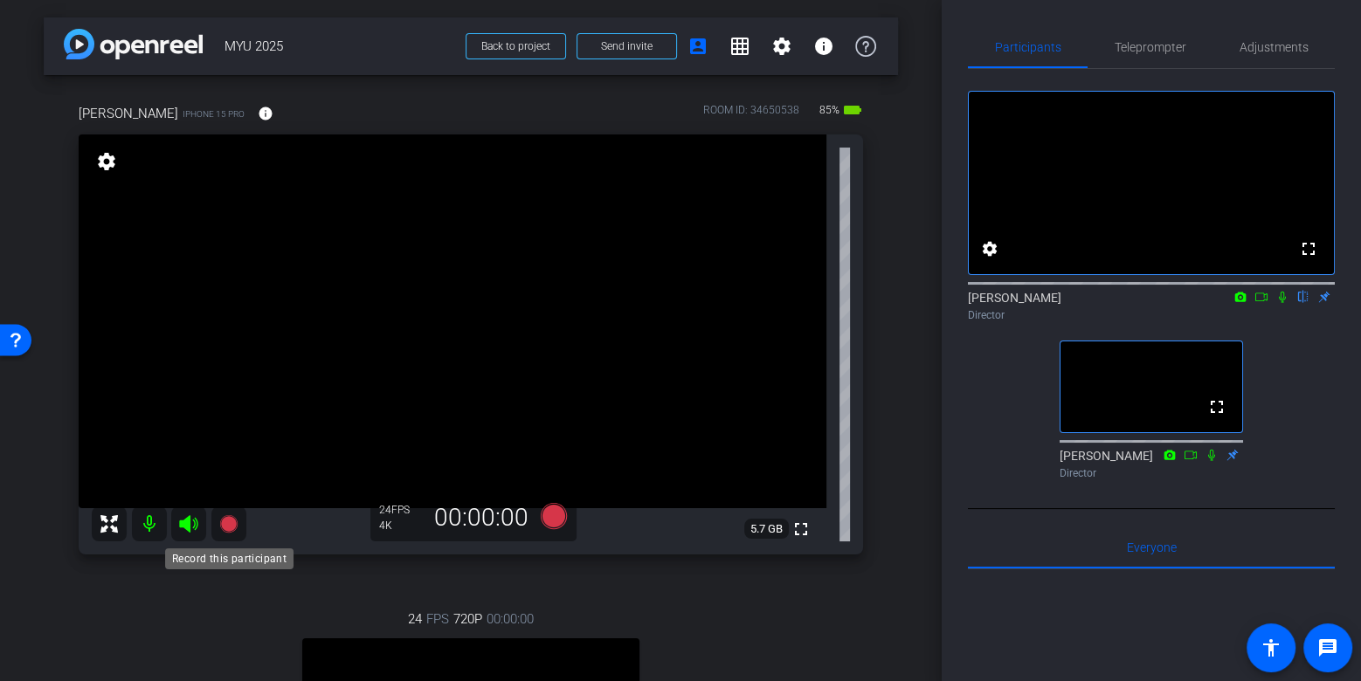
click at [220, 534] on icon at bounding box center [228, 524] width 21 height 21
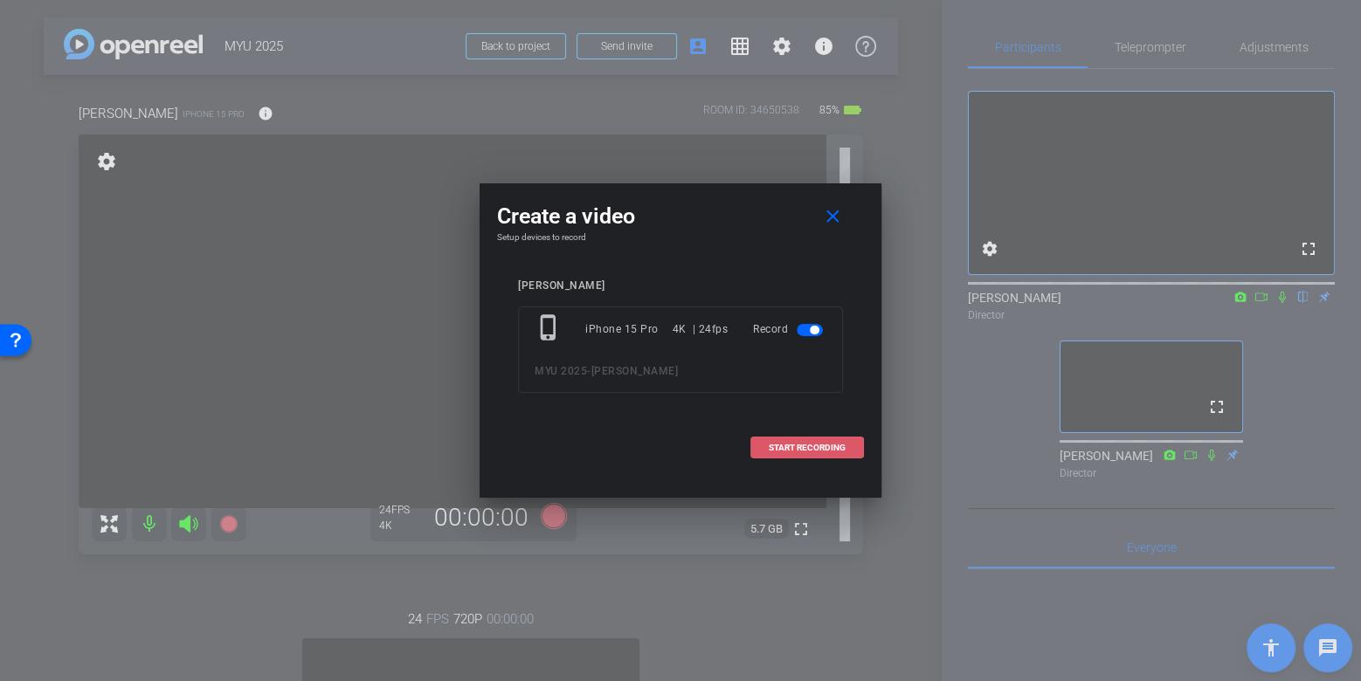
click at [814, 447] on span "START RECORDING" at bounding box center [807, 448] width 77 height 9
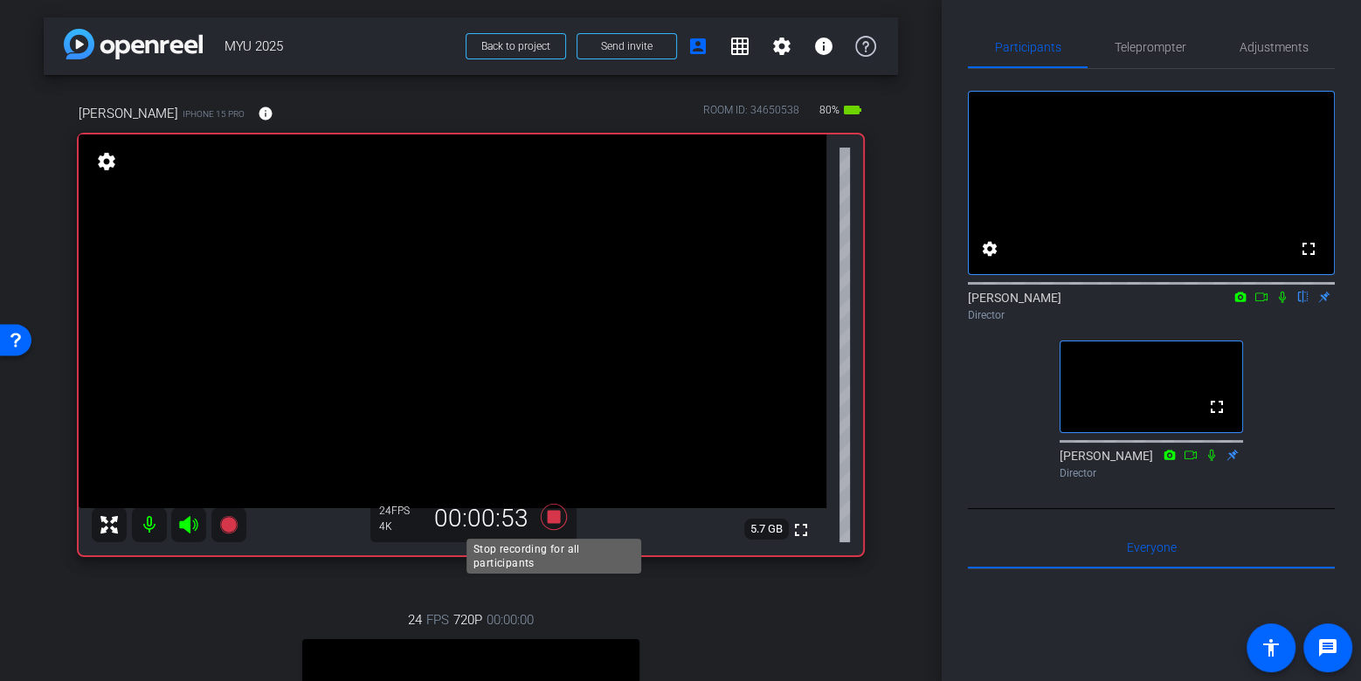
click at [554, 517] on icon at bounding box center [554, 517] width 26 height 26
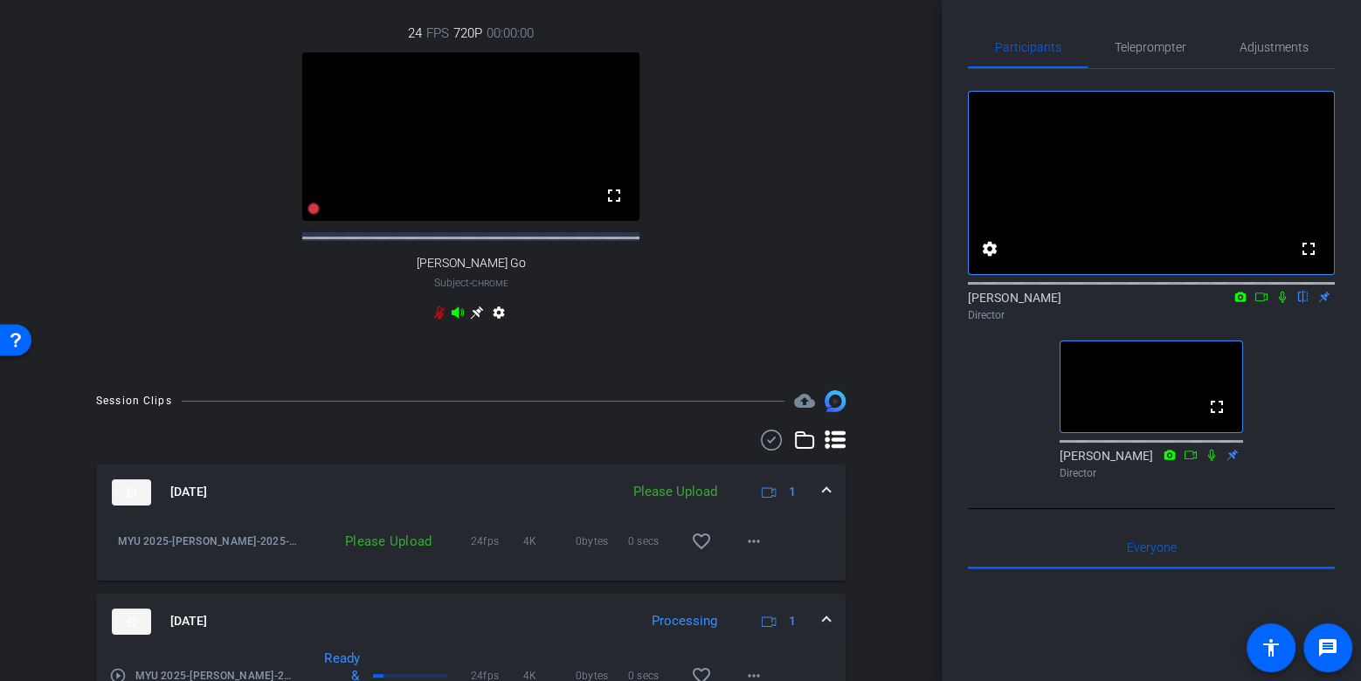
scroll to position [599, 0]
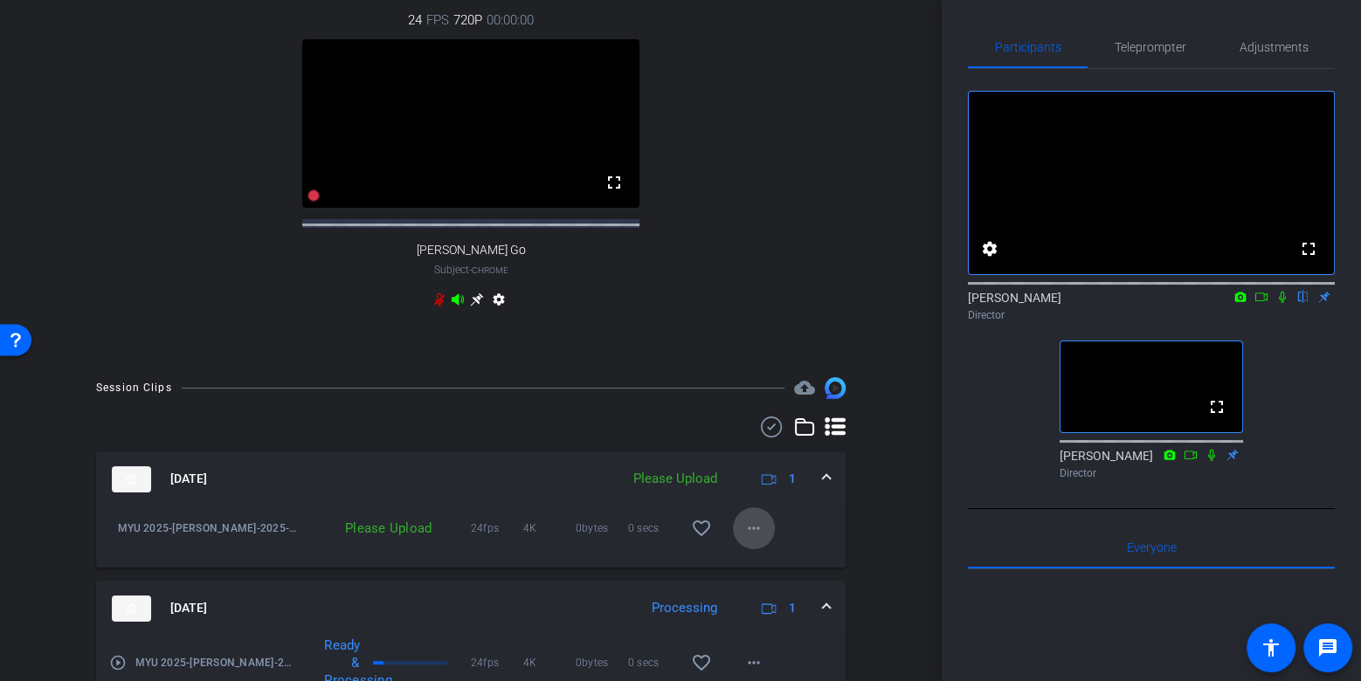
click at [759, 528] on span at bounding box center [754, 529] width 42 height 42
click at [770, 570] on div "Upload Archive clip Delete clip" at bounding box center [782, 601] width 98 height 74
click at [749, 549] on span at bounding box center [754, 529] width 42 height 42
click at [772, 585] on span "Upload" at bounding box center [782, 579] width 70 height 21
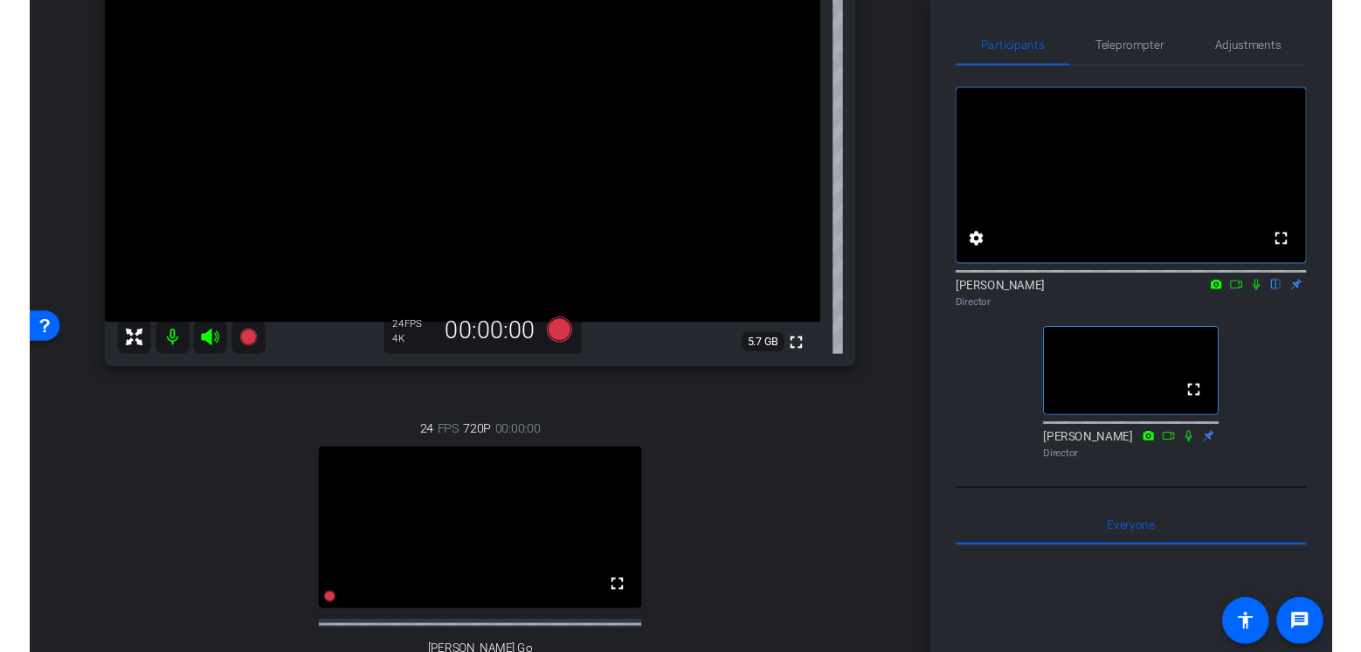
scroll to position [0, 0]
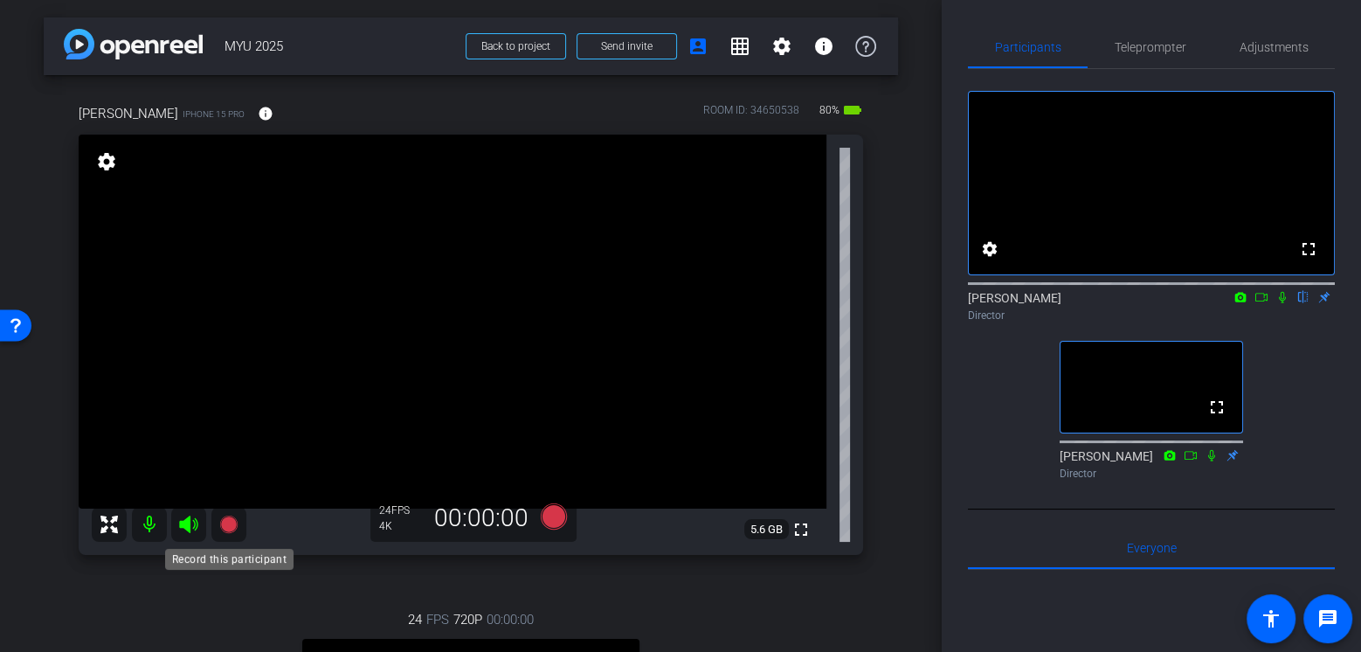
click at [232, 527] on icon at bounding box center [227, 523] width 17 height 17
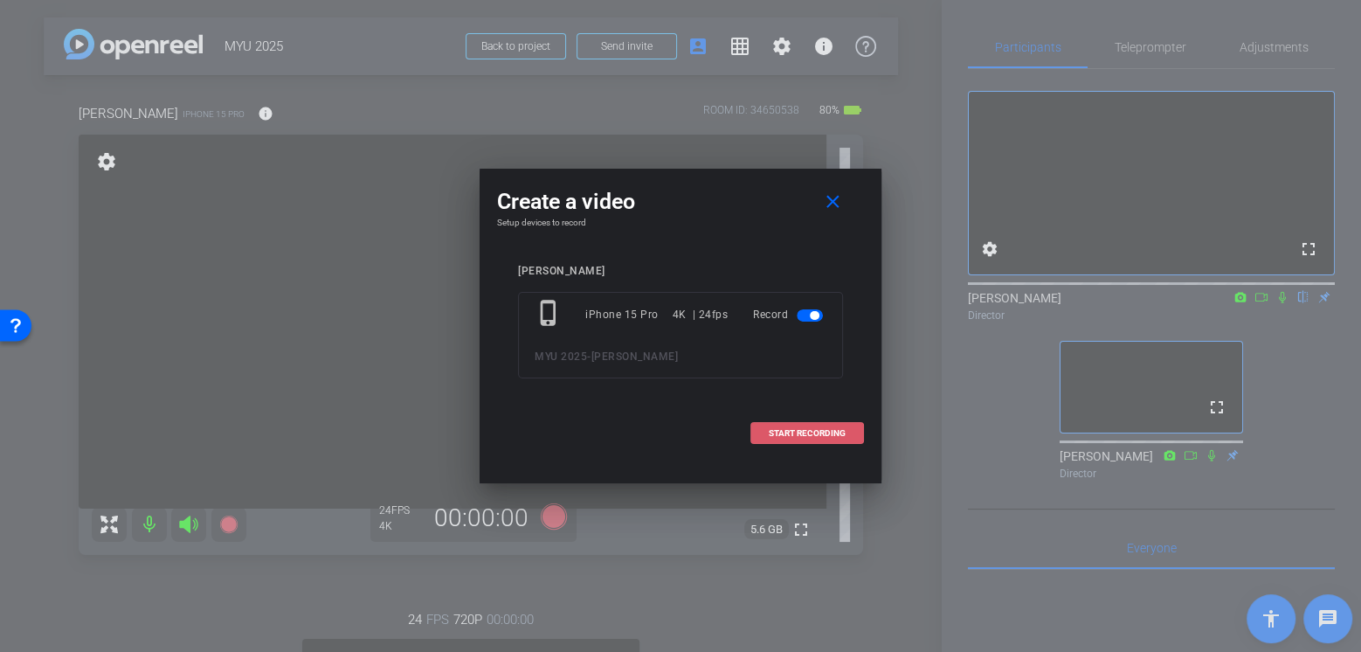
click at [796, 429] on span "START RECORDING" at bounding box center [807, 433] width 77 height 9
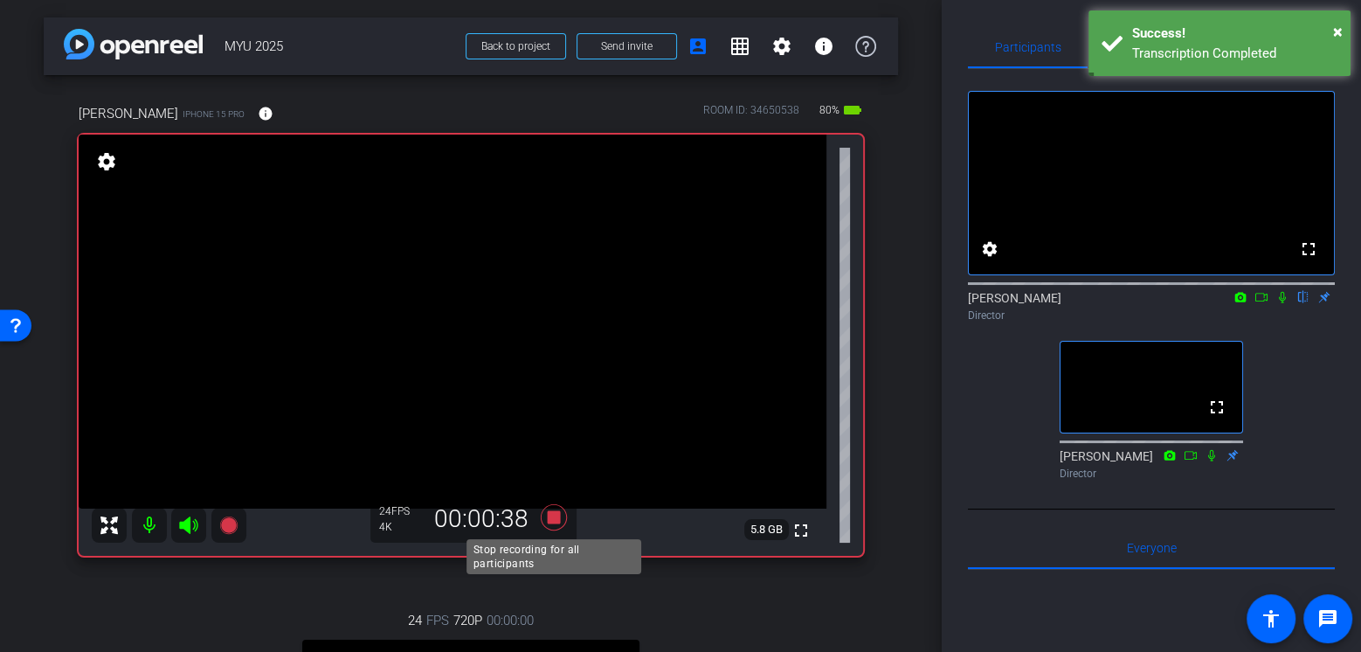
click at [554, 520] on icon at bounding box center [554, 517] width 26 height 26
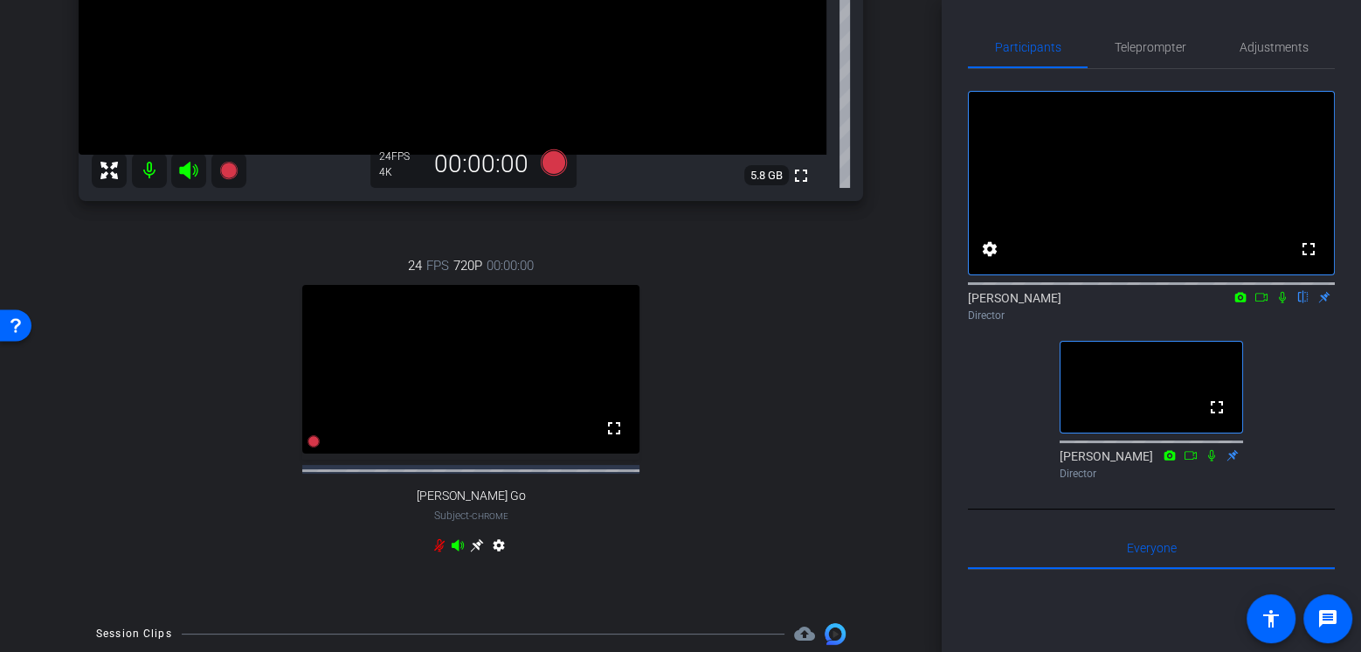
scroll to position [688, 0]
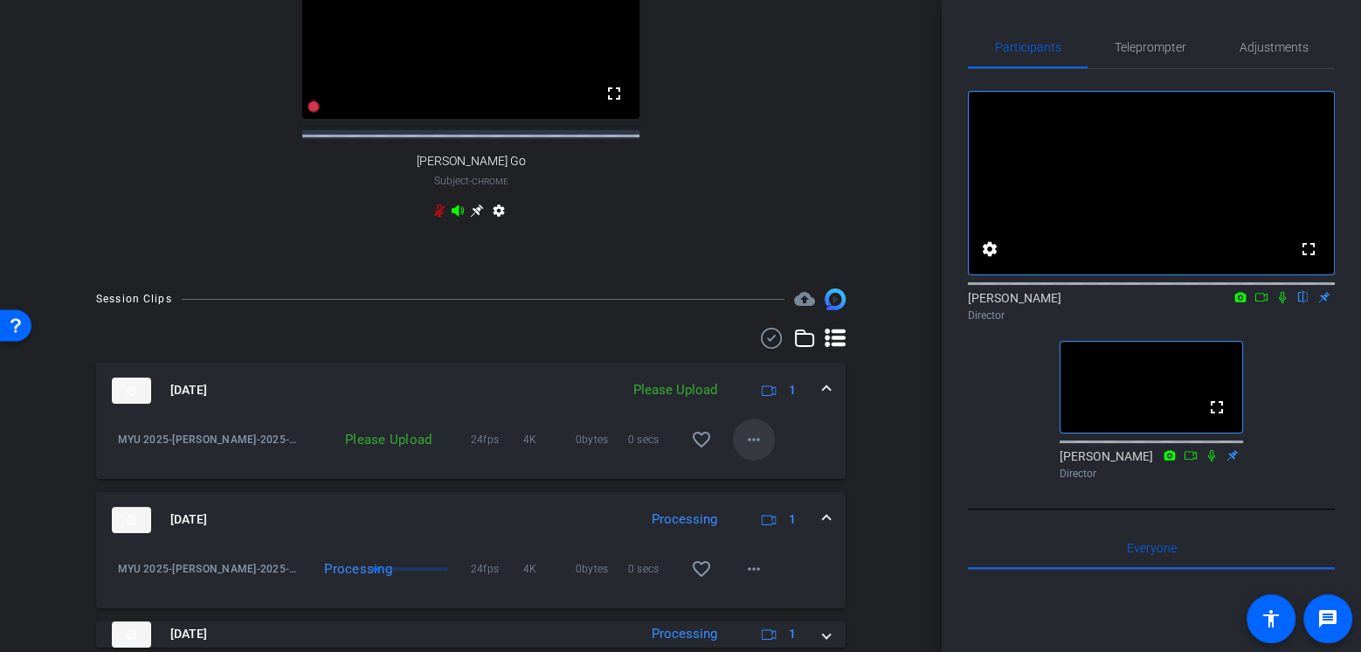
click at [763, 457] on button "more_horiz" at bounding box center [754, 439] width 42 height 42
click at [776, 486] on span "Upload" at bounding box center [782, 490] width 70 height 21
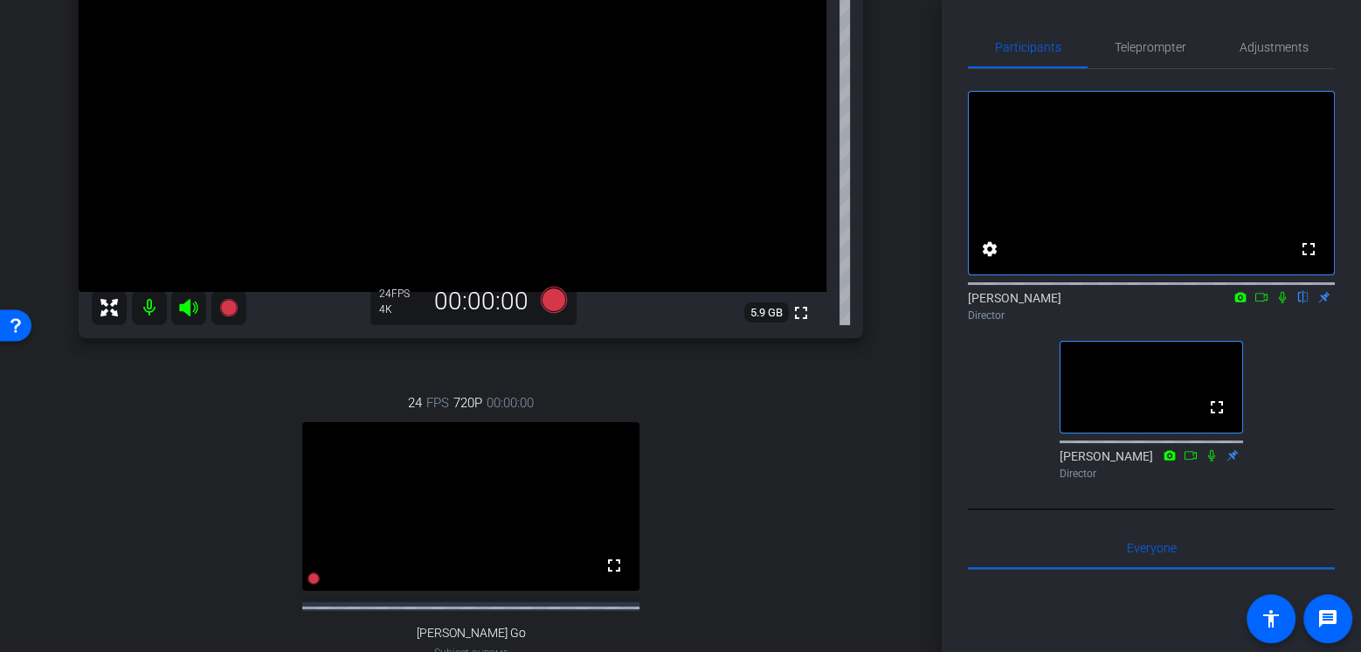
scroll to position [203, 0]
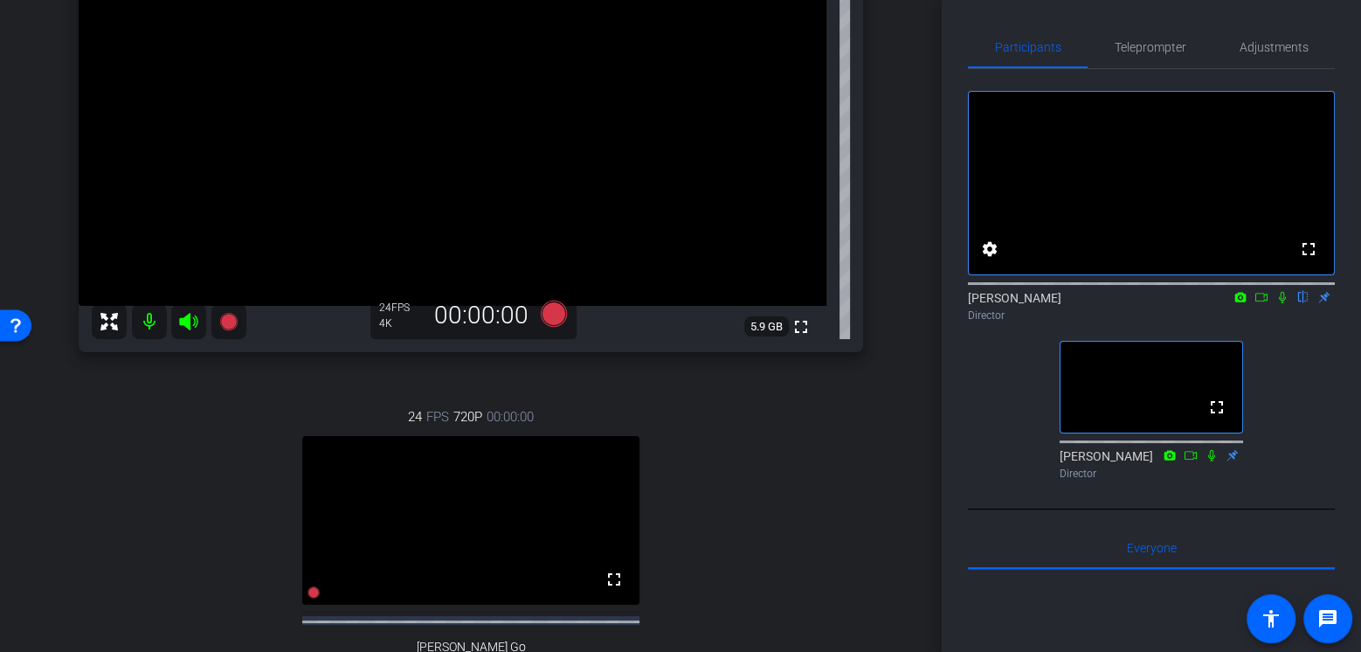
click at [199, 463] on div "24 FPS 720P 00:00:00 fullscreen [PERSON_NAME] Go Subject - Chrome settings" at bounding box center [471, 558] width 784 height 361
